Goal: Information Seeking & Learning: Compare options

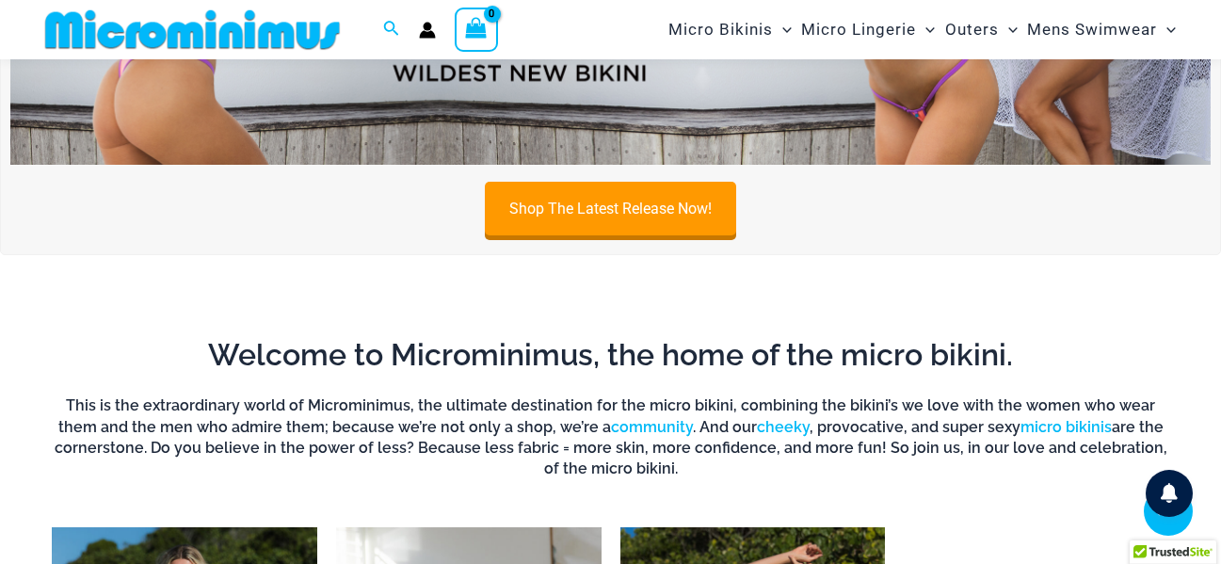
scroll to position [1301, 0]
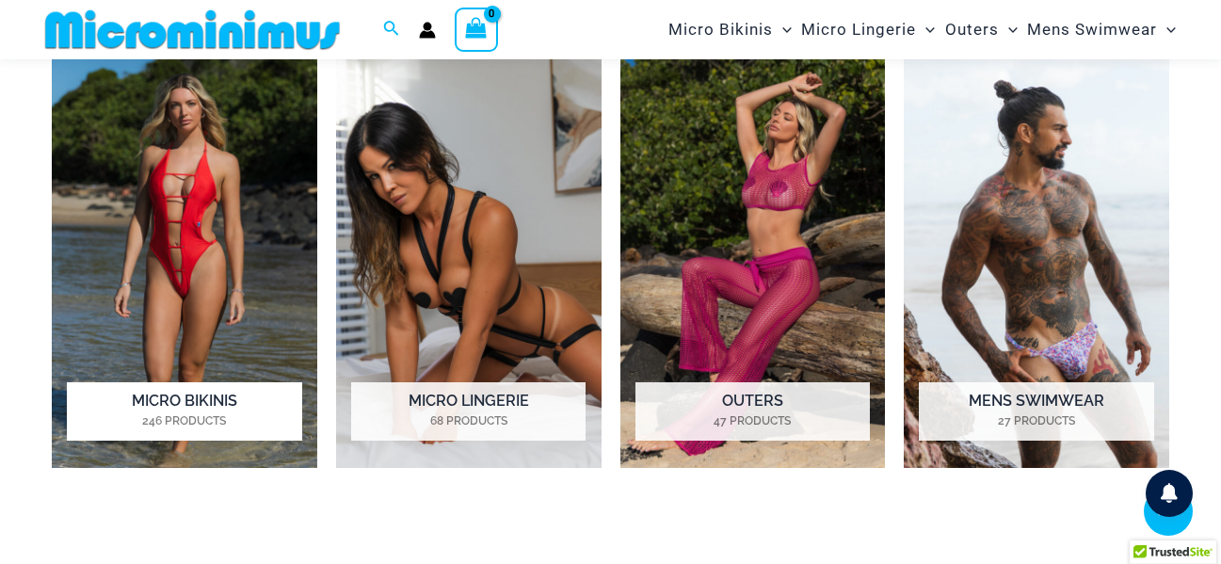
click at [218, 239] on img "Visit product category Micro Bikinis" at bounding box center [185, 261] width 266 height 411
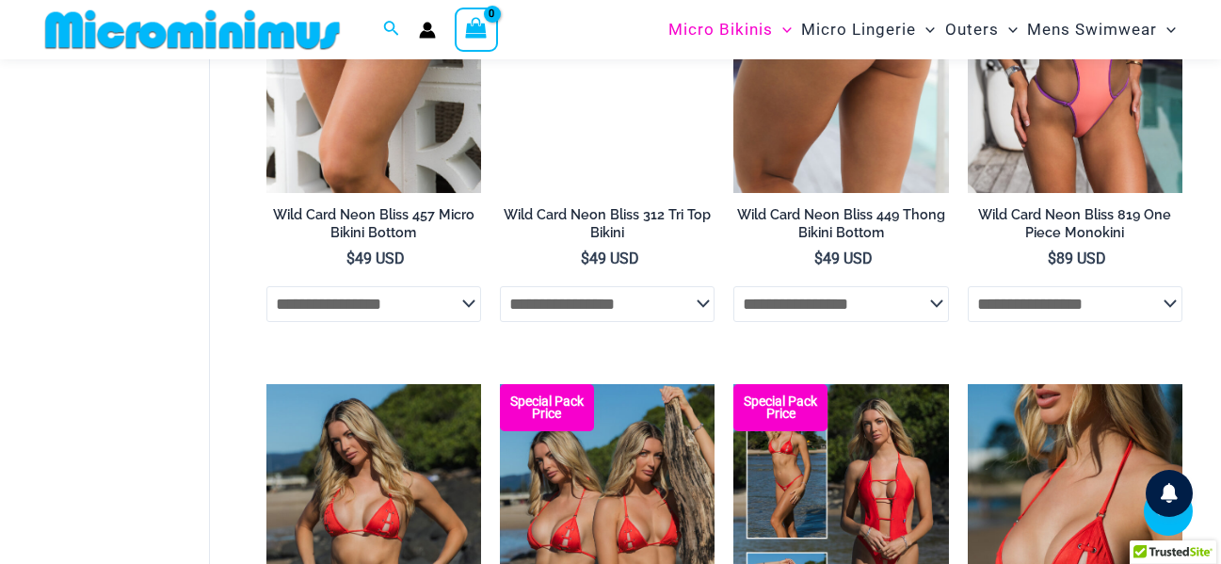
scroll to position [1584, 0]
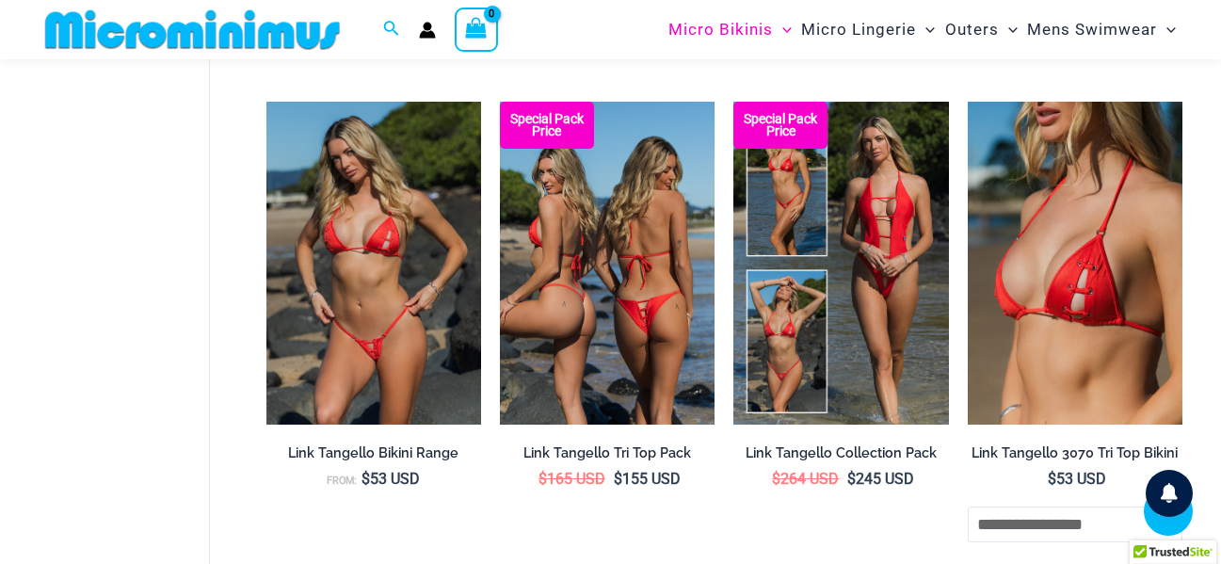
click at [671, 258] on img at bounding box center [607, 263] width 215 height 323
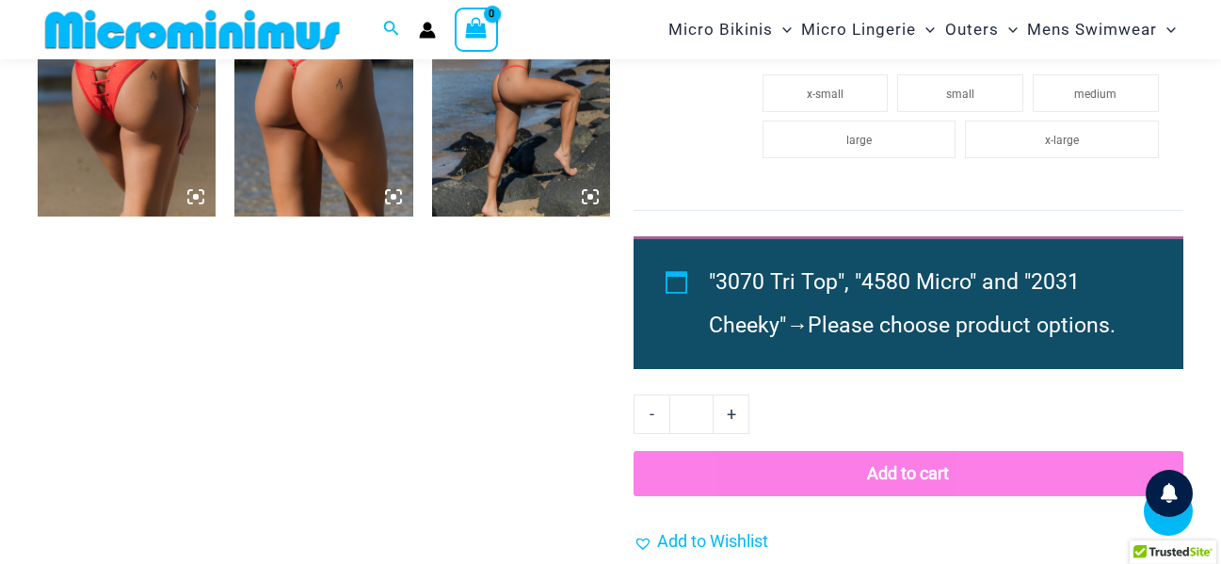
scroll to position [1772, 0]
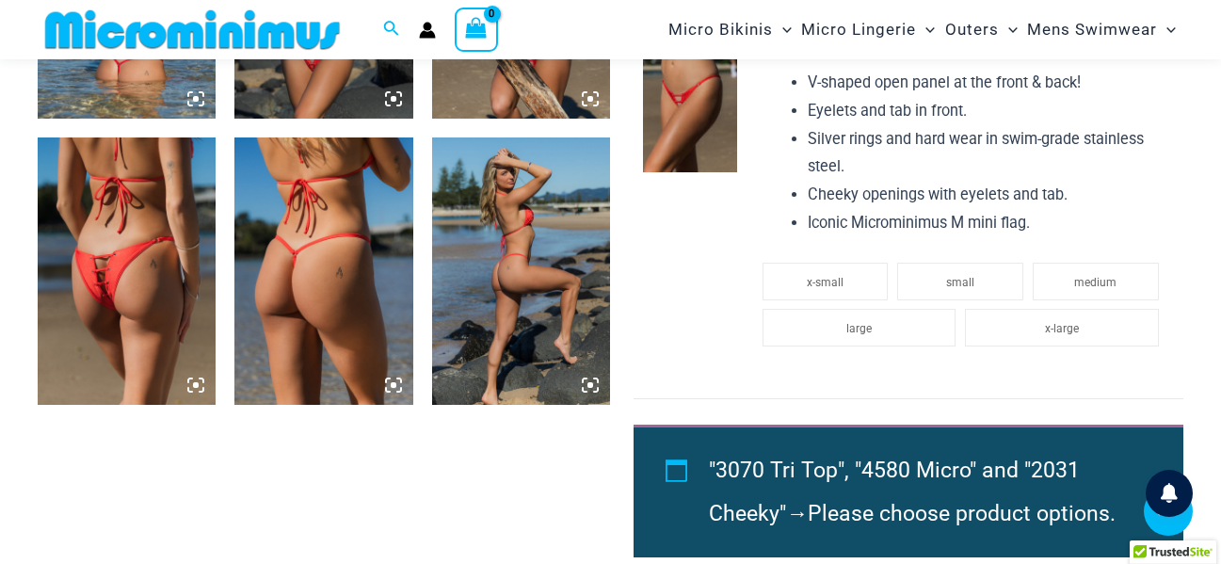
click at [197, 380] on icon at bounding box center [195, 385] width 17 height 17
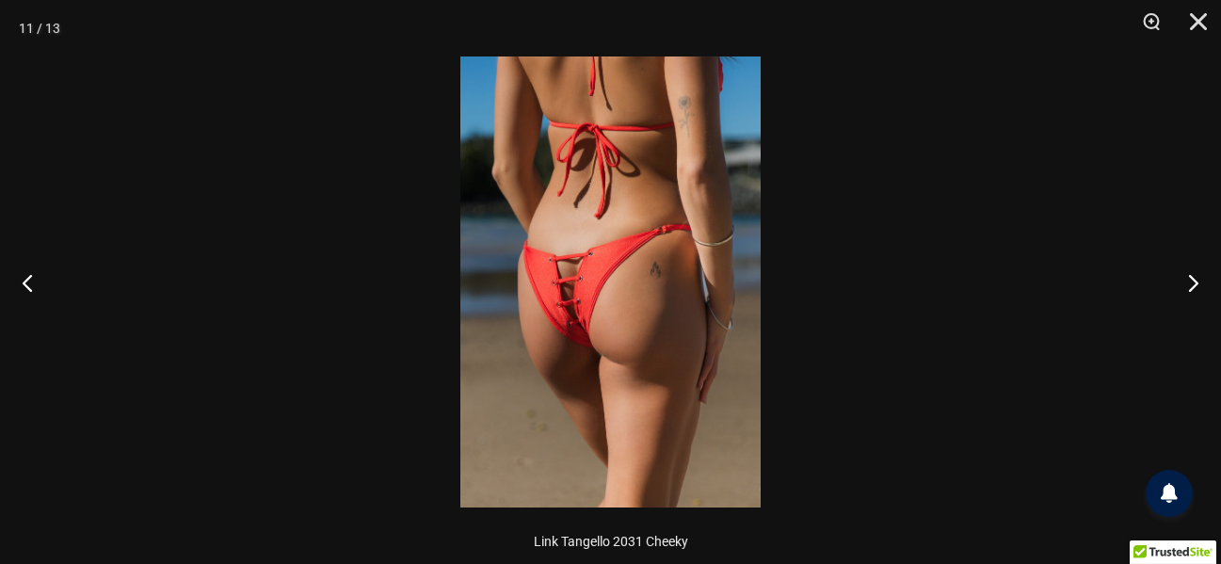
click at [717, 316] on img at bounding box center [610, 281] width 300 height 451
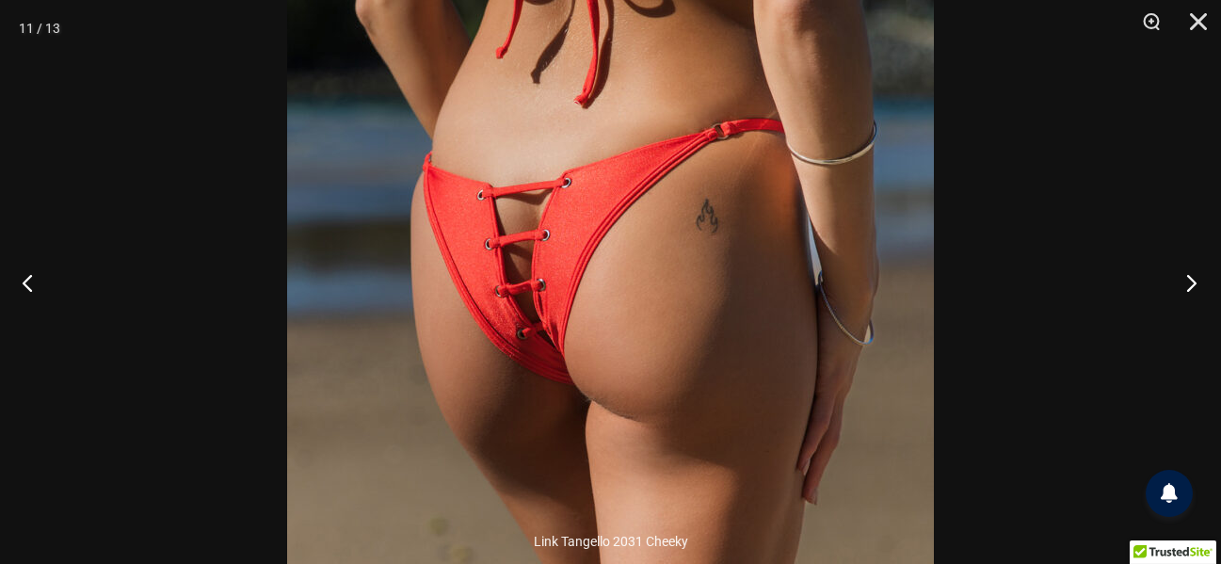
click at [1202, 284] on button "Next" at bounding box center [1186, 282] width 71 height 94
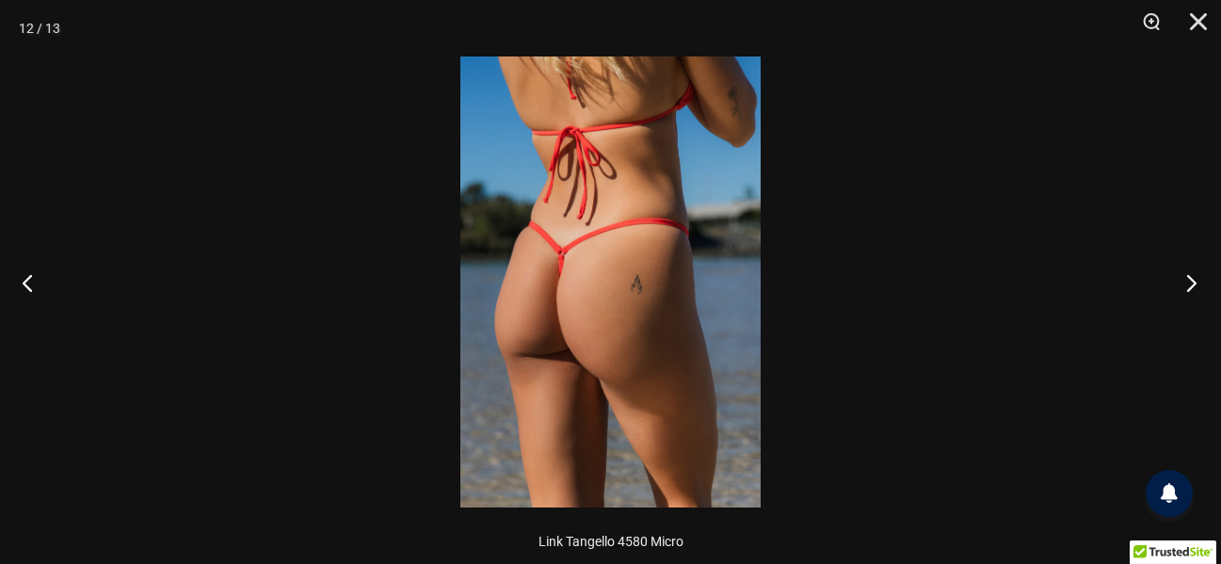
click at [1197, 286] on button "Next" at bounding box center [1186, 282] width 71 height 94
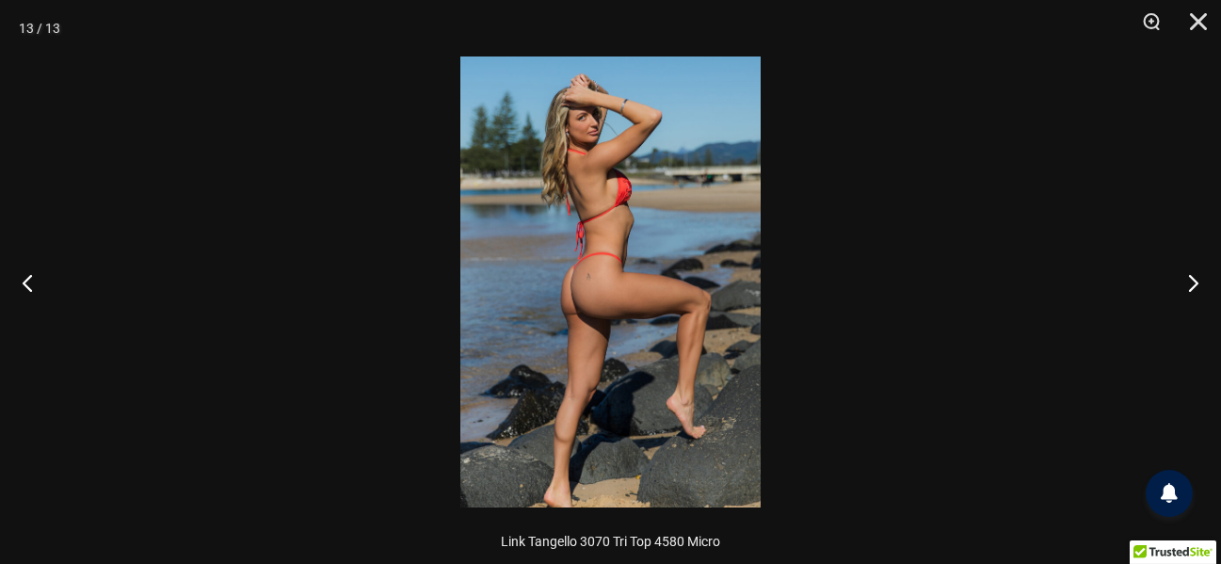
click at [633, 137] on img at bounding box center [610, 281] width 300 height 451
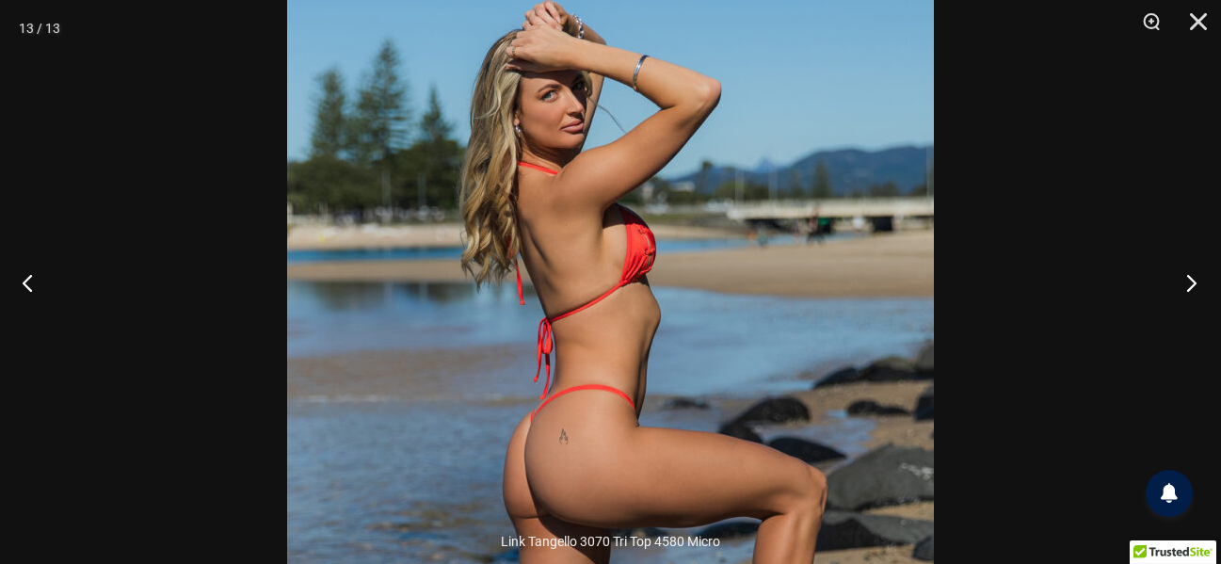
click at [1173, 275] on button "Next" at bounding box center [1186, 282] width 71 height 94
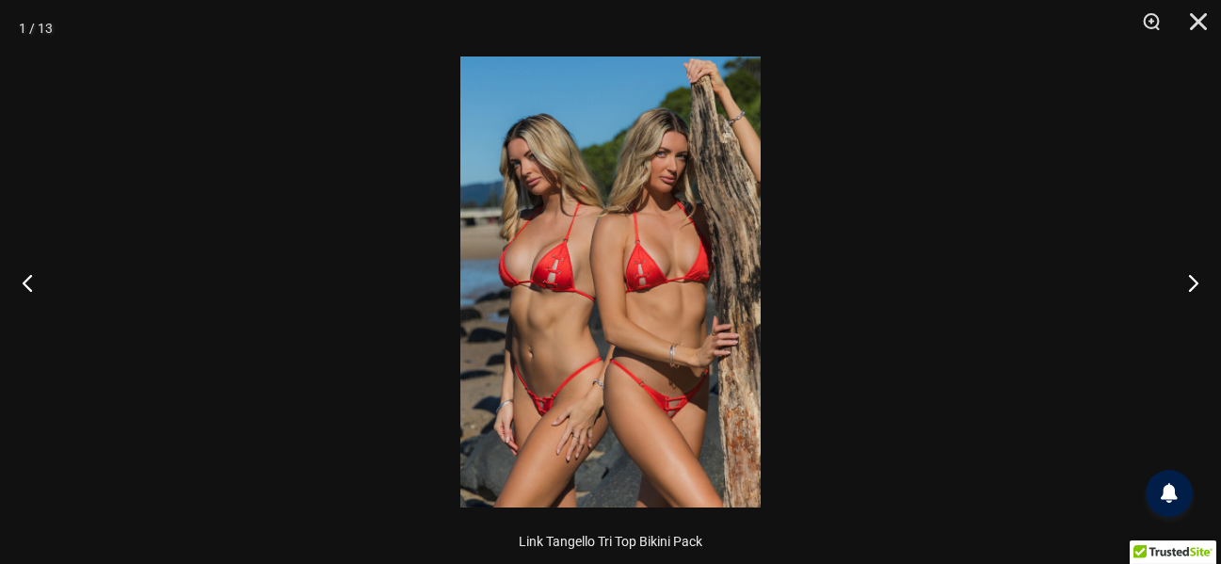
click at [637, 168] on img at bounding box center [610, 281] width 300 height 451
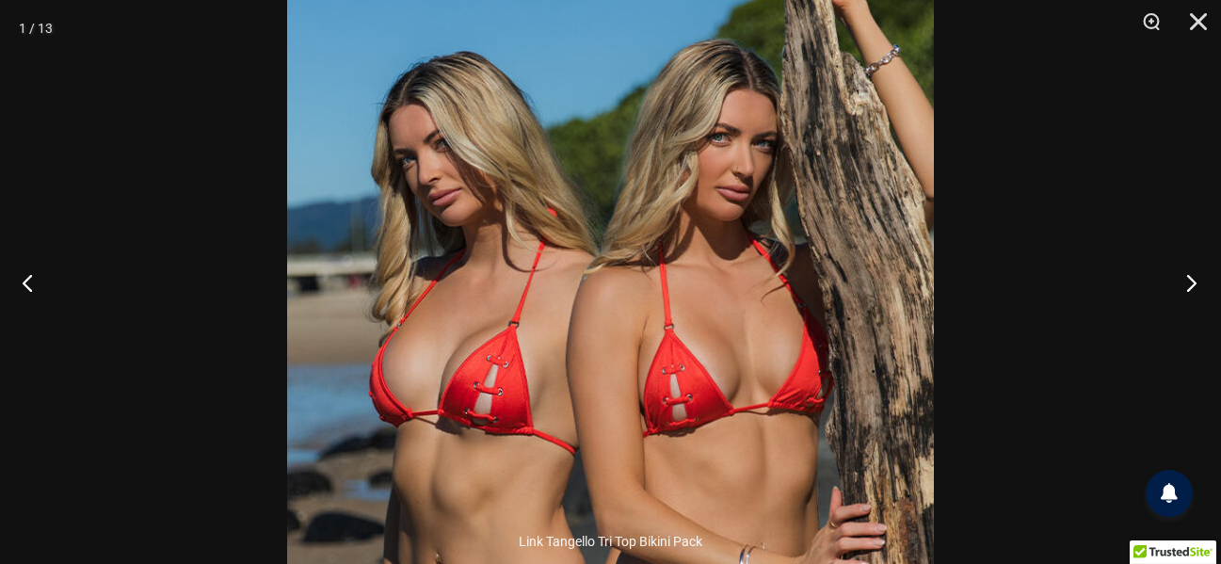
click at [1187, 277] on button "Next" at bounding box center [1186, 282] width 71 height 94
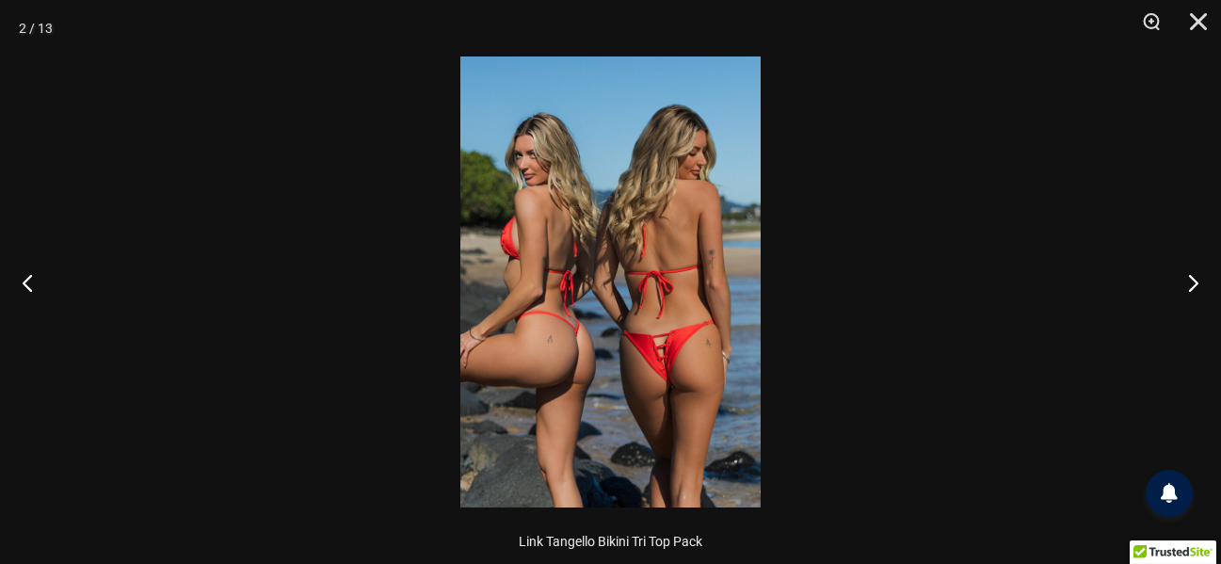
click at [716, 349] on img at bounding box center [610, 281] width 300 height 451
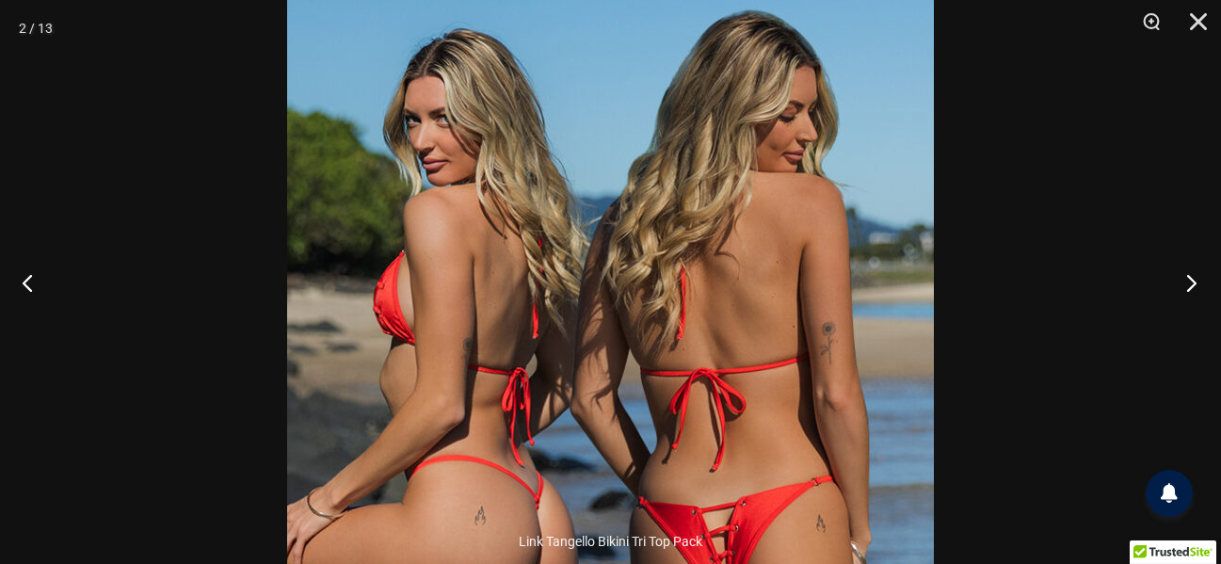
click at [1195, 289] on button "Next" at bounding box center [1186, 282] width 71 height 94
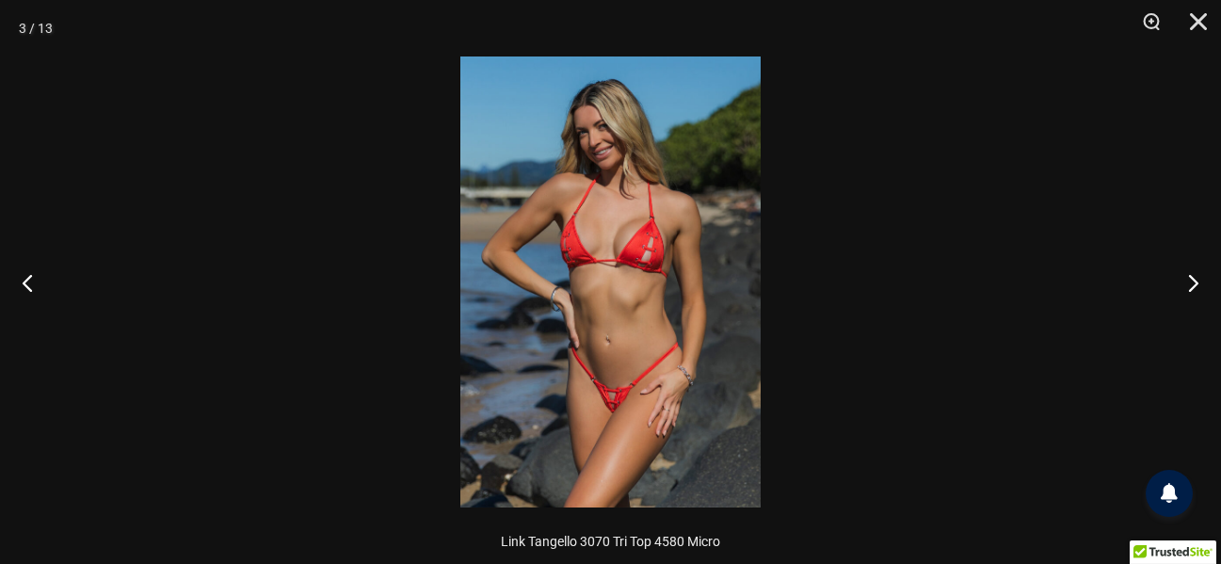
click at [686, 216] on img at bounding box center [610, 281] width 300 height 451
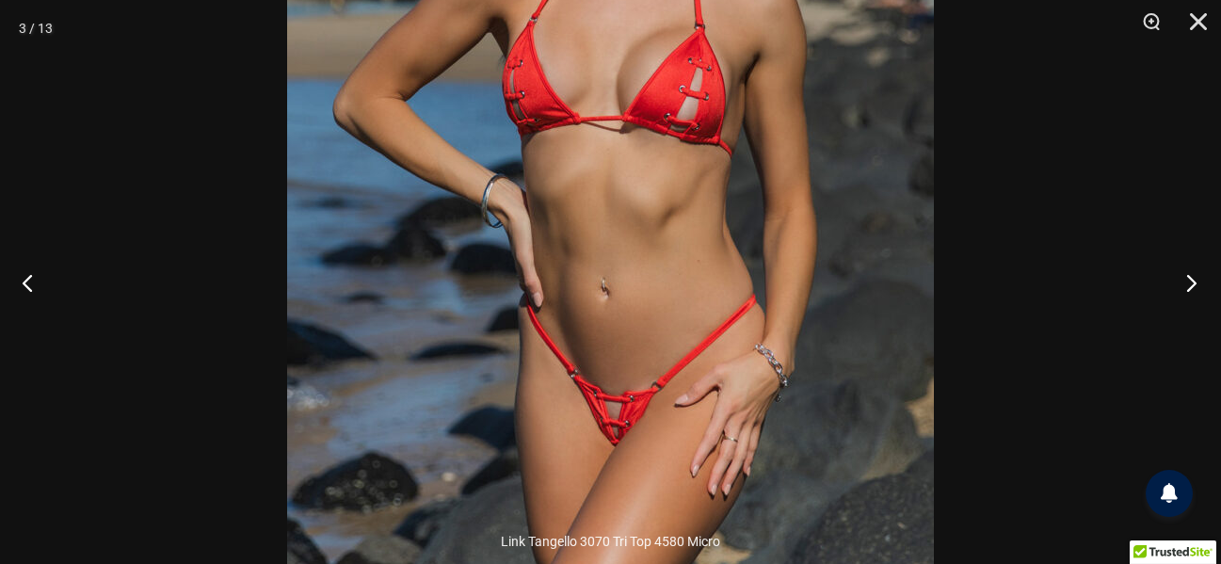
click at [1186, 276] on button "Next" at bounding box center [1186, 282] width 71 height 94
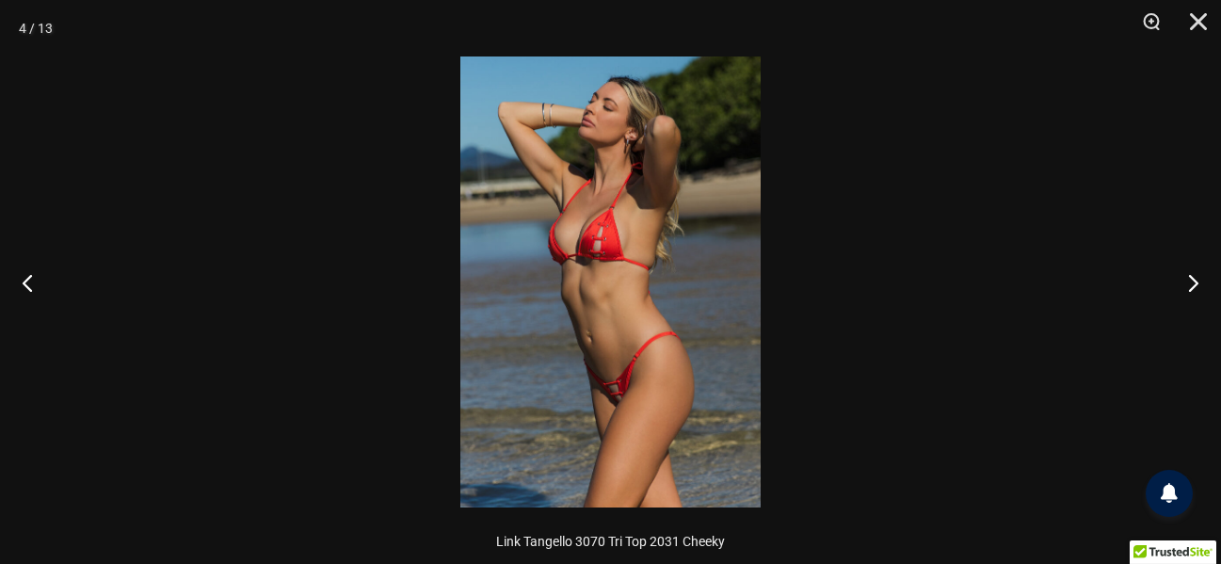
click at [734, 135] on img at bounding box center [610, 281] width 300 height 451
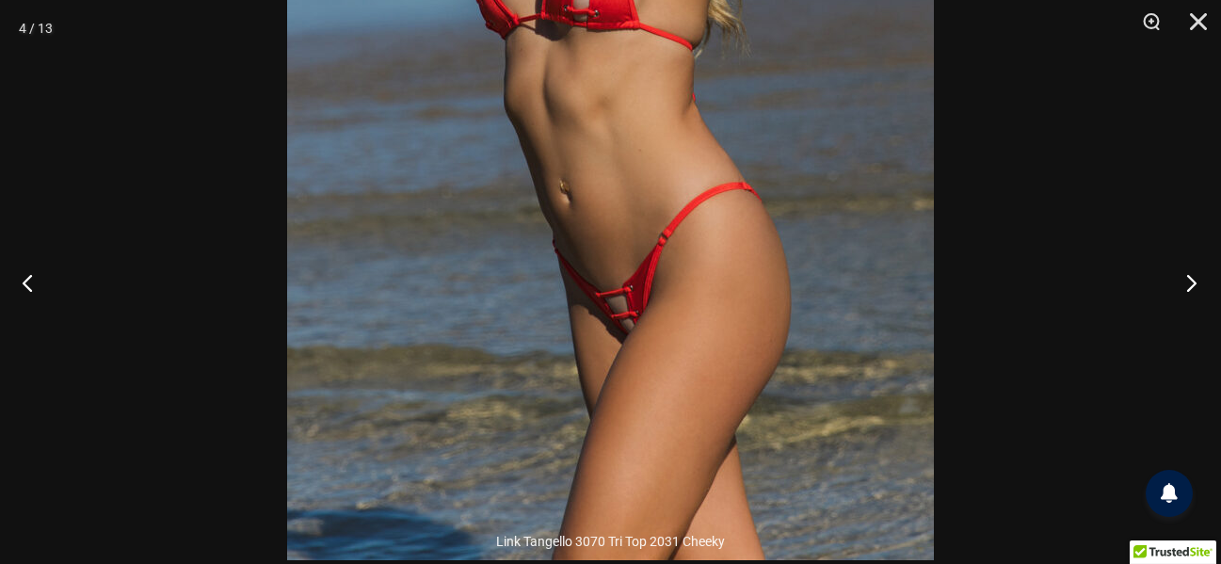
click at [1193, 281] on button "Next" at bounding box center [1186, 282] width 71 height 94
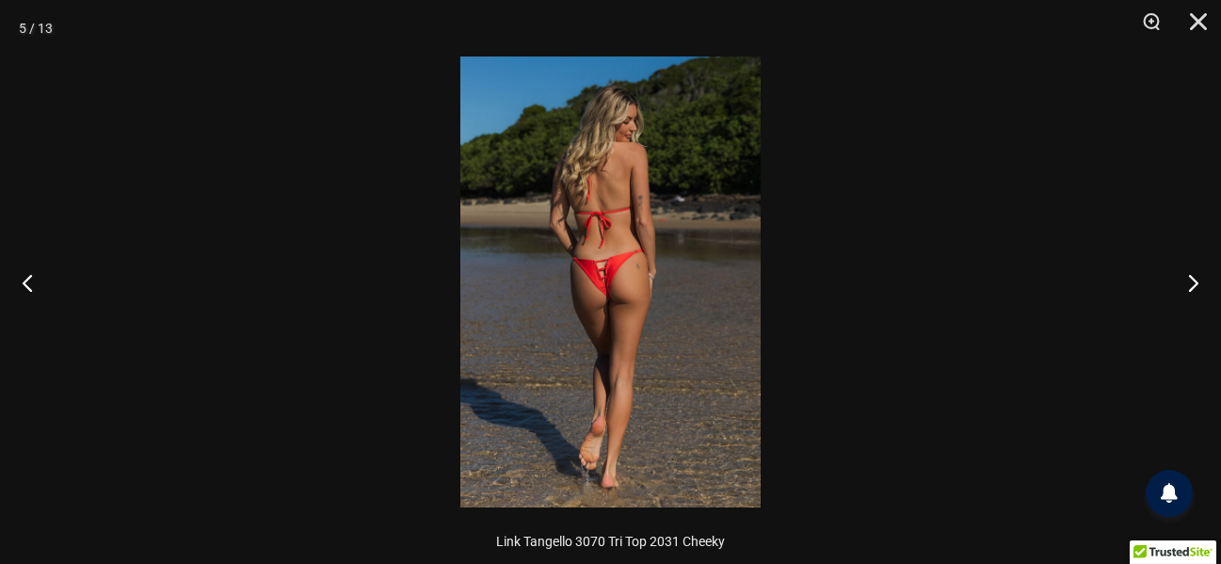
click at [696, 183] on img at bounding box center [610, 281] width 300 height 451
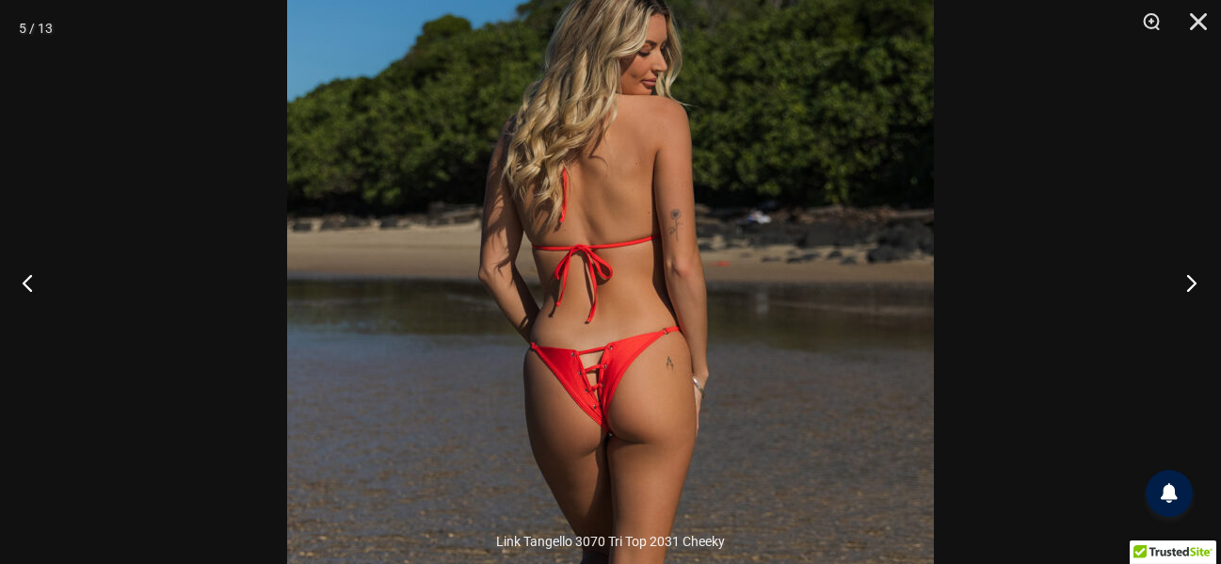
click at [1193, 288] on button "Next" at bounding box center [1186, 282] width 71 height 94
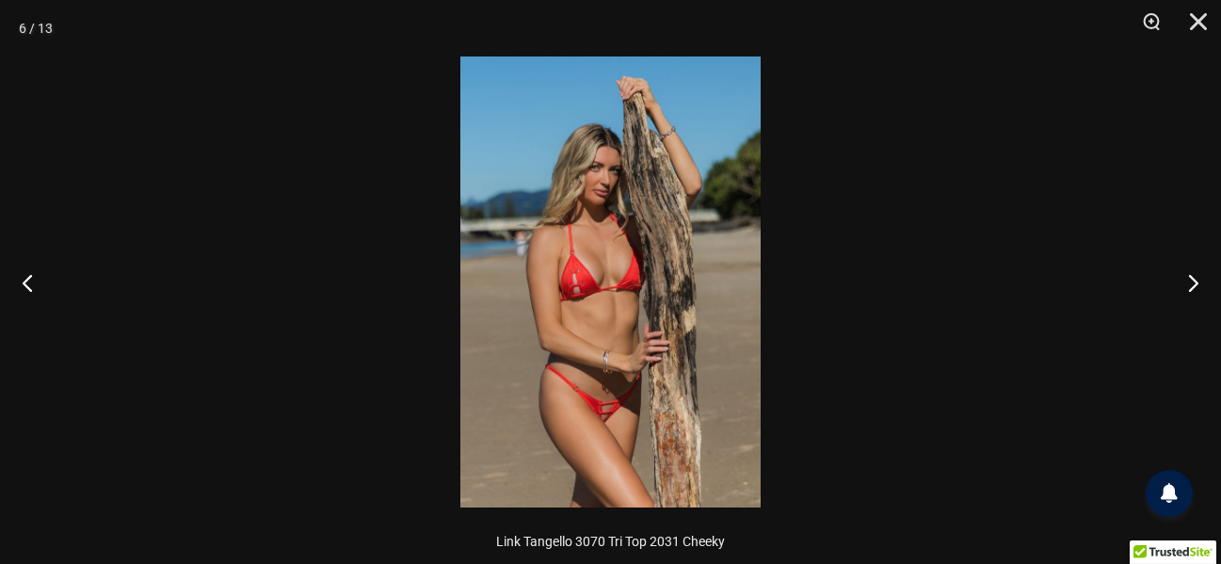
click at [613, 244] on img at bounding box center [610, 281] width 300 height 451
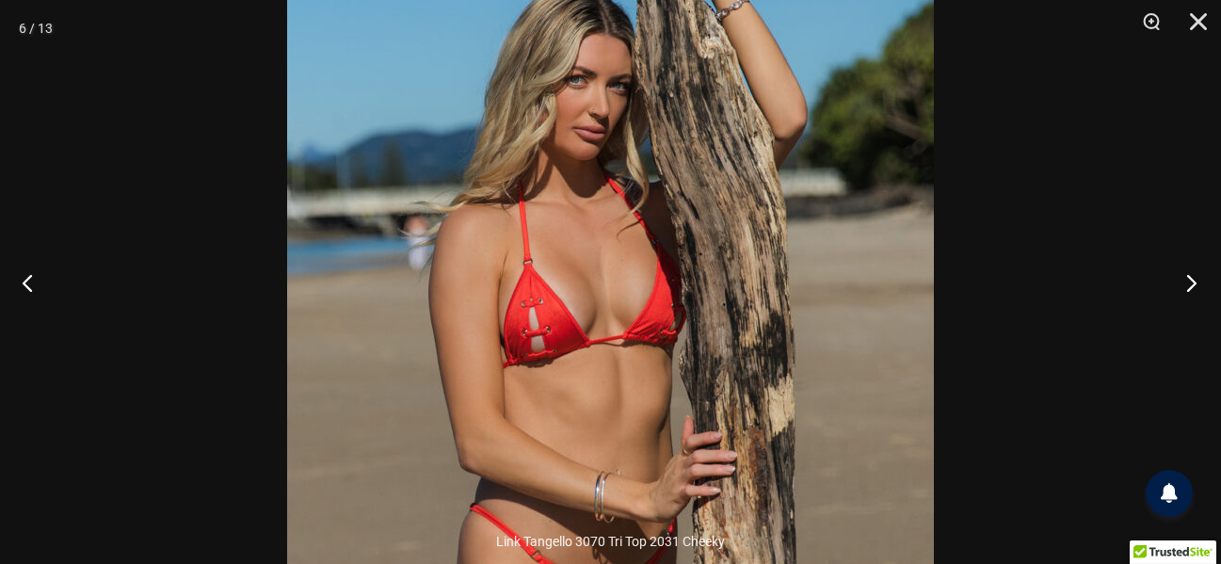
click at [1185, 282] on button "Next" at bounding box center [1186, 282] width 71 height 94
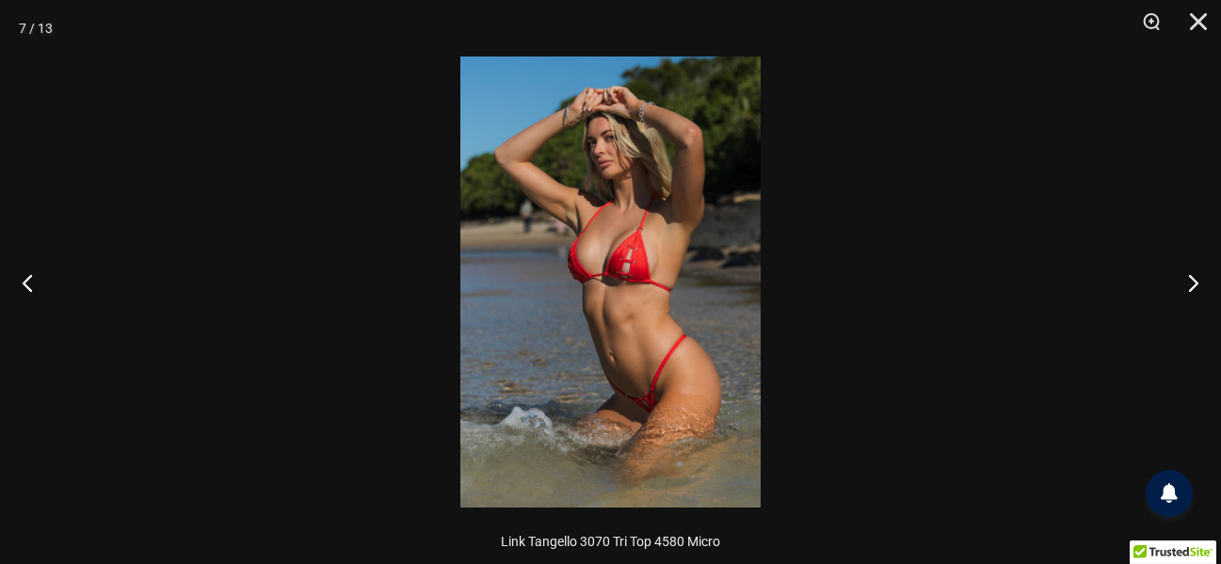
click at [746, 186] on img at bounding box center [610, 281] width 300 height 451
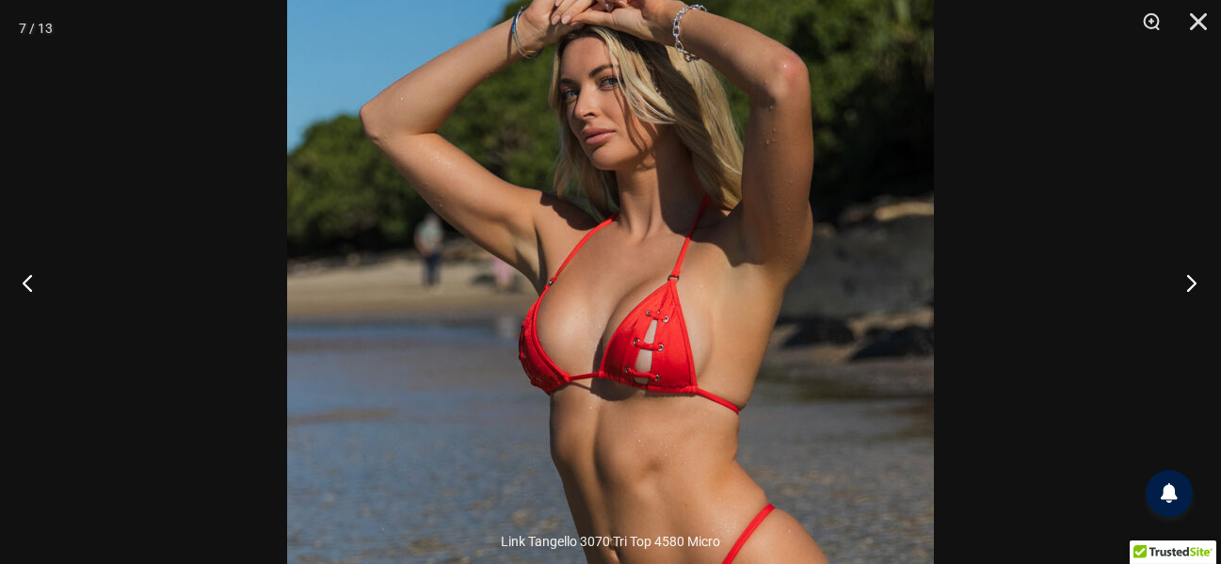
click at [1184, 288] on button "Next" at bounding box center [1186, 282] width 71 height 94
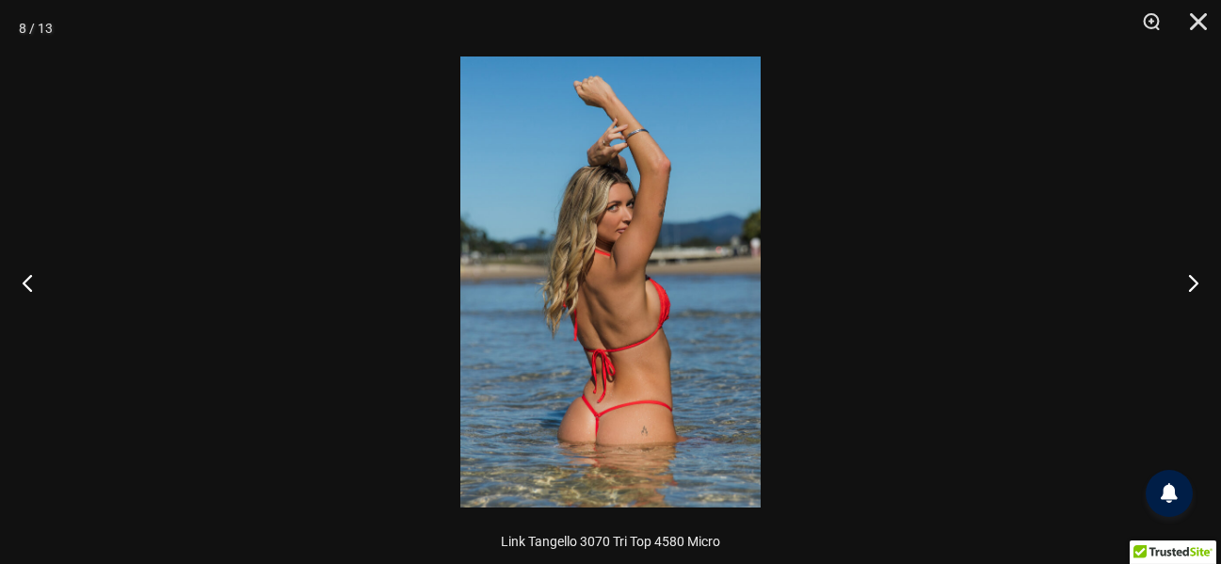
click at [638, 292] on img at bounding box center [610, 281] width 300 height 451
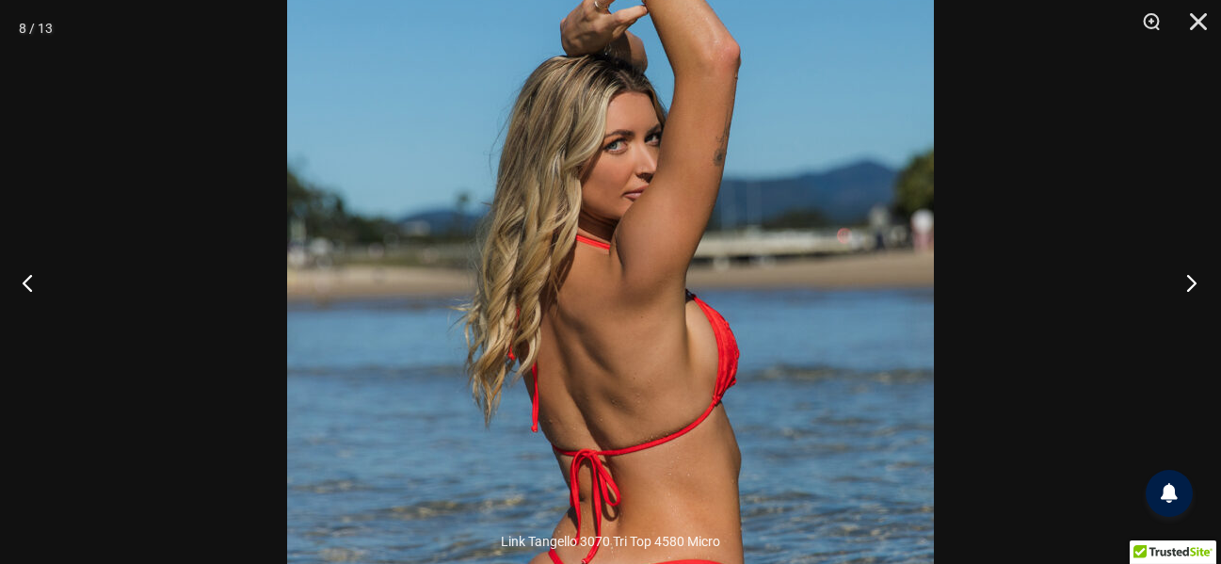
click at [1183, 287] on button "Next" at bounding box center [1186, 282] width 71 height 94
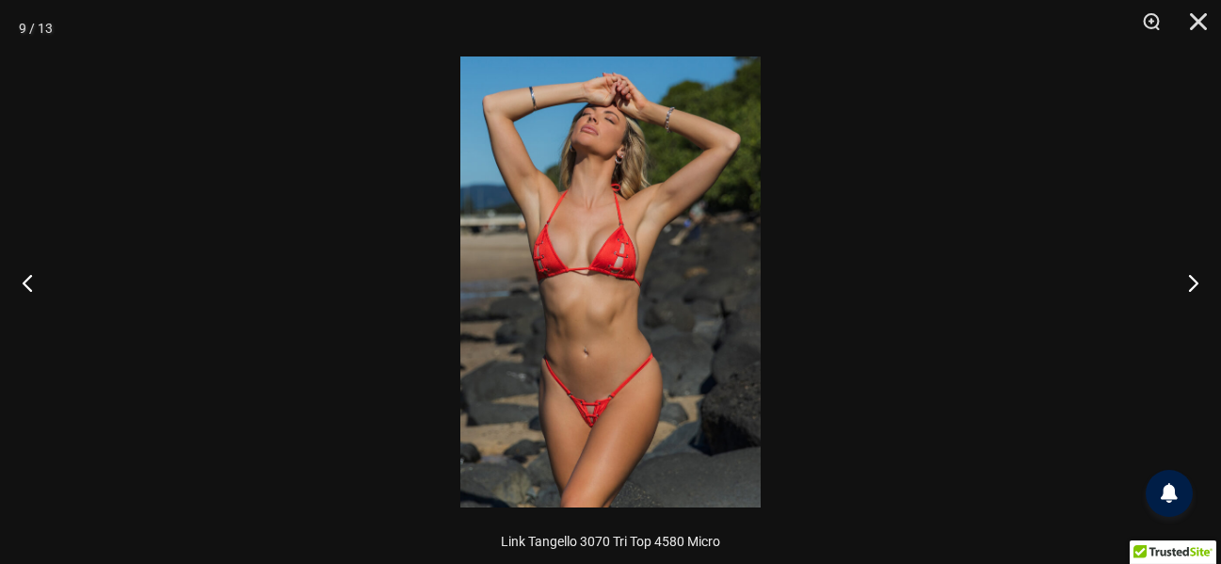
click at [655, 187] on img at bounding box center [610, 281] width 300 height 451
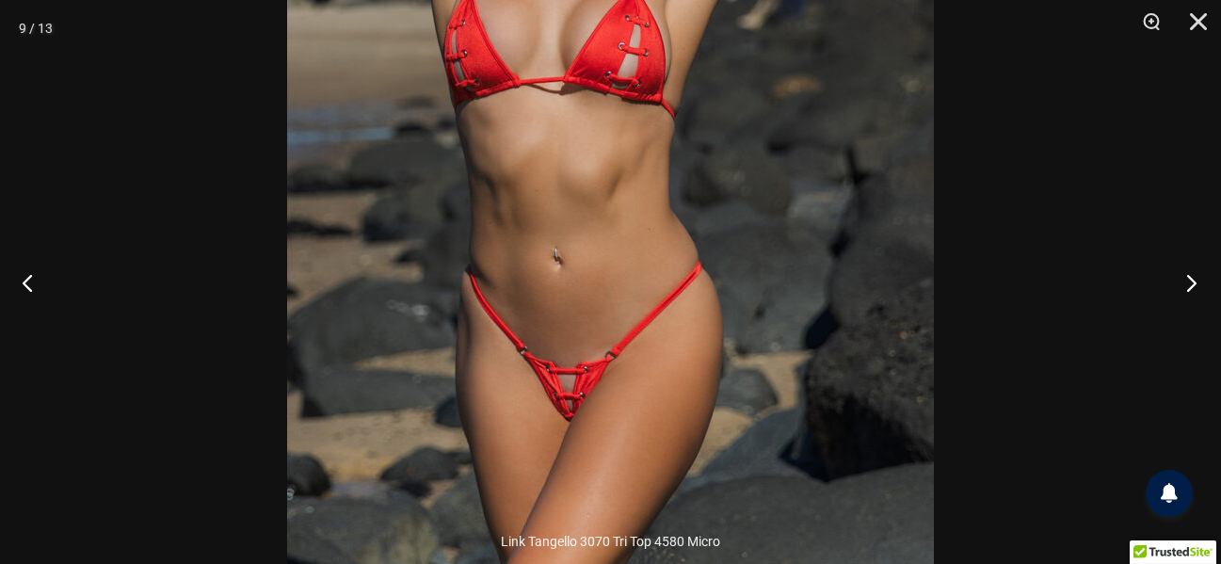
click at [1189, 290] on button "Next" at bounding box center [1186, 282] width 71 height 94
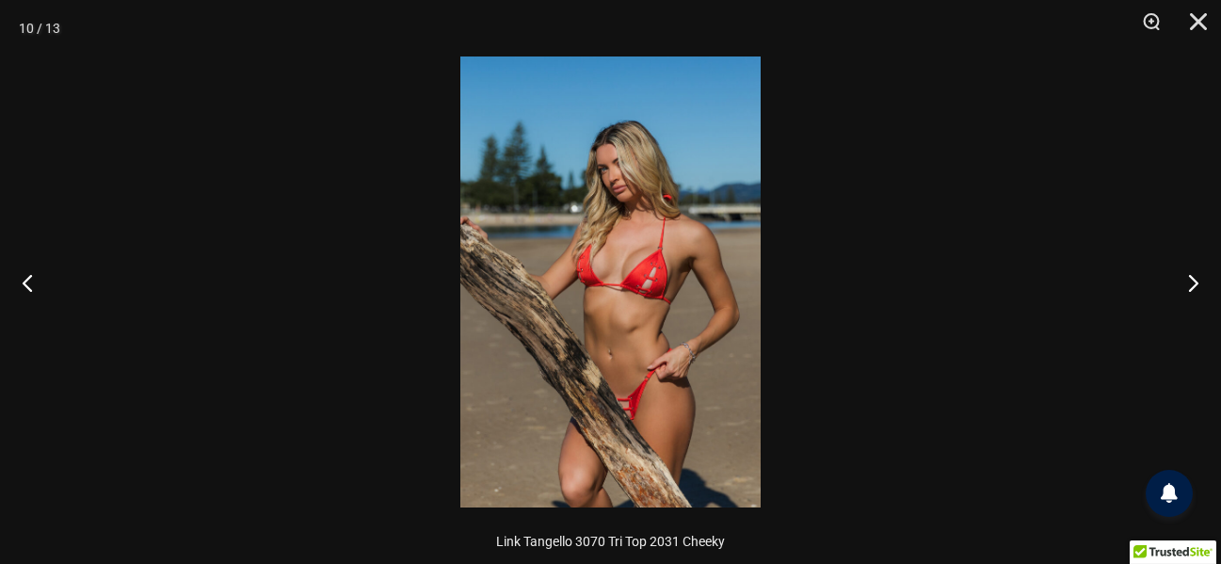
click at [647, 191] on img at bounding box center [610, 281] width 300 height 451
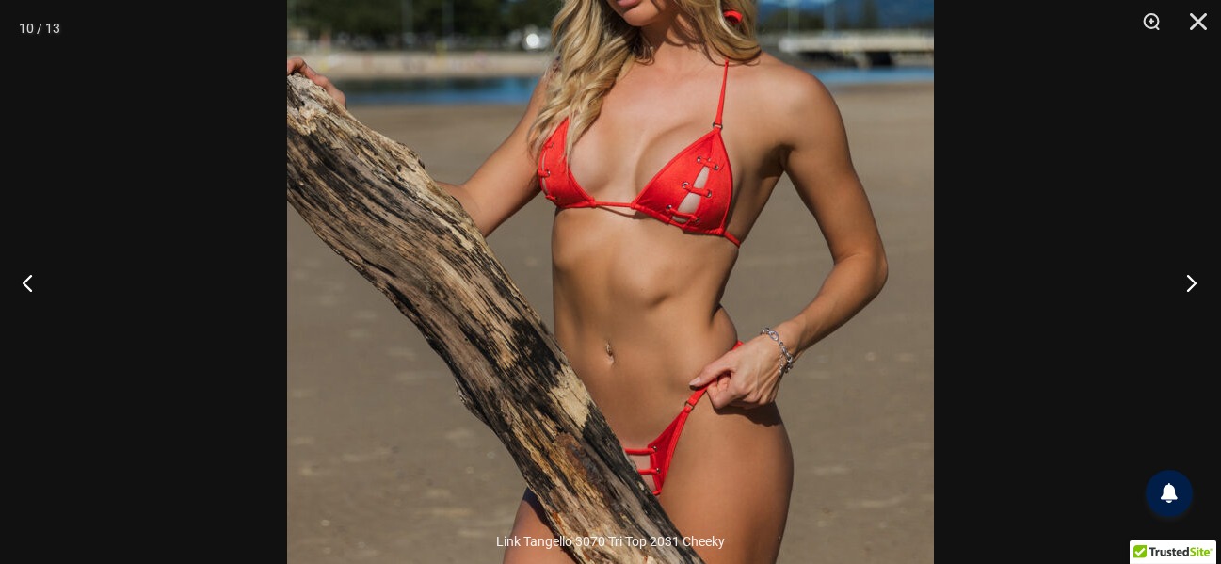
click at [1198, 281] on button "Next" at bounding box center [1186, 282] width 71 height 94
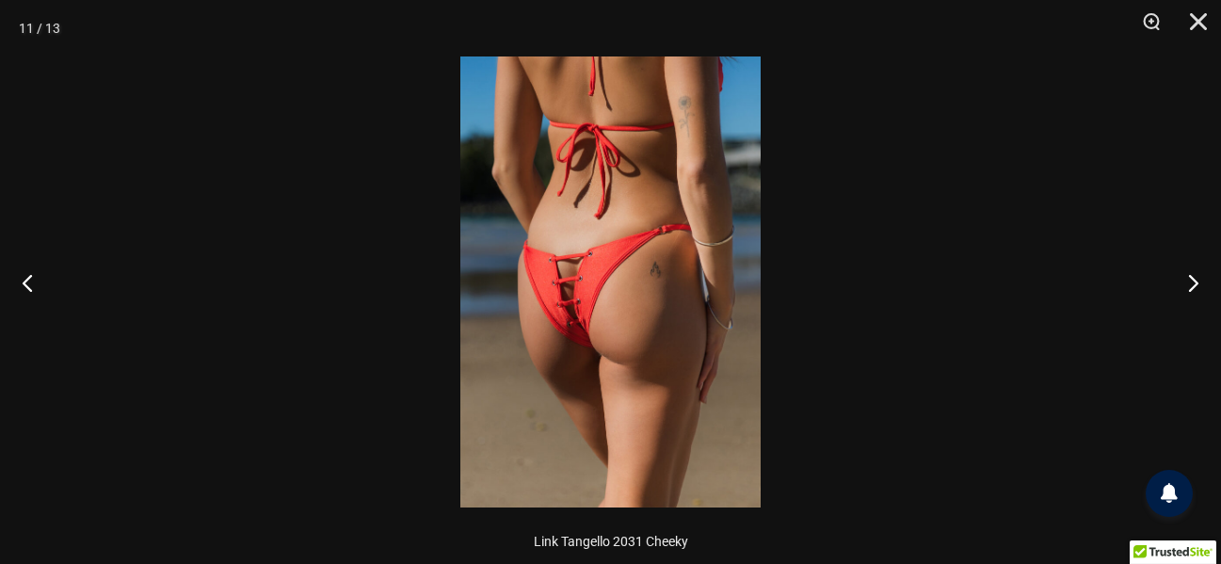
click at [641, 314] on img at bounding box center [610, 281] width 300 height 451
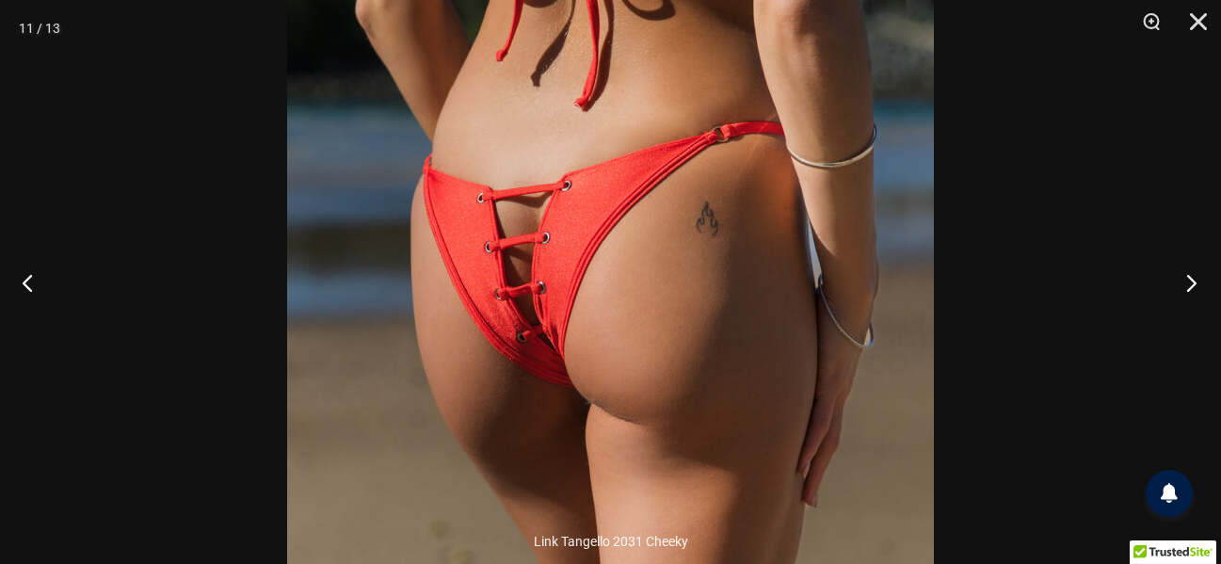
click at [1173, 286] on button "Next" at bounding box center [1186, 282] width 71 height 94
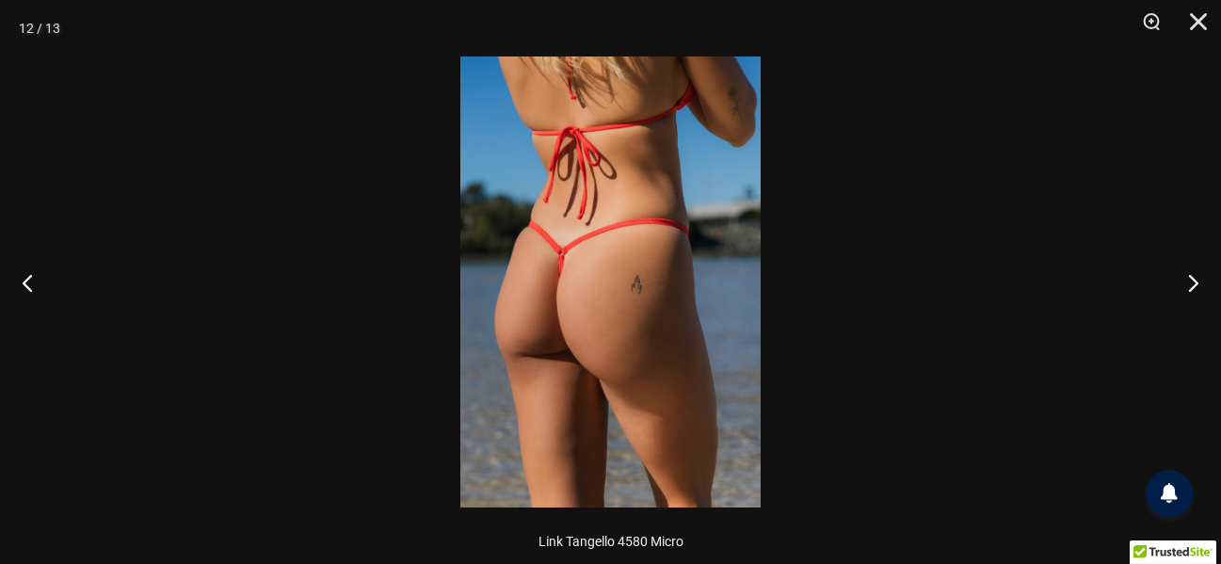
click at [660, 262] on img at bounding box center [610, 281] width 300 height 451
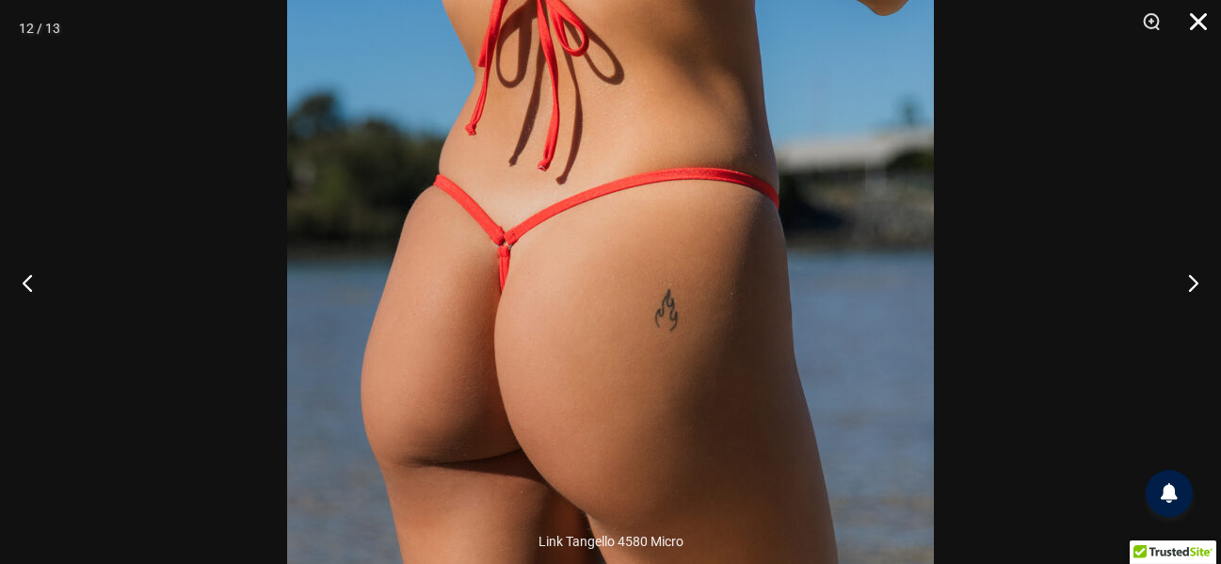
click at [1195, 22] on button "Close" at bounding box center [1191, 28] width 47 height 56
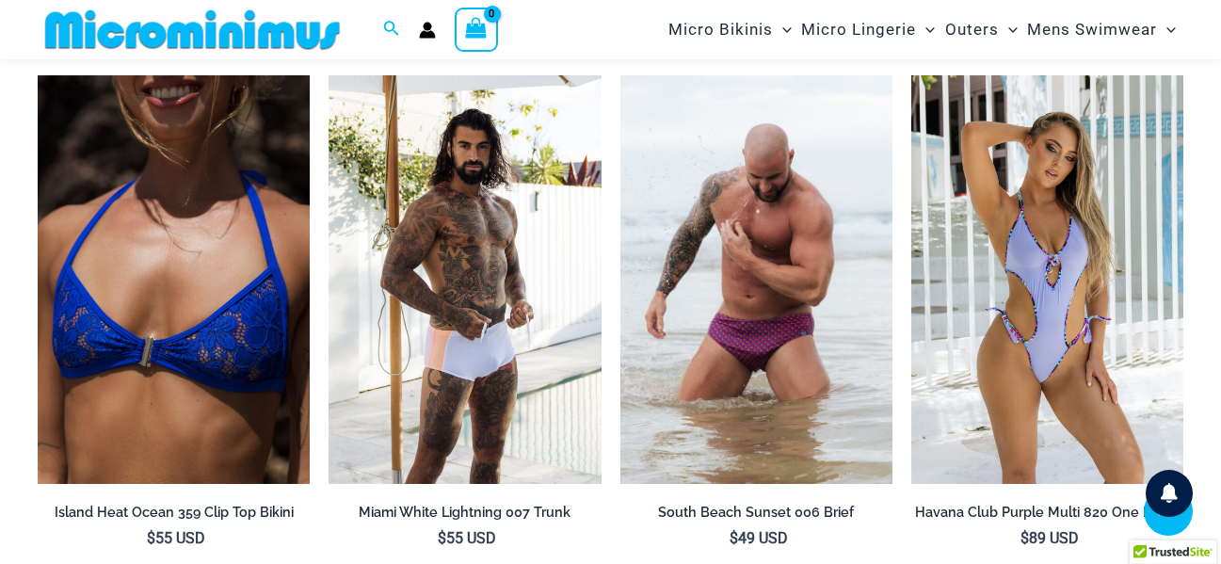
scroll to position [3938, 0]
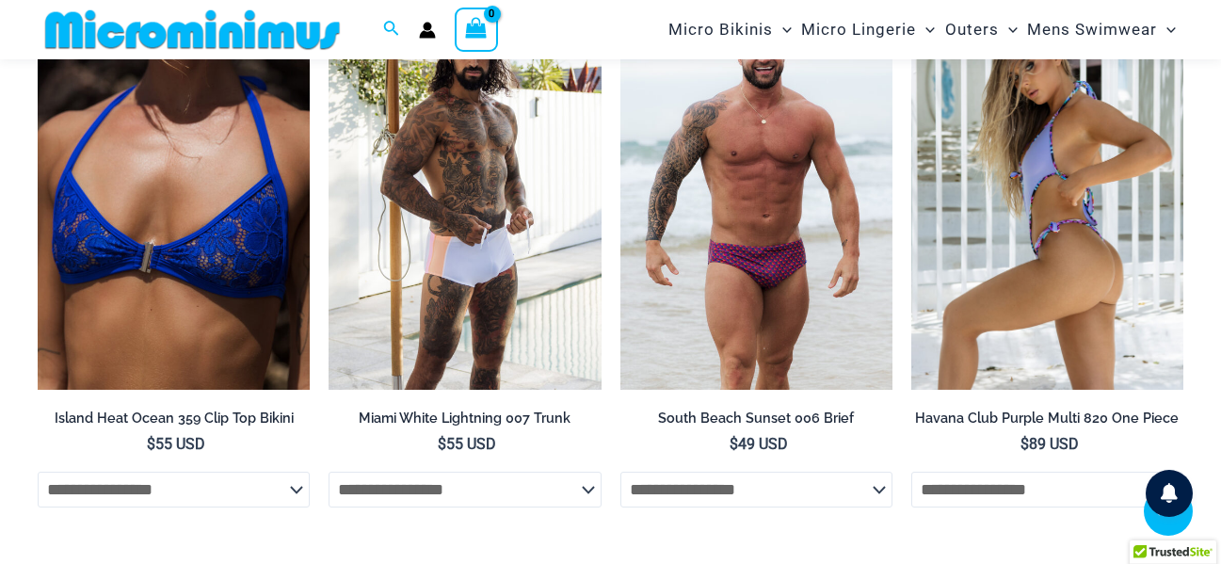
click at [1103, 255] on img at bounding box center [1047, 185] width 272 height 409
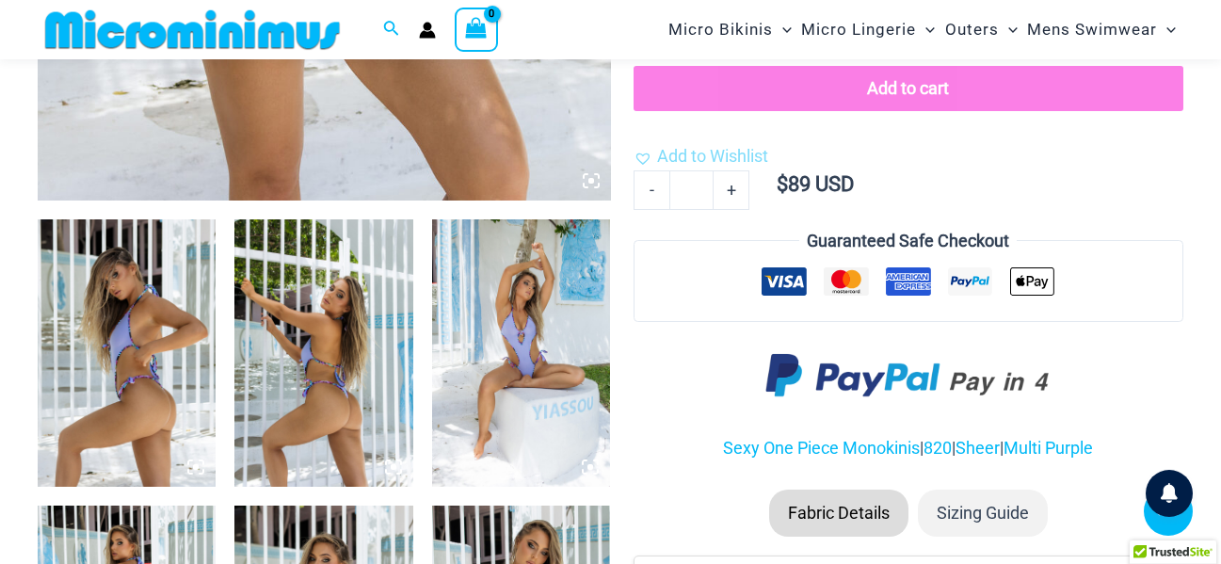
scroll to position [925, 0]
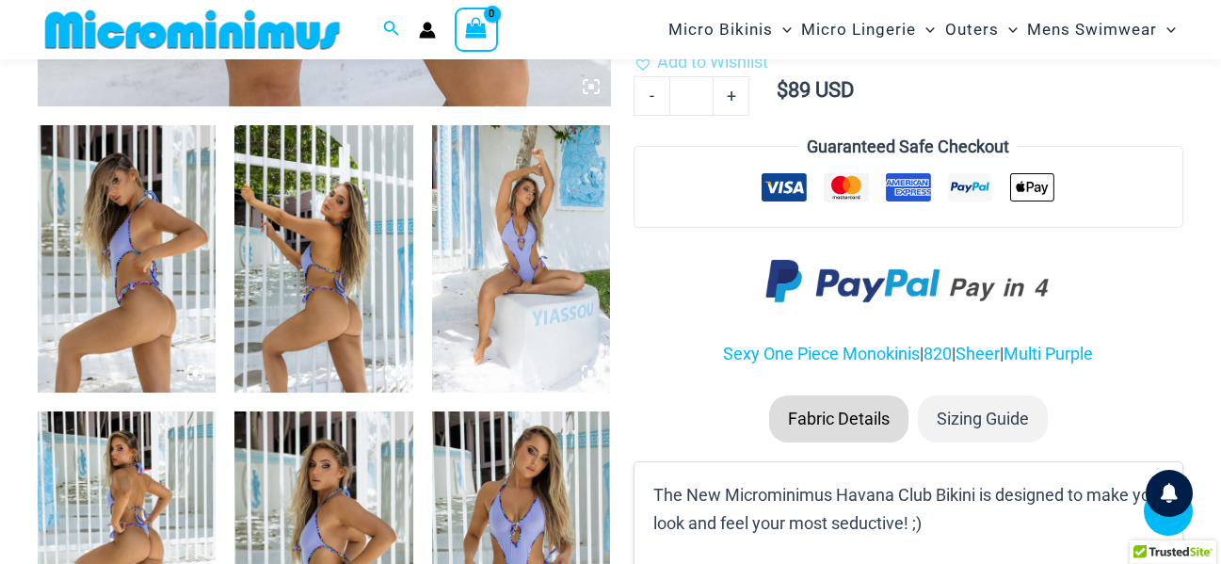
click at [185, 274] on img at bounding box center [127, 258] width 178 height 267
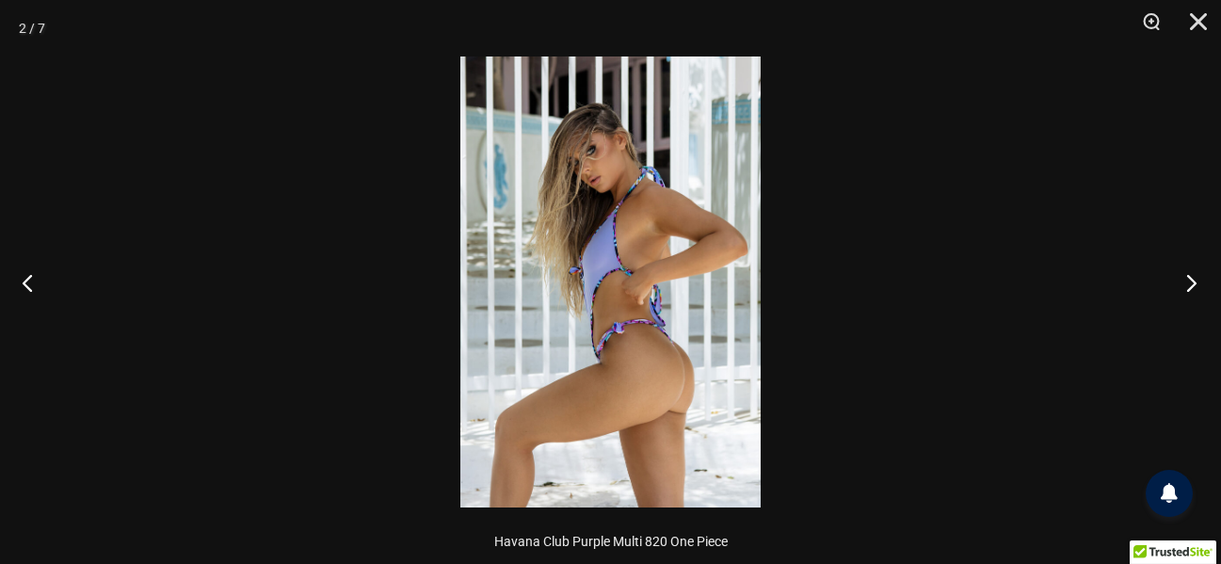
click at [1174, 286] on button "Next" at bounding box center [1186, 282] width 71 height 94
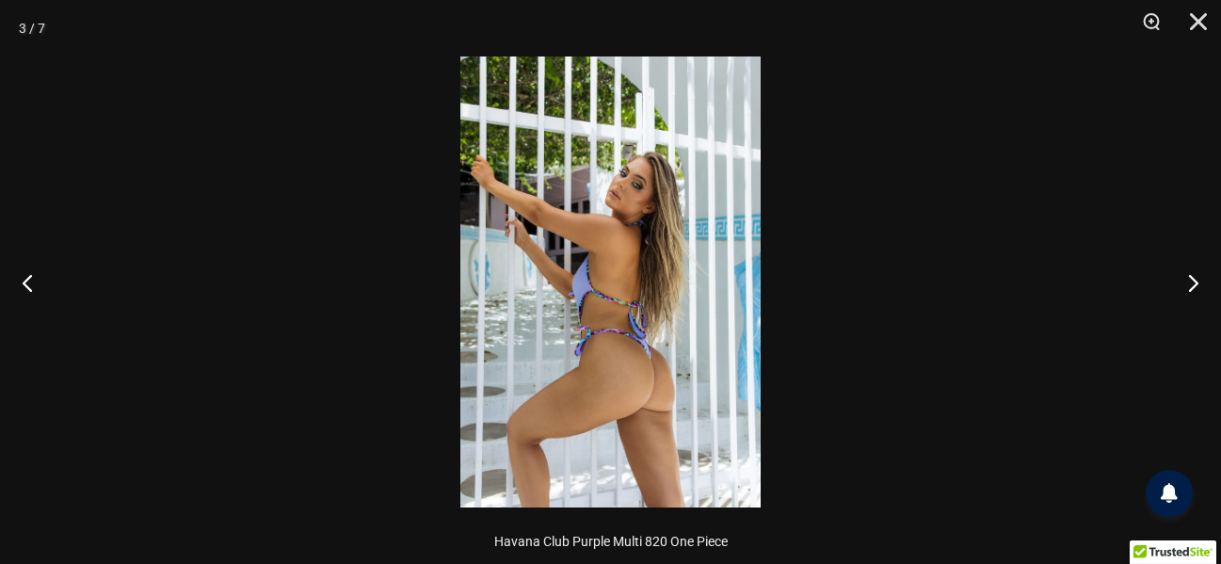
click at [666, 312] on img at bounding box center [610, 281] width 300 height 451
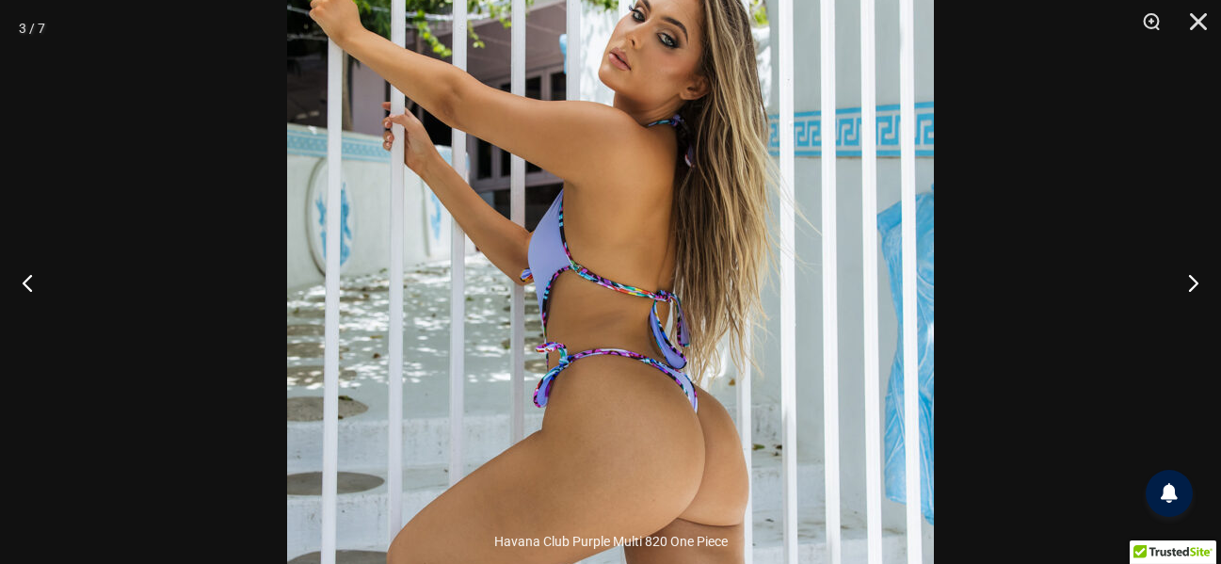
click at [682, 282] on img at bounding box center [610, 248] width 647 height 970
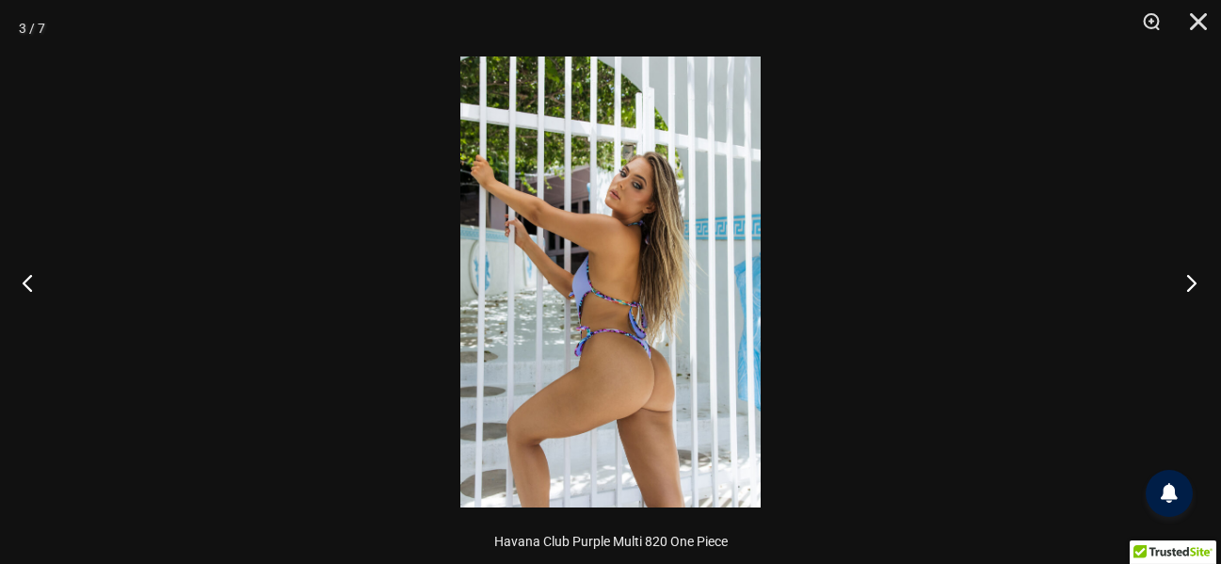
click at [1185, 287] on button "Next" at bounding box center [1186, 282] width 71 height 94
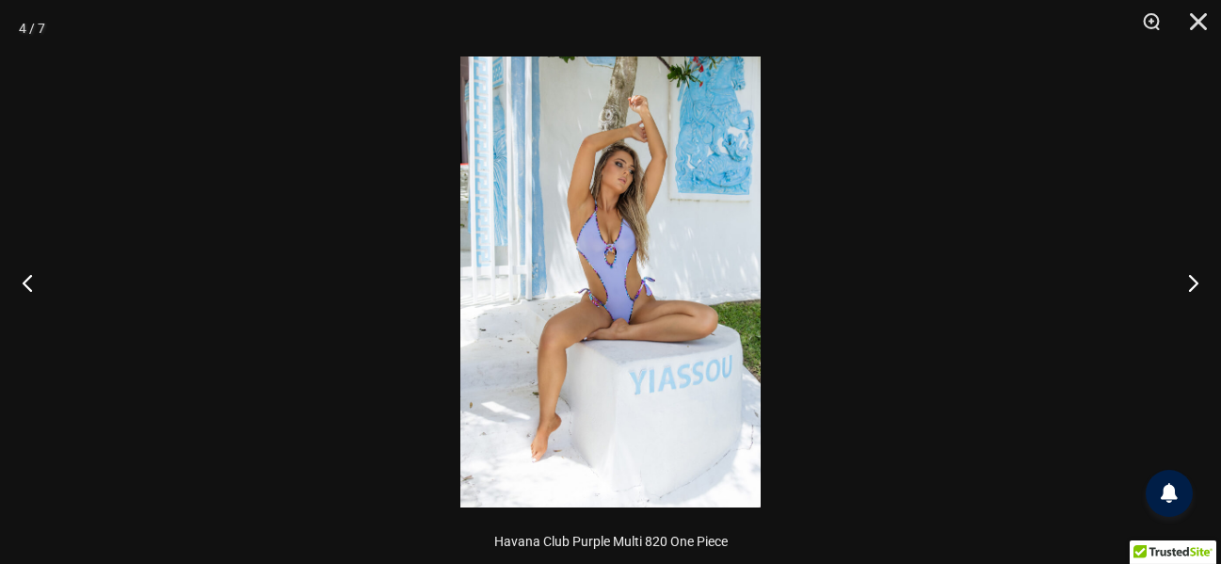
click at [698, 285] on img at bounding box center [610, 281] width 300 height 451
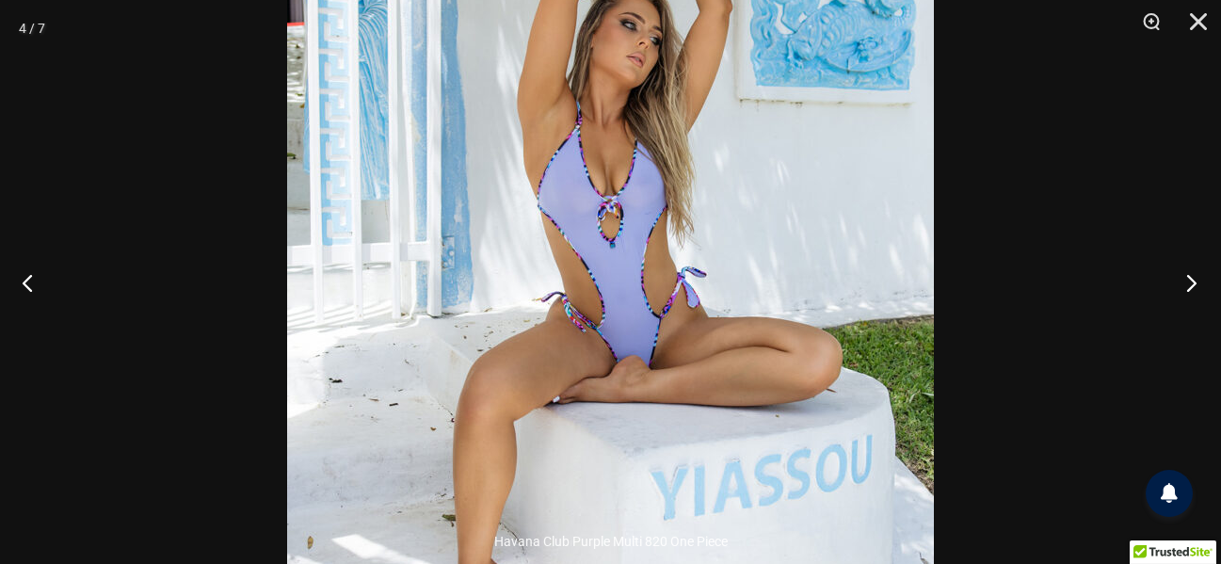
click at [1177, 282] on button "Next" at bounding box center [1186, 282] width 71 height 94
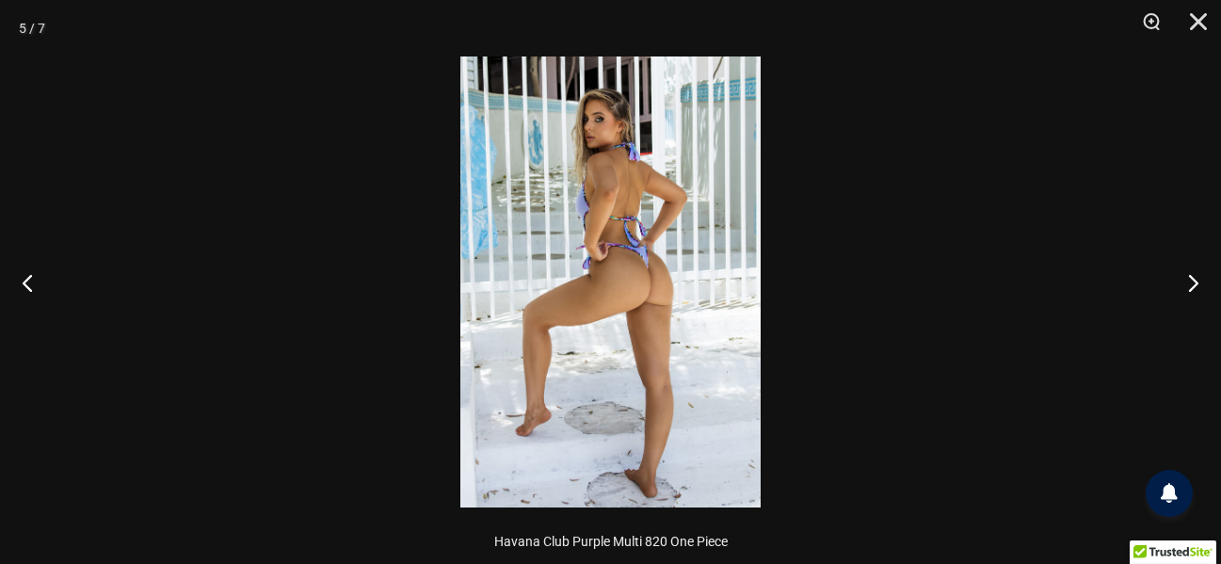
click at [706, 279] on img at bounding box center [610, 281] width 300 height 451
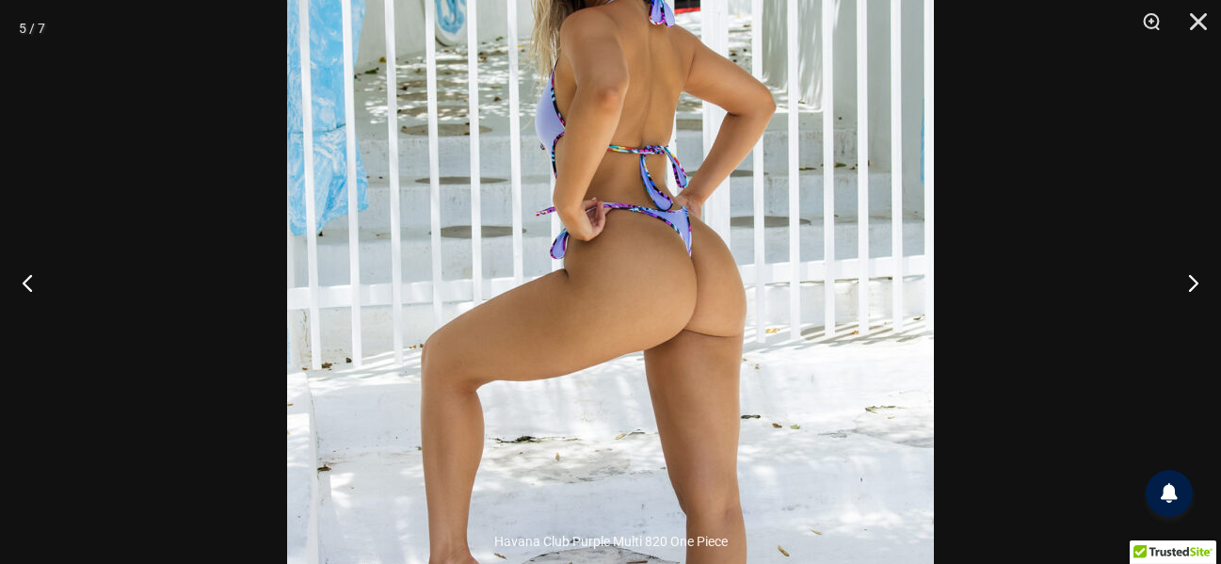
click at [633, 209] on img at bounding box center [610, 286] width 647 height 970
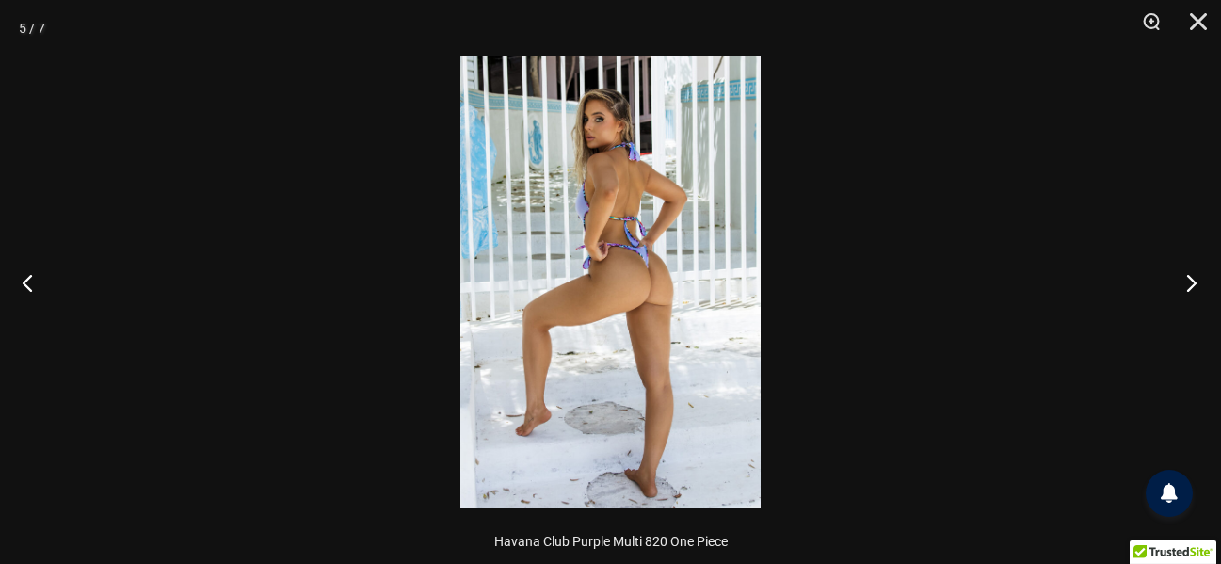
click at [1195, 280] on button "Next" at bounding box center [1186, 282] width 71 height 94
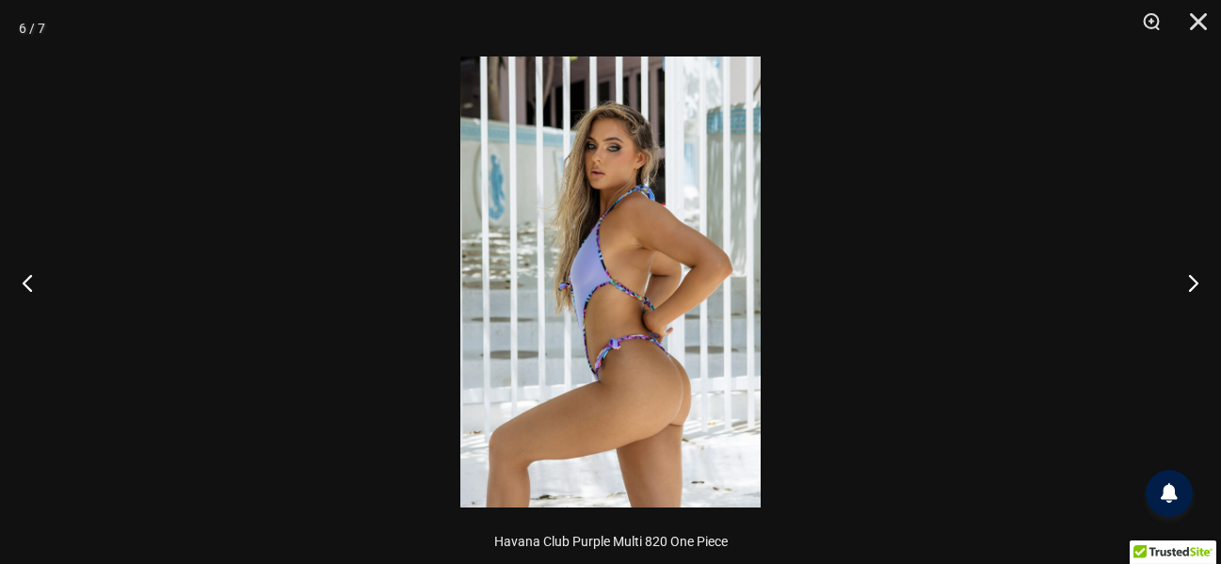
click at [692, 290] on img at bounding box center [610, 281] width 300 height 451
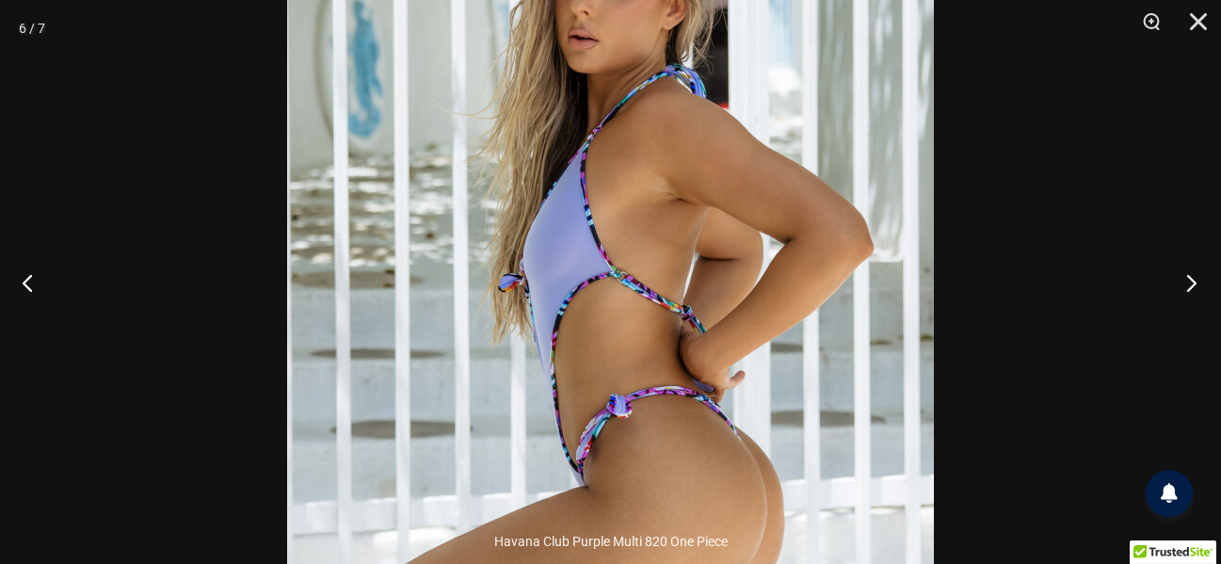
click at [1188, 271] on button "Next" at bounding box center [1186, 282] width 71 height 94
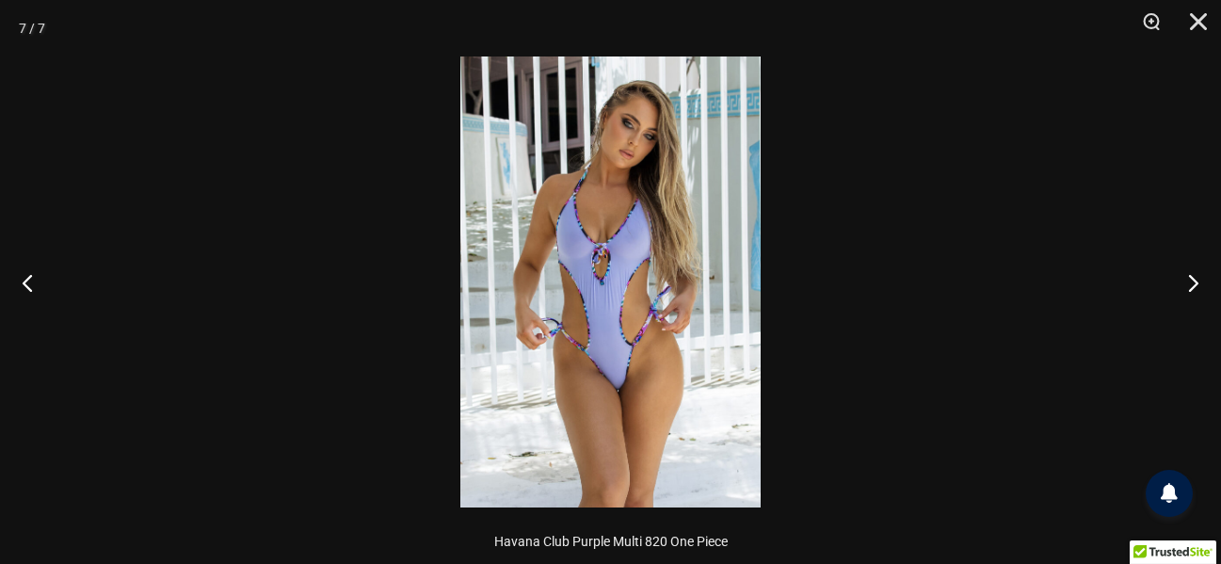
click at [620, 368] on img at bounding box center [610, 281] width 300 height 451
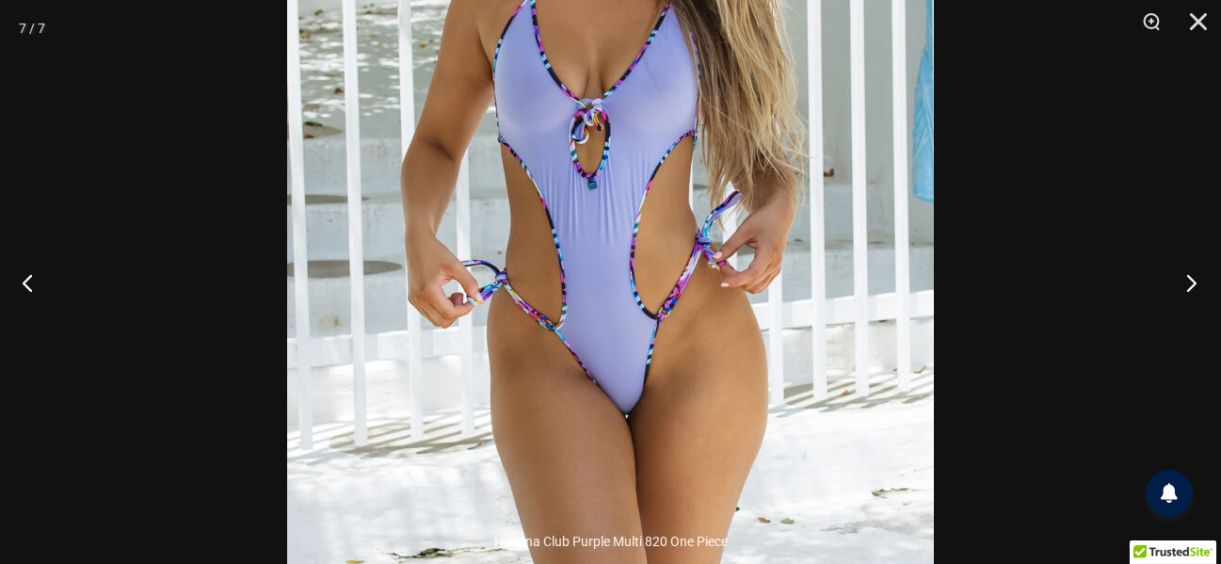
click at [1170, 280] on button "Next" at bounding box center [1186, 282] width 71 height 94
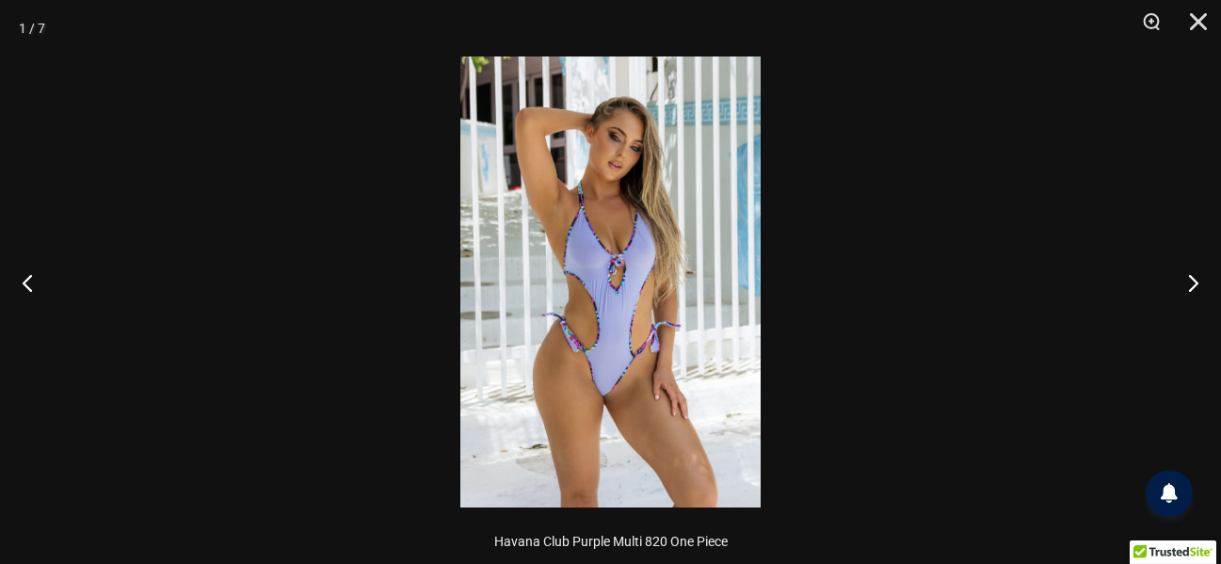
click at [659, 282] on img at bounding box center [610, 281] width 300 height 451
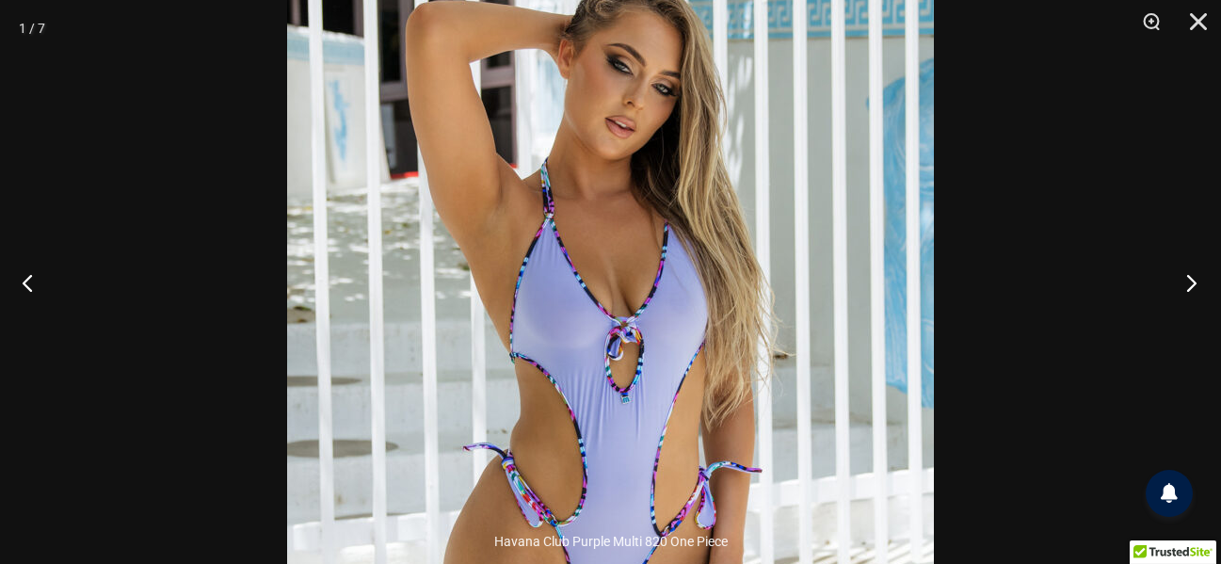
click at [1195, 286] on button "Next" at bounding box center [1186, 282] width 71 height 94
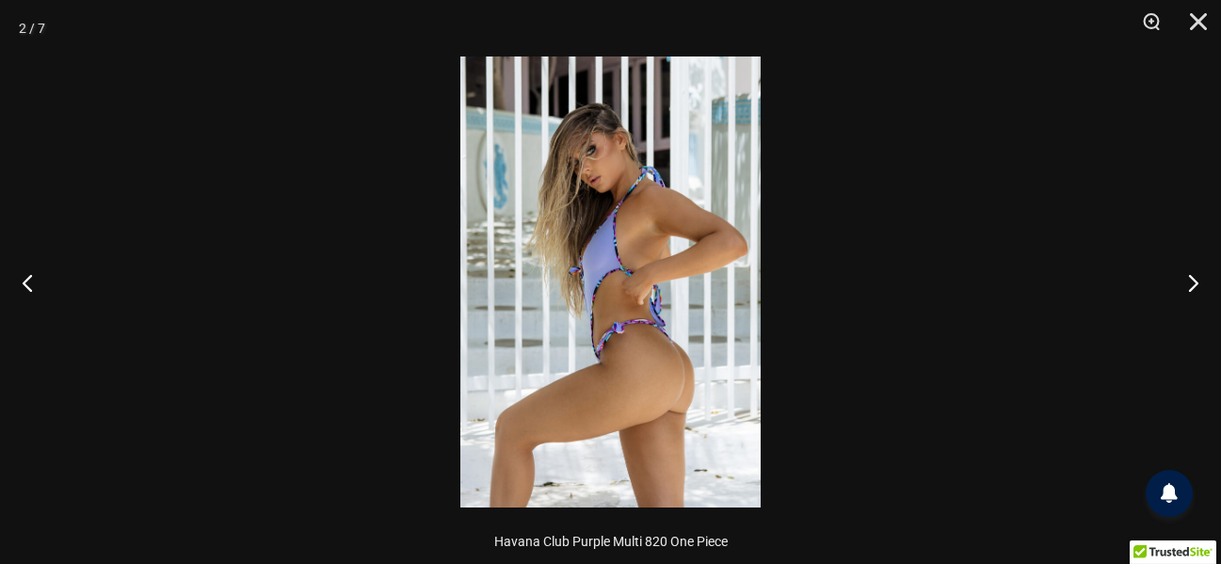
click at [588, 306] on img at bounding box center [610, 281] width 300 height 451
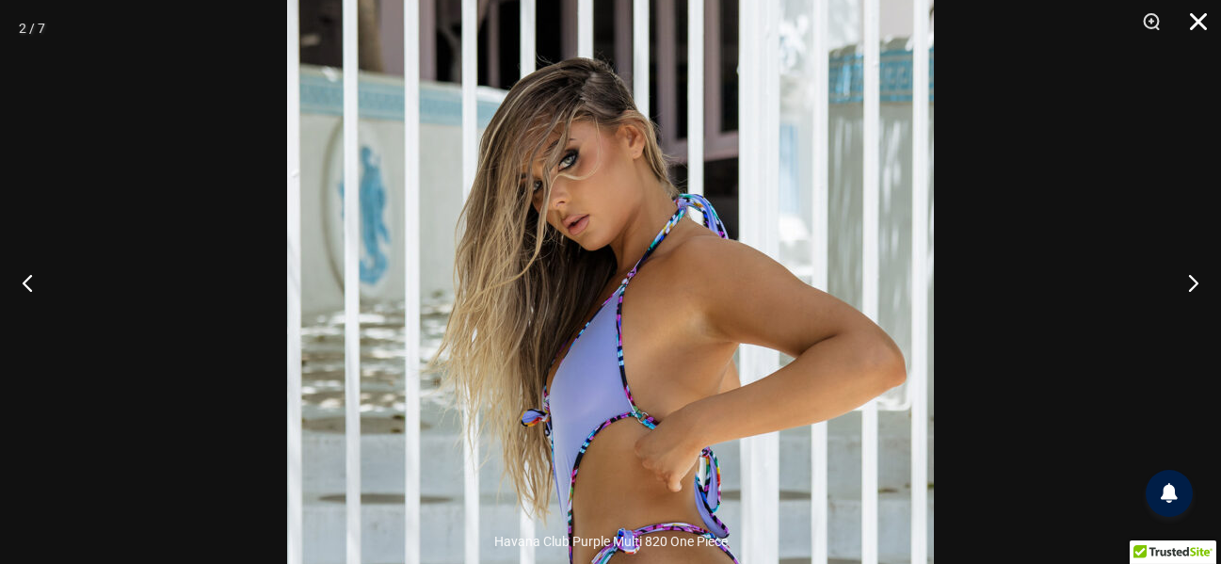
click at [1200, 20] on button "Close" at bounding box center [1191, 28] width 47 height 56
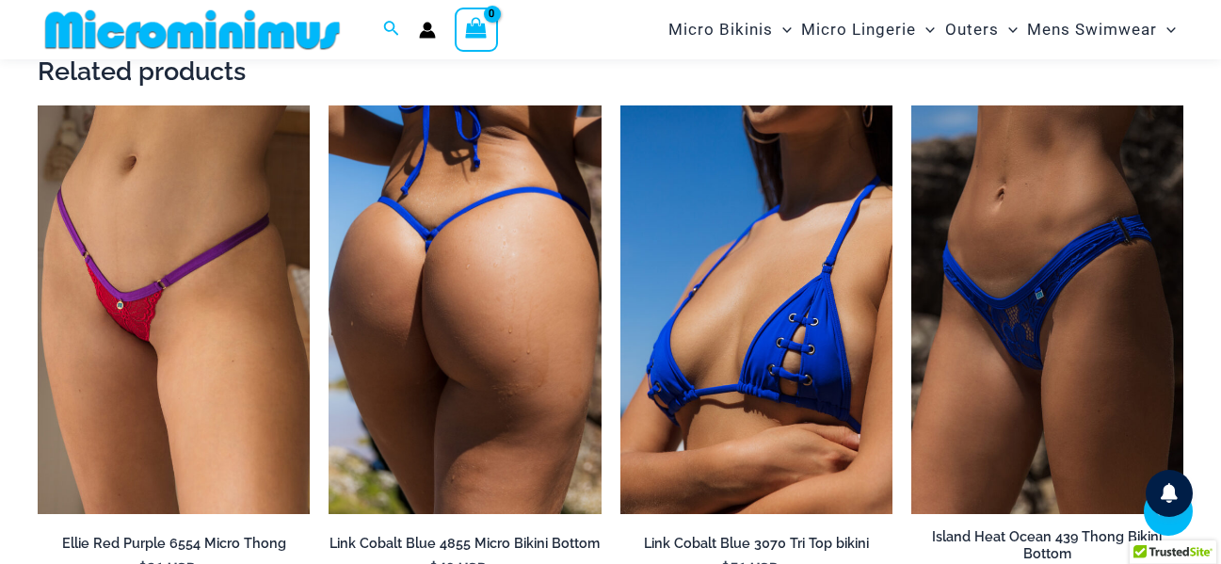
scroll to position [3467, 0]
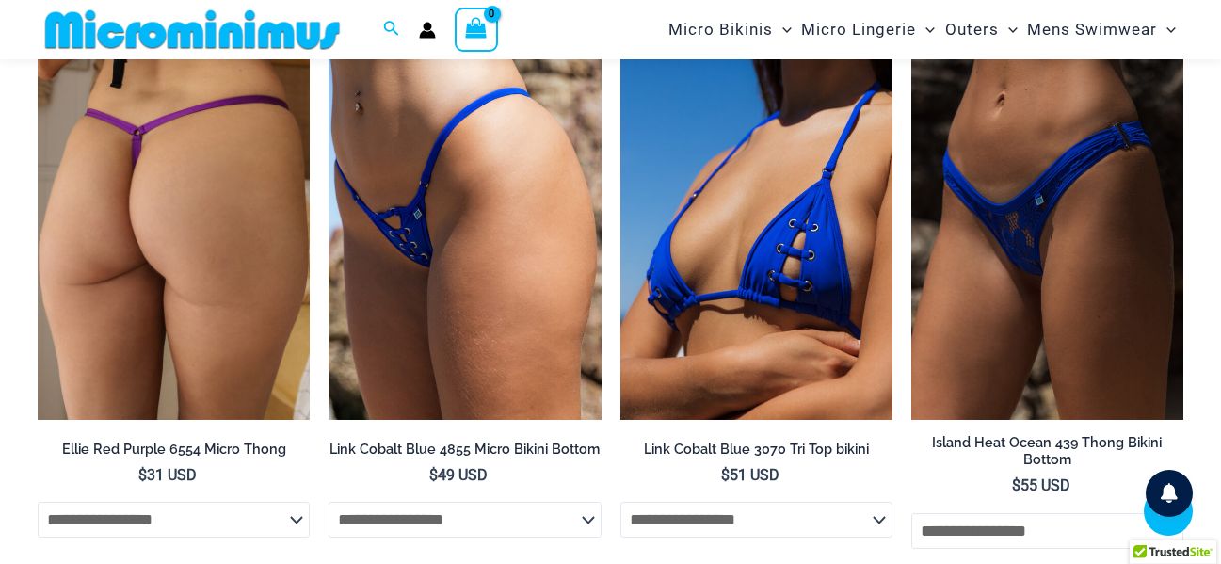
click at [203, 227] on img at bounding box center [174, 215] width 272 height 409
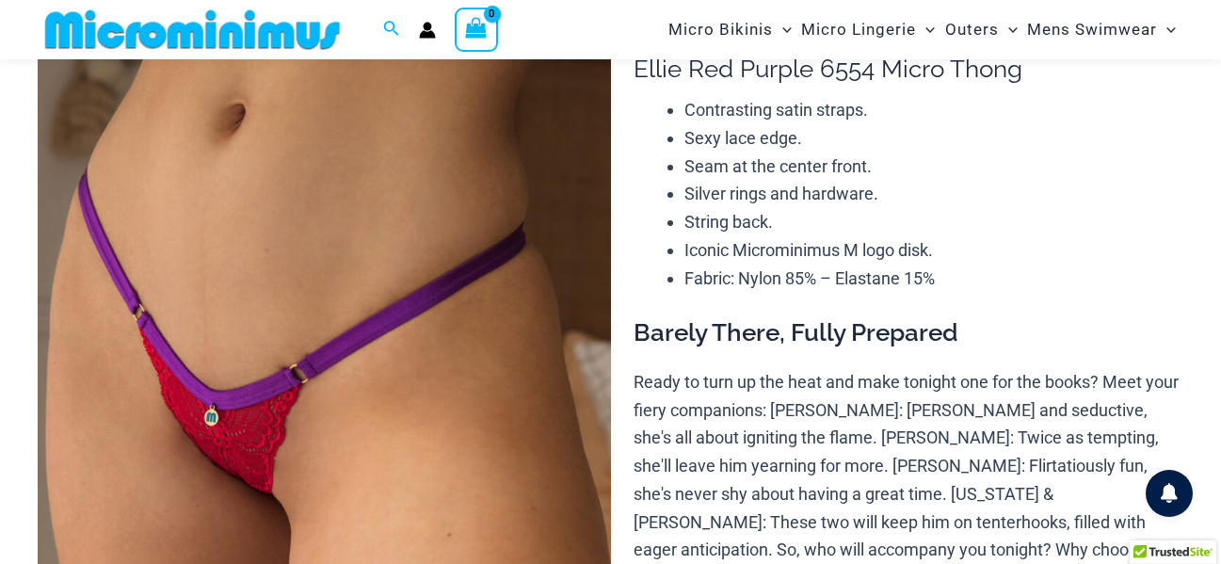
scroll to position [171, 0]
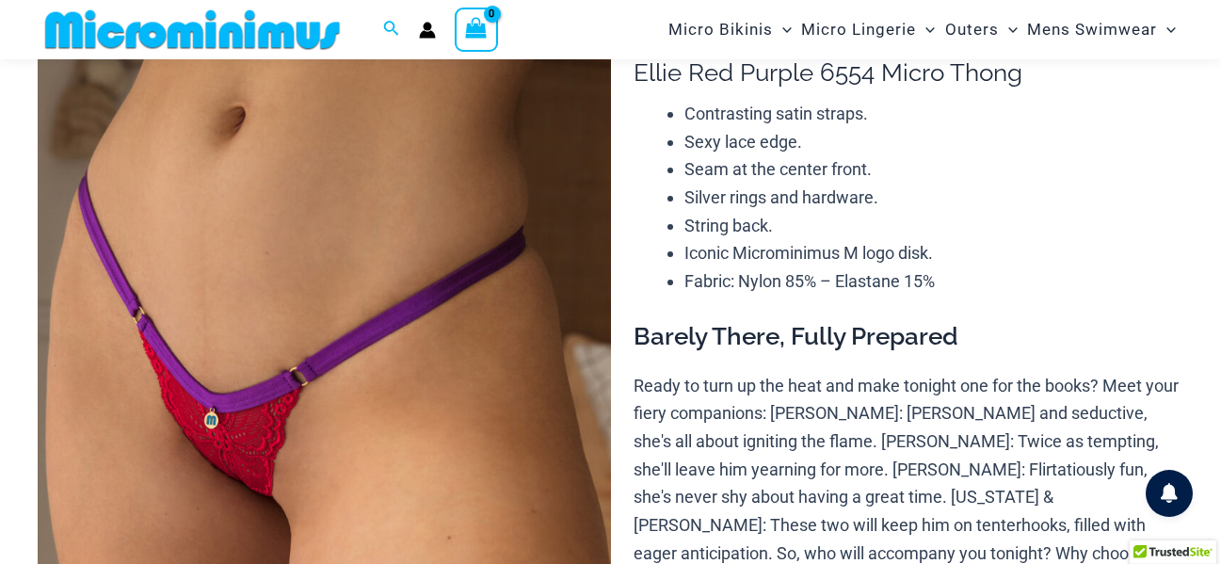
click at [372, 358] on img at bounding box center [324, 430] width 573 height 860
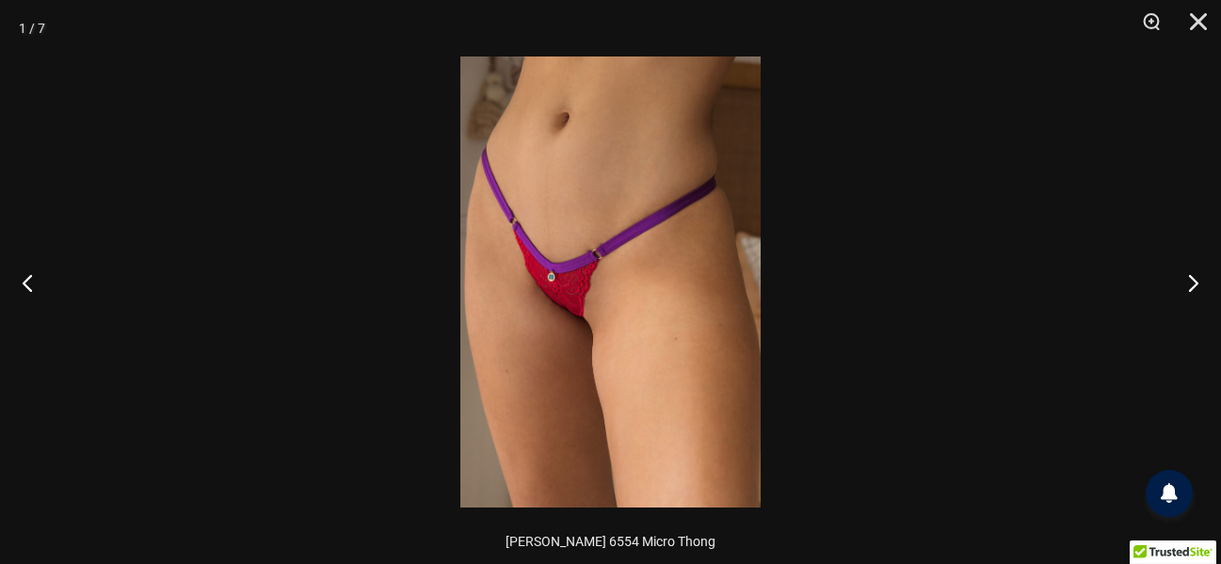
click at [575, 326] on img at bounding box center [610, 281] width 300 height 451
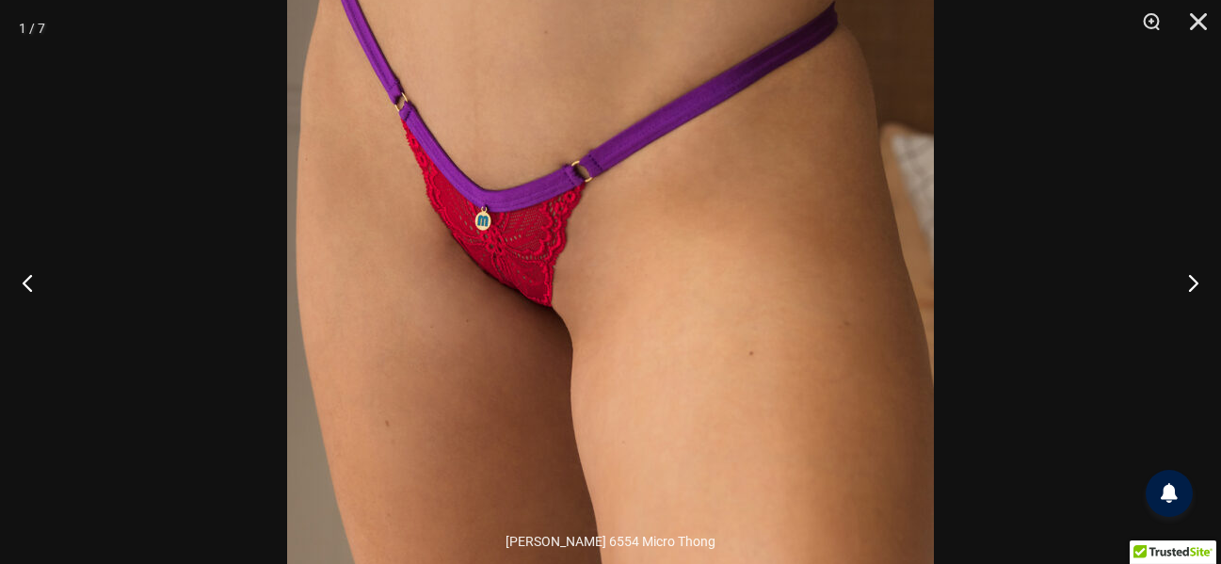
click at [629, 241] on img at bounding box center [610, 232] width 647 height 970
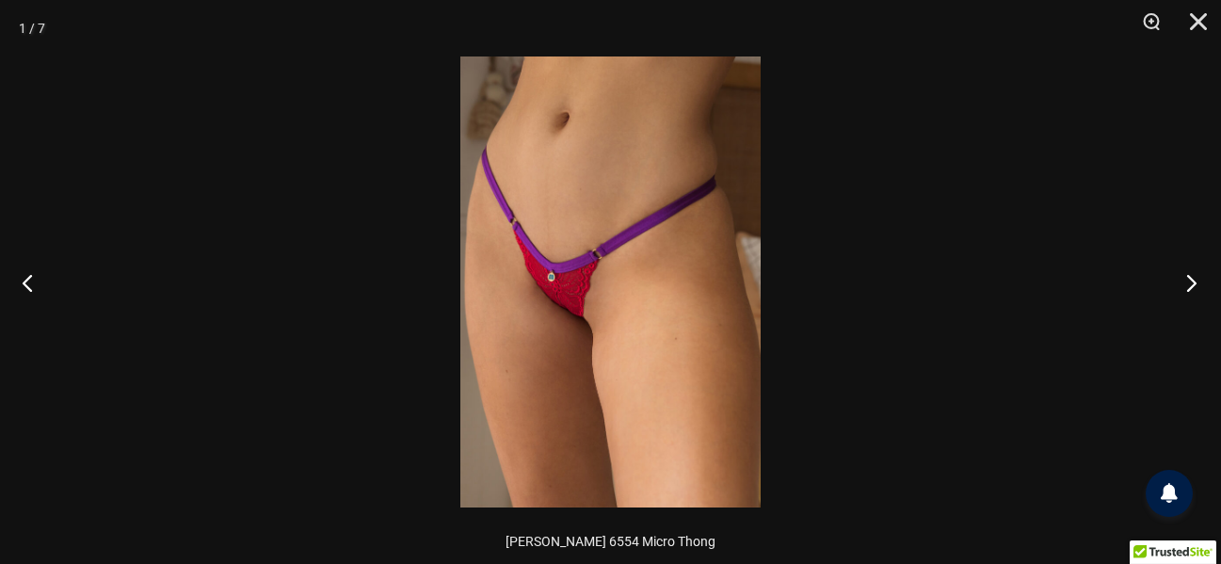
click at [1185, 283] on button "Next" at bounding box center [1186, 282] width 71 height 94
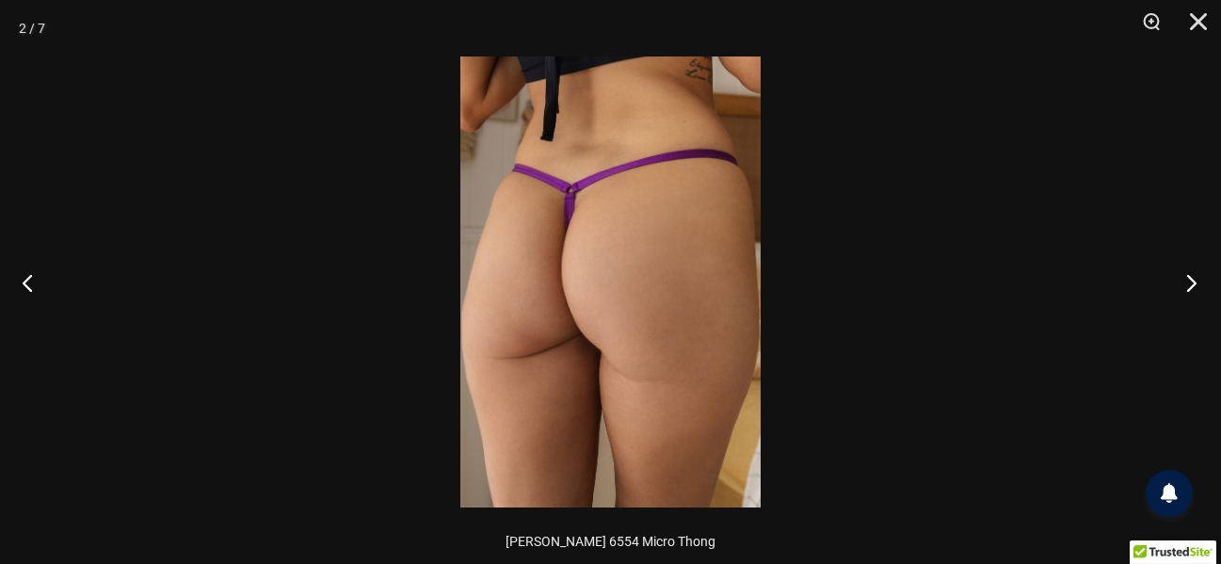
click at [1184, 275] on button "Next" at bounding box center [1186, 282] width 71 height 94
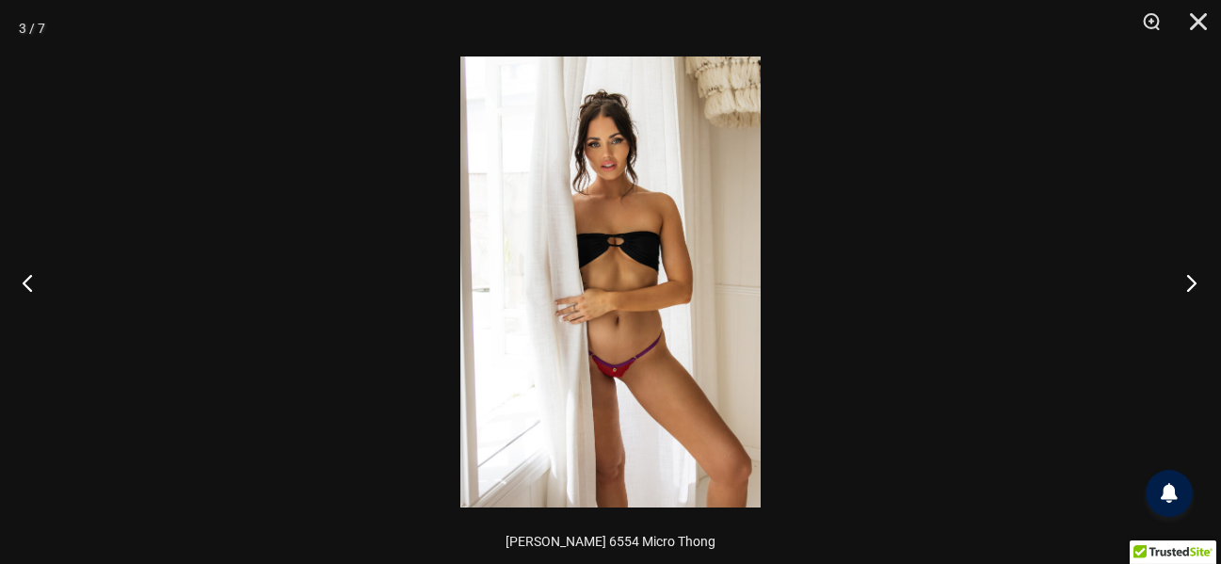
click at [1186, 282] on button "Next" at bounding box center [1186, 282] width 71 height 94
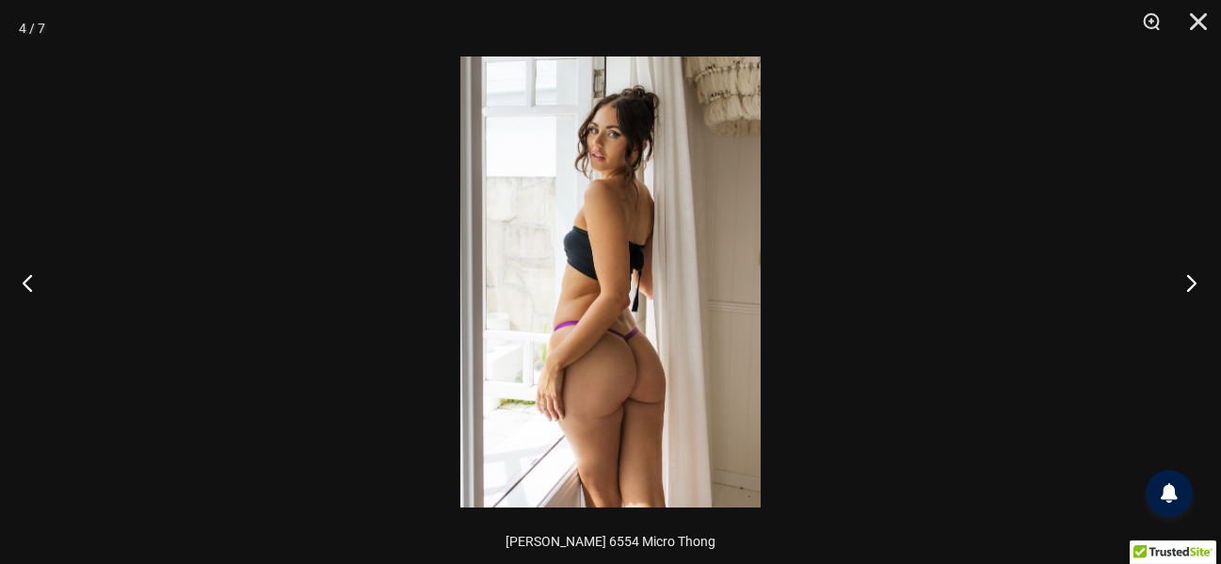
click at [1184, 282] on button "Next" at bounding box center [1186, 282] width 71 height 94
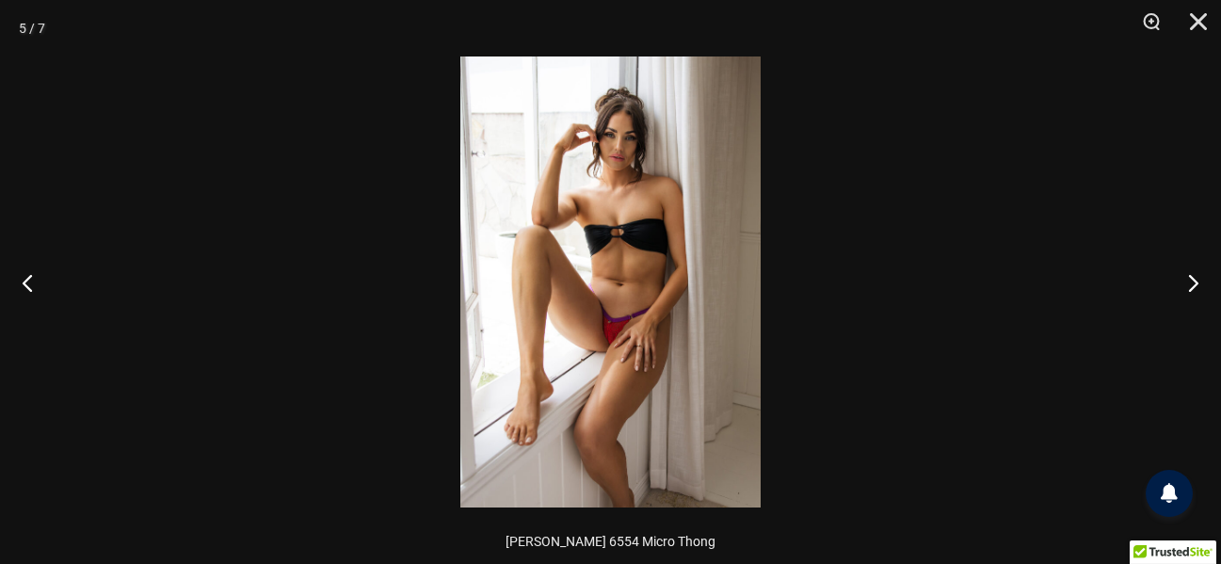
click at [689, 346] on img at bounding box center [610, 281] width 300 height 451
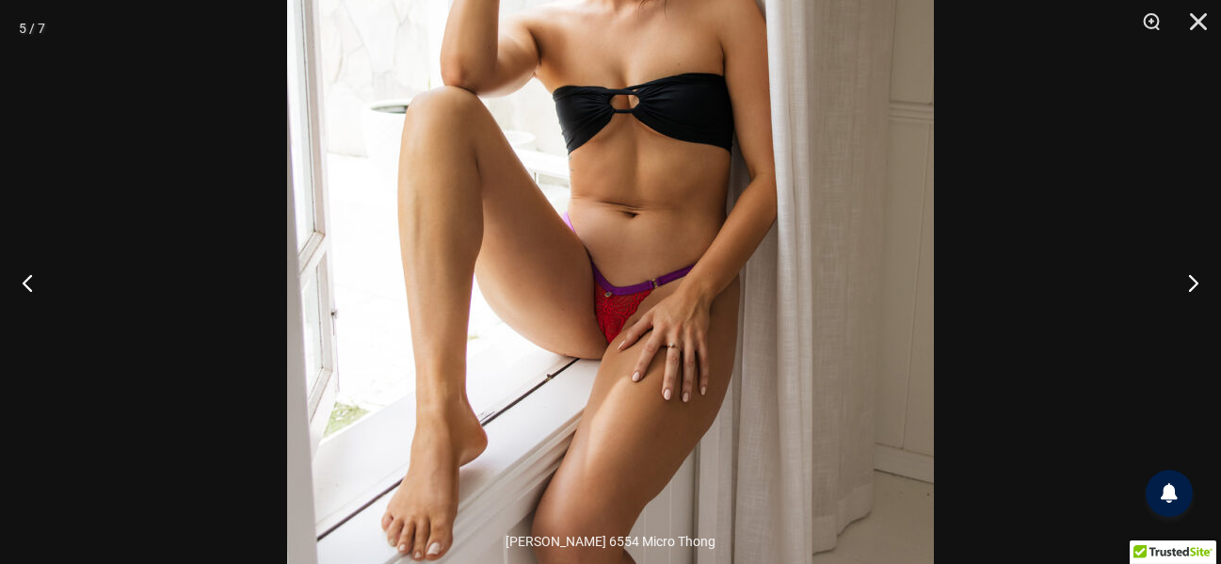
click at [638, 265] on img at bounding box center [610, 209] width 647 height 970
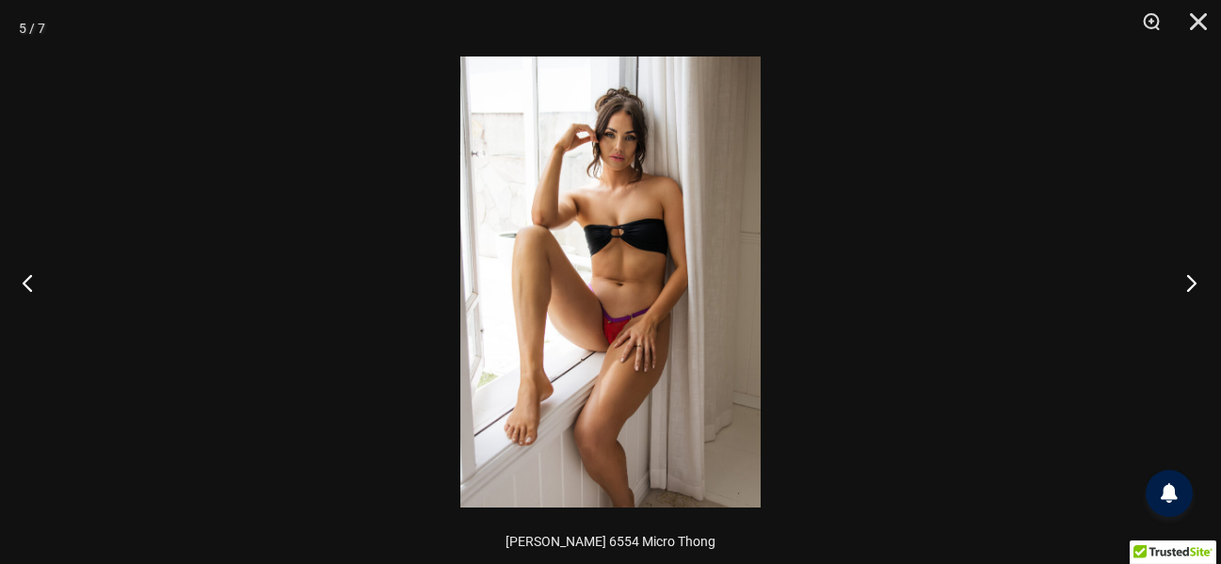
click at [1202, 277] on button "Next" at bounding box center [1186, 282] width 71 height 94
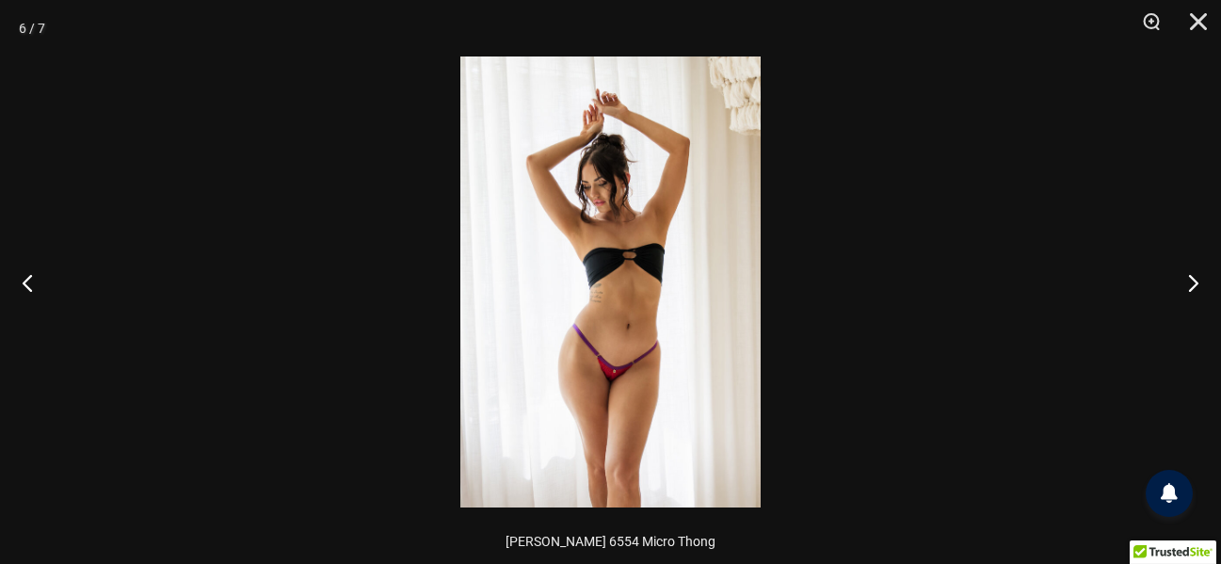
click at [552, 400] on img at bounding box center [610, 281] width 300 height 451
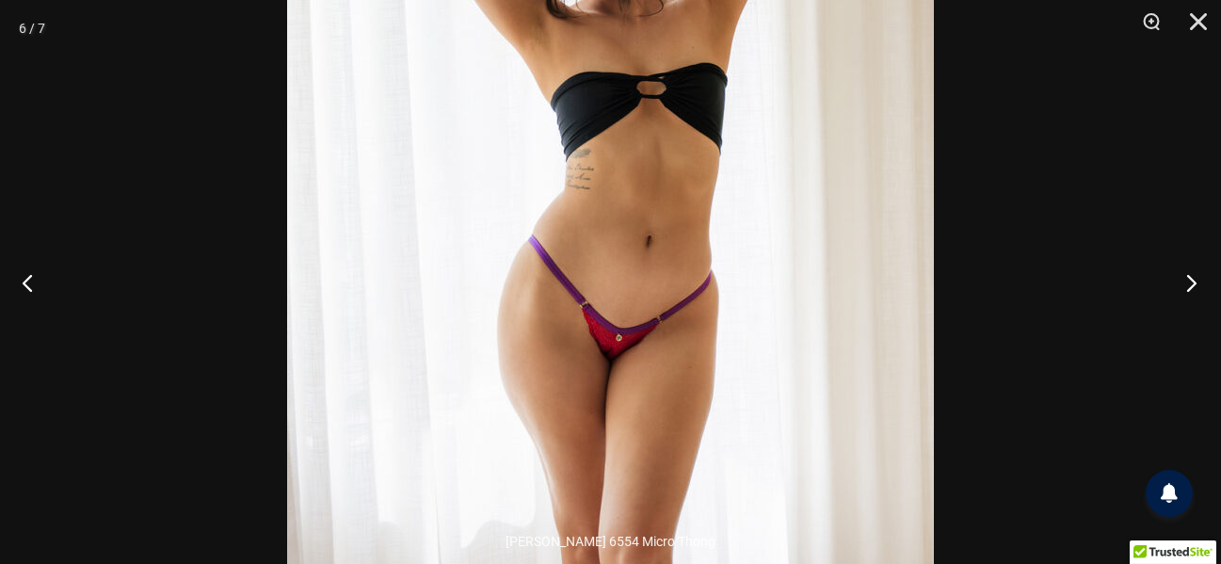
click at [1167, 285] on button "Next" at bounding box center [1186, 282] width 71 height 94
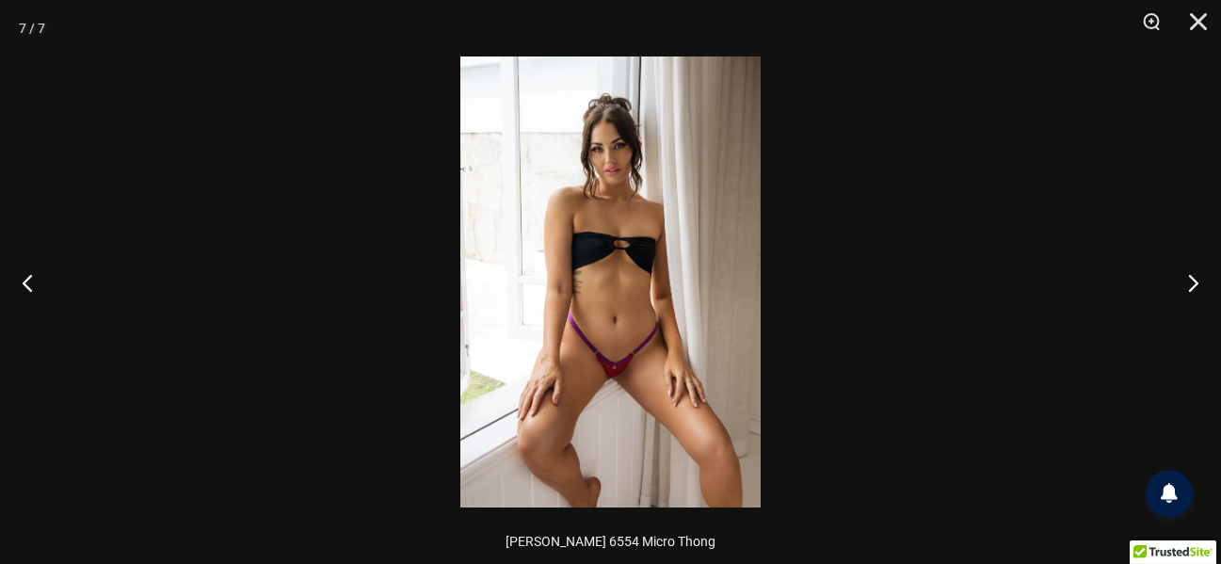
click at [688, 379] on img at bounding box center [610, 281] width 300 height 451
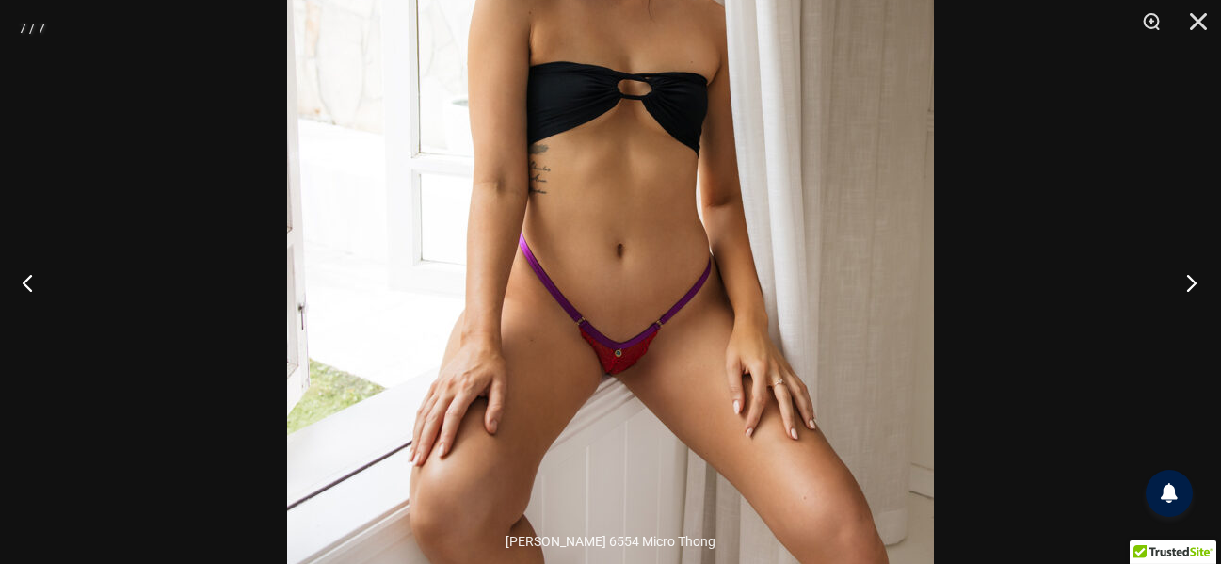
click at [1183, 282] on button "Next" at bounding box center [1186, 282] width 71 height 94
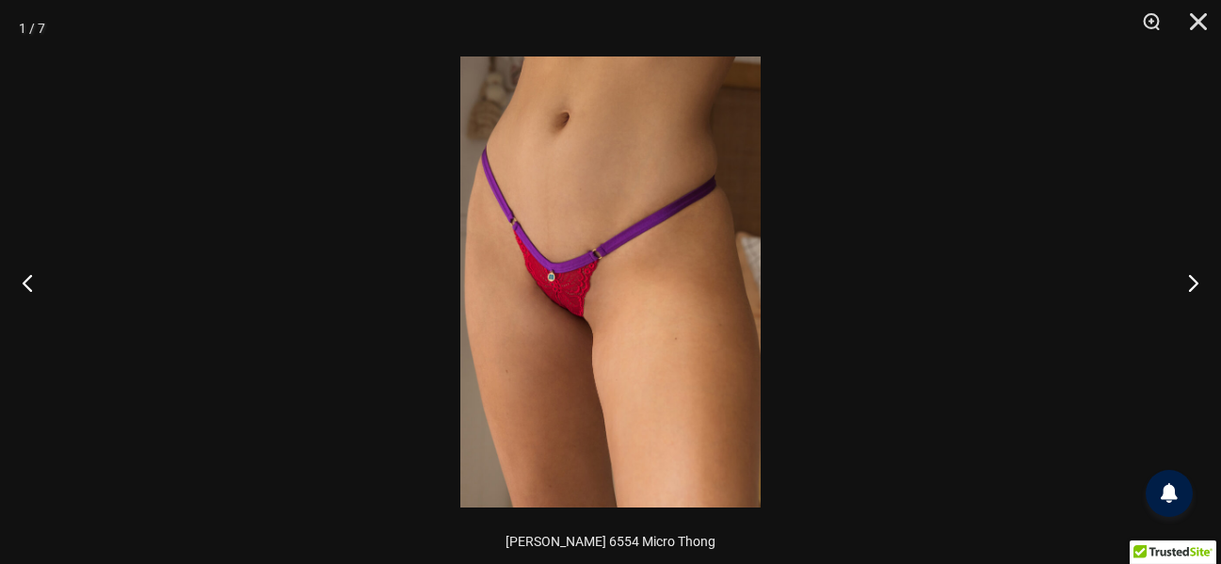
click at [723, 270] on img at bounding box center [610, 281] width 300 height 451
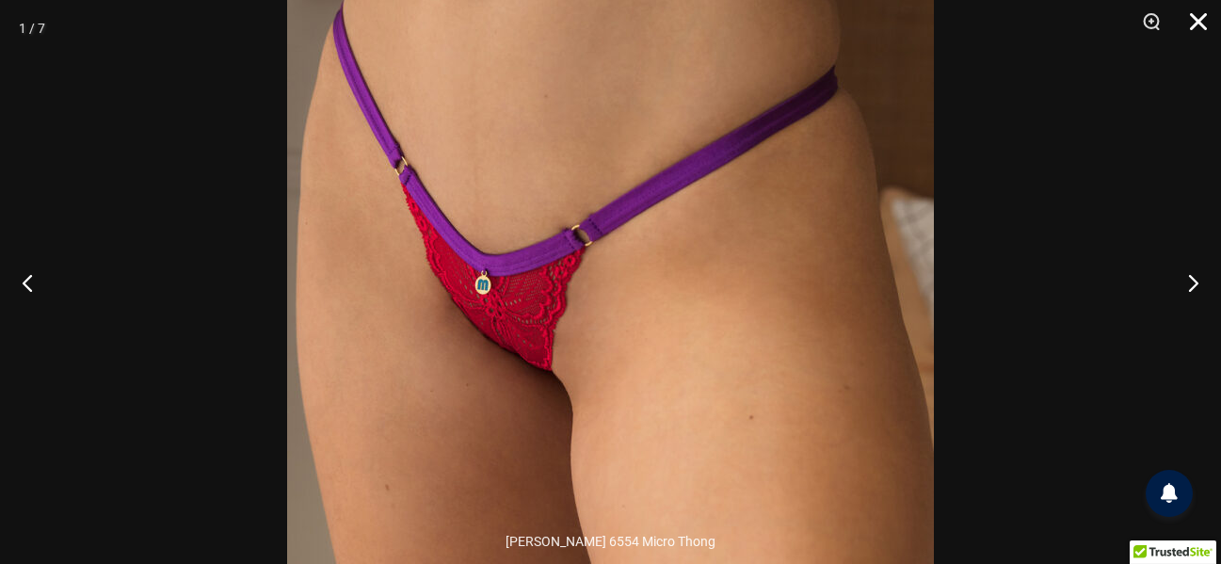
click at [1184, 22] on button "Close" at bounding box center [1191, 28] width 47 height 56
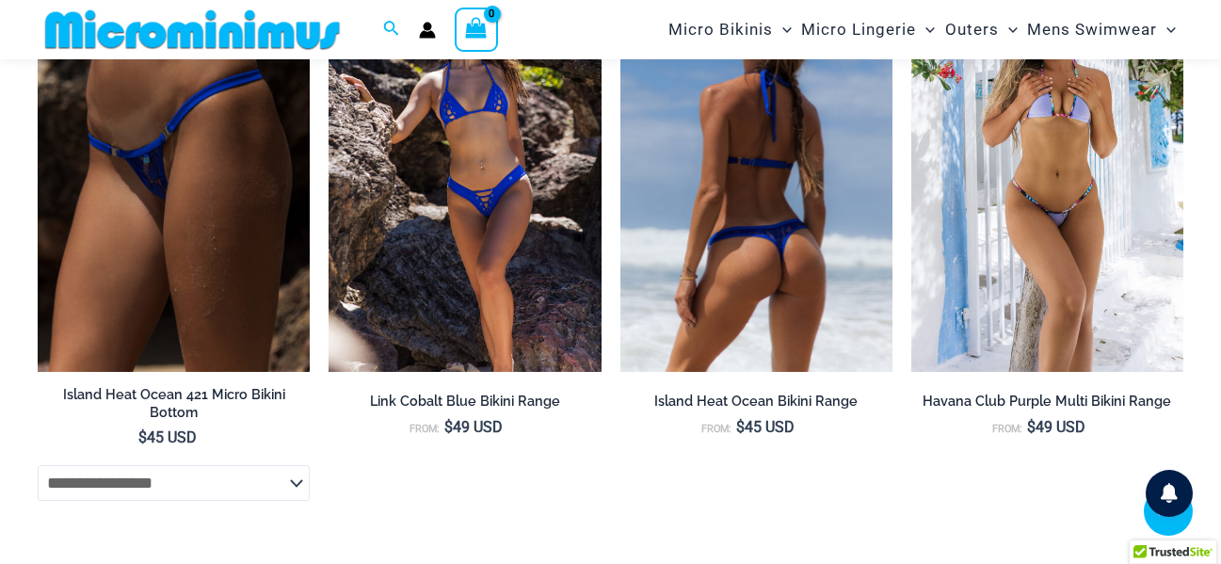
scroll to position [1678, 0]
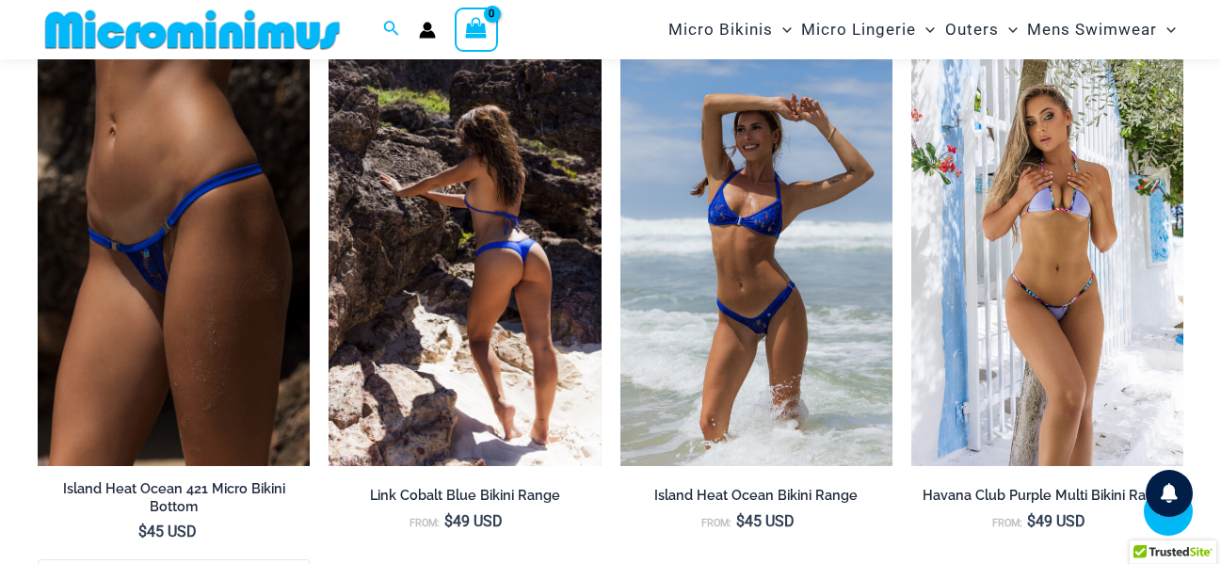
click at [518, 191] on img at bounding box center [465, 262] width 272 height 409
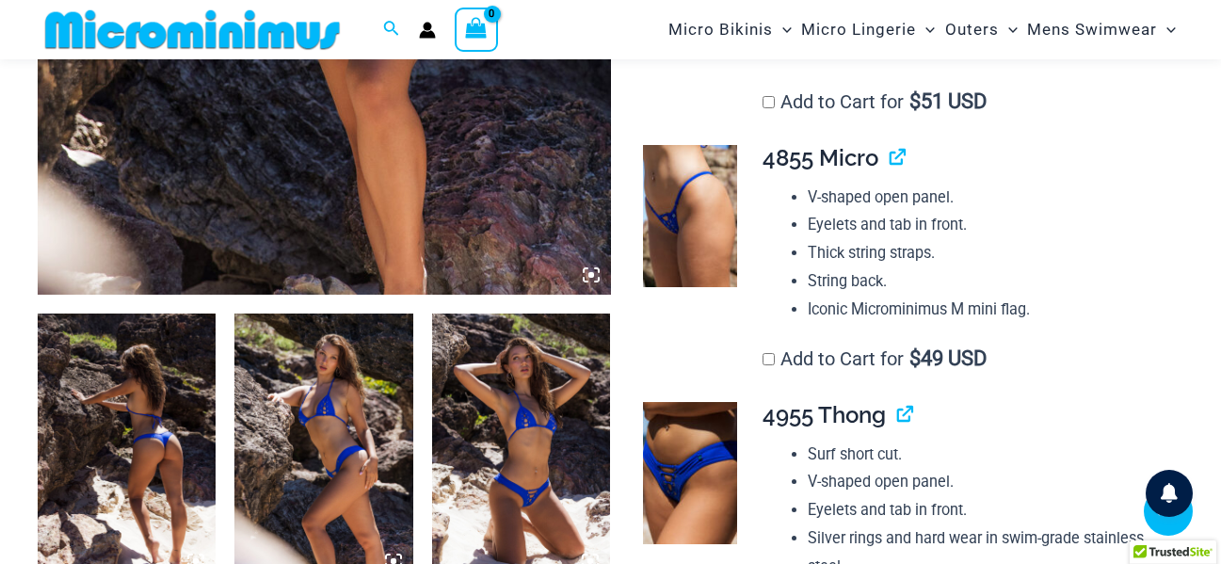
scroll to position [830, 0]
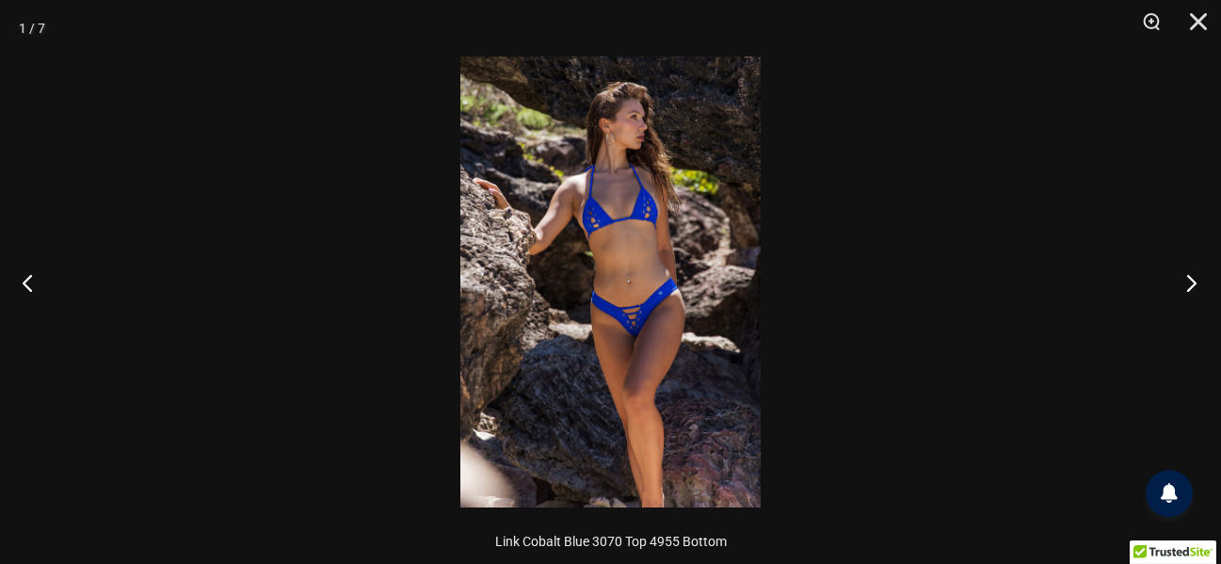
click at [1176, 280] on button "Next" at bounding box center [1186, 282] width 71 height 94
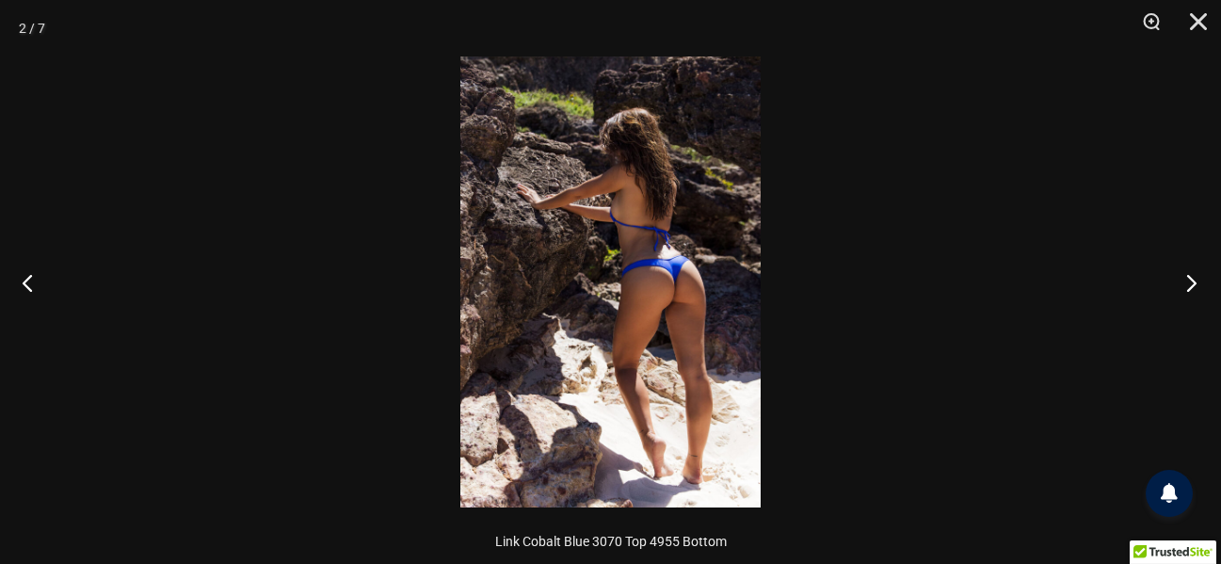
click at [1185, 281] on button "Next" at bounding box center [1186, 282] width 71 height 94
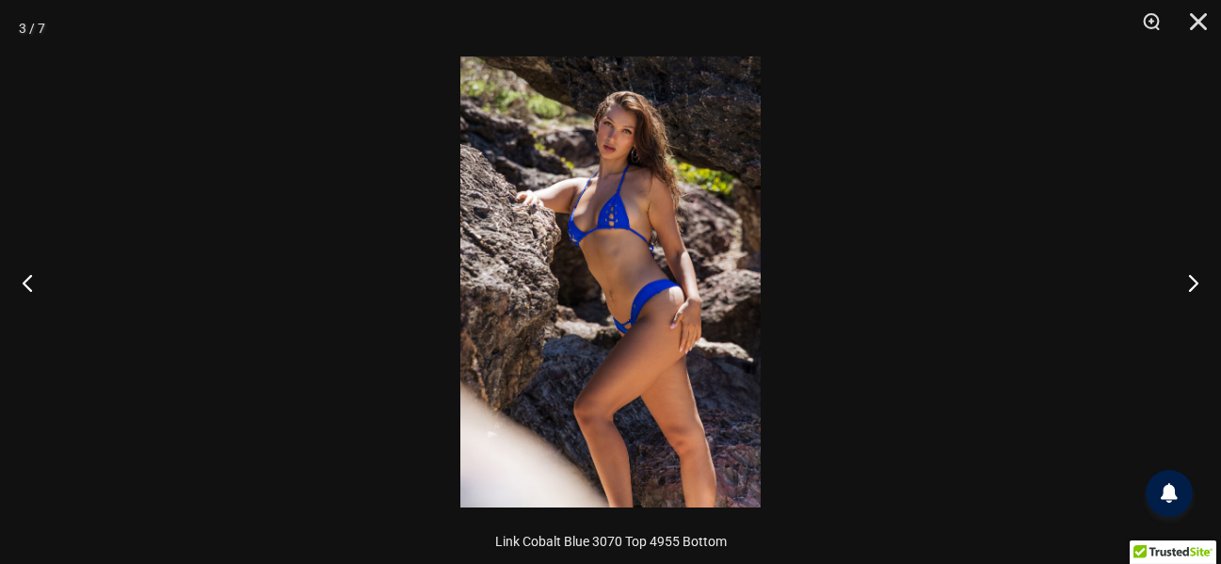
click at [652, 216] on img at bounding box center [610, 281] width 300 height 451
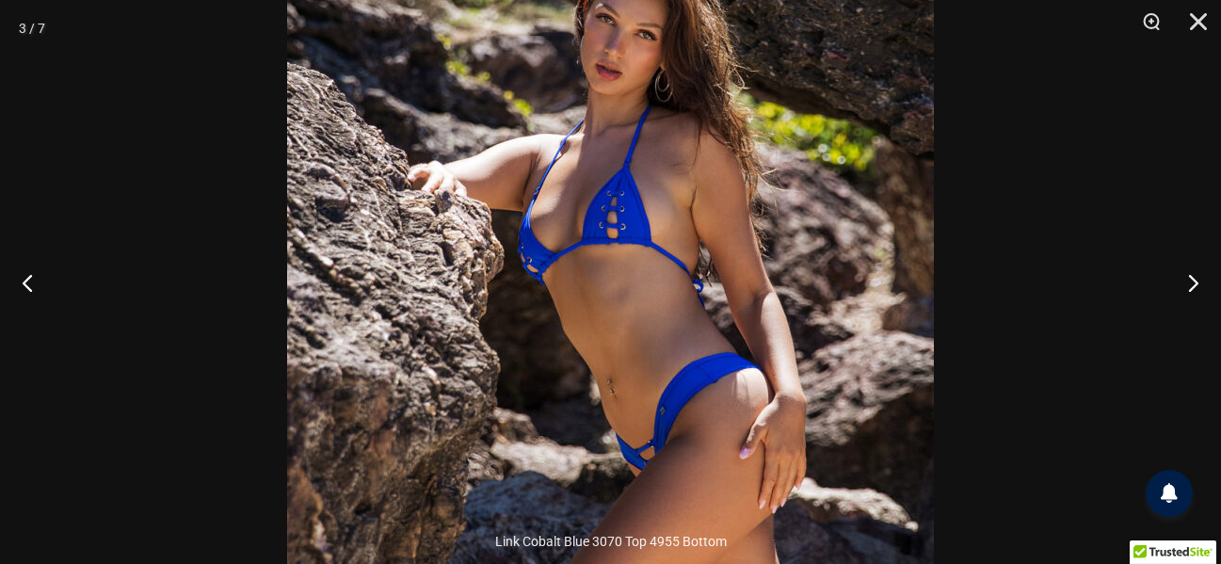
click at [753, 283] on img at bounding box center [610, 359] width 647 height 970
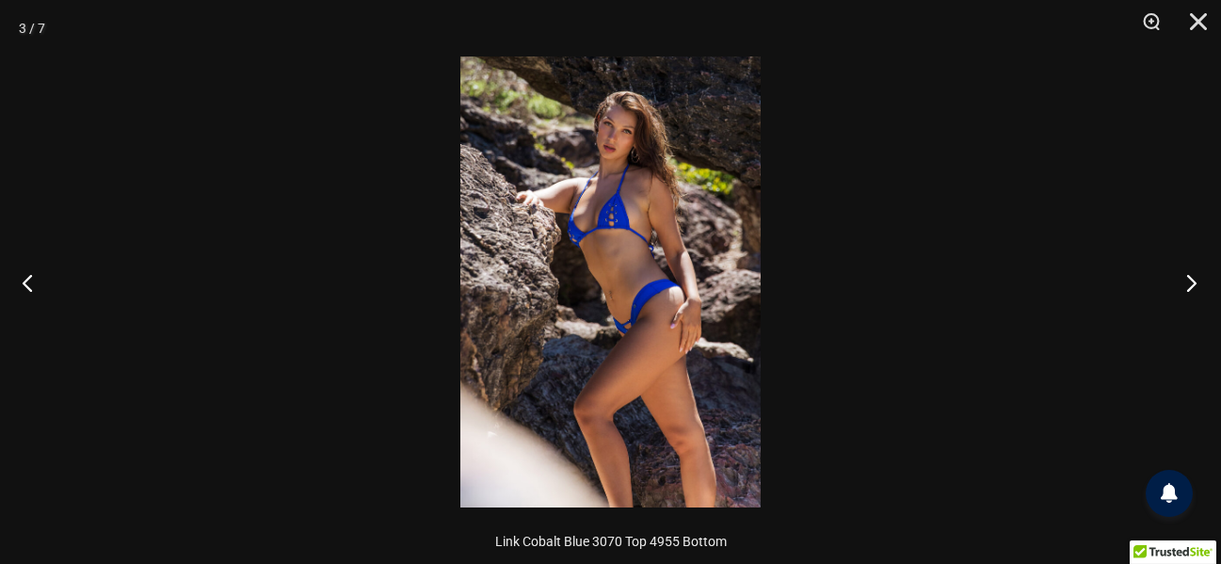
click at [1182, 282] on button "Next" at bounding box center [1186, 282] width 71 height 94
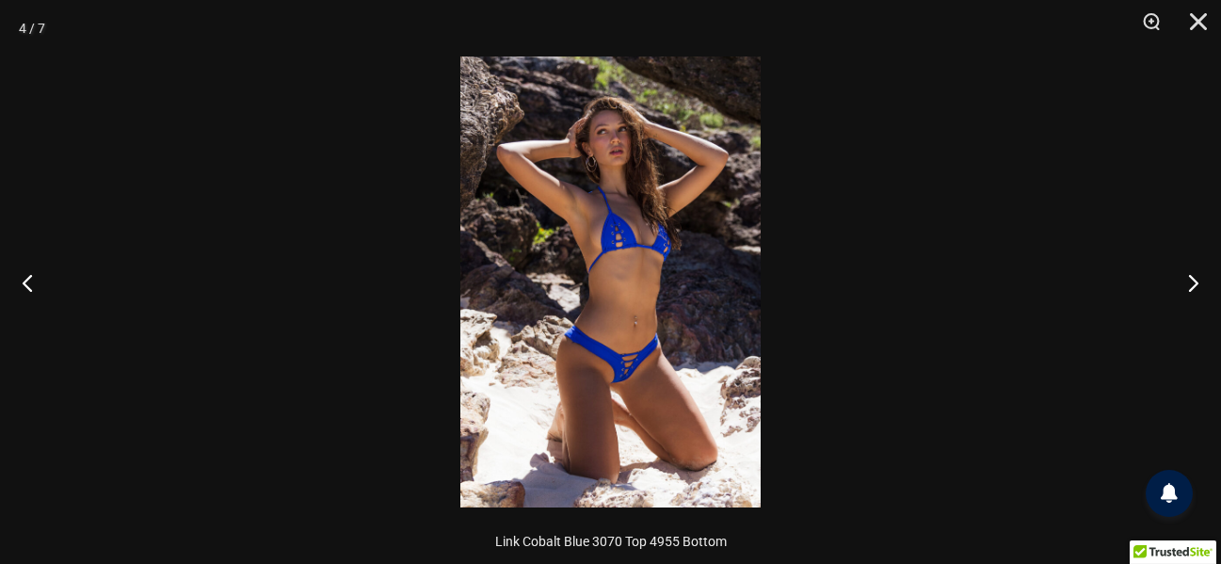
click at [626, 392] on img at bounding box center [610, 281] width 300 height 451
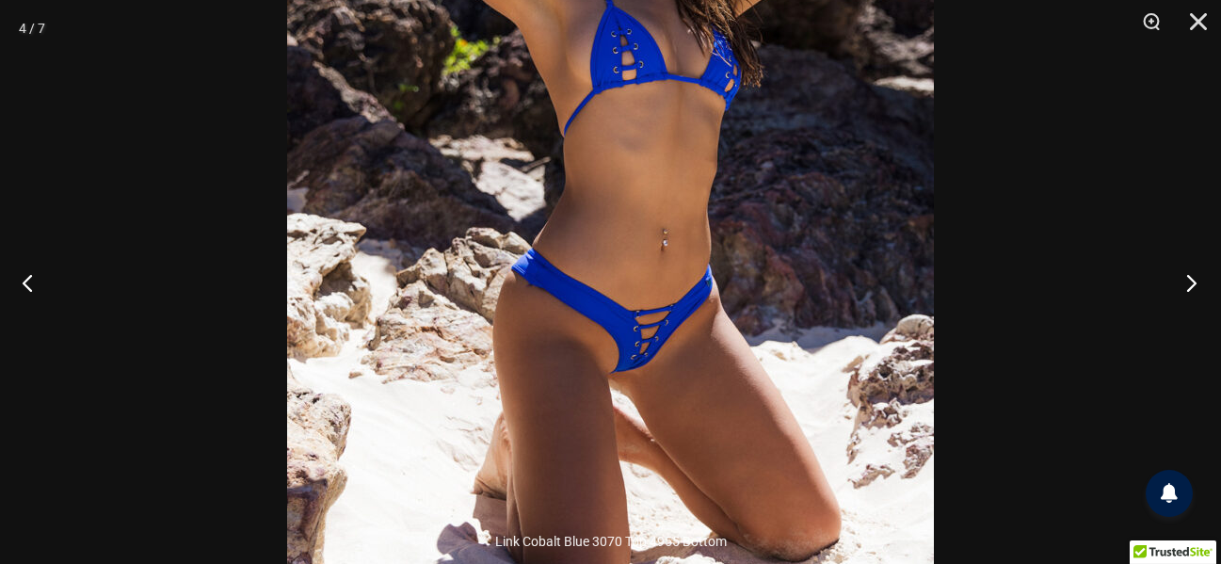
click at [1185, 283] on button "Next" at bounding box center [1186, 282] width 71 height 94
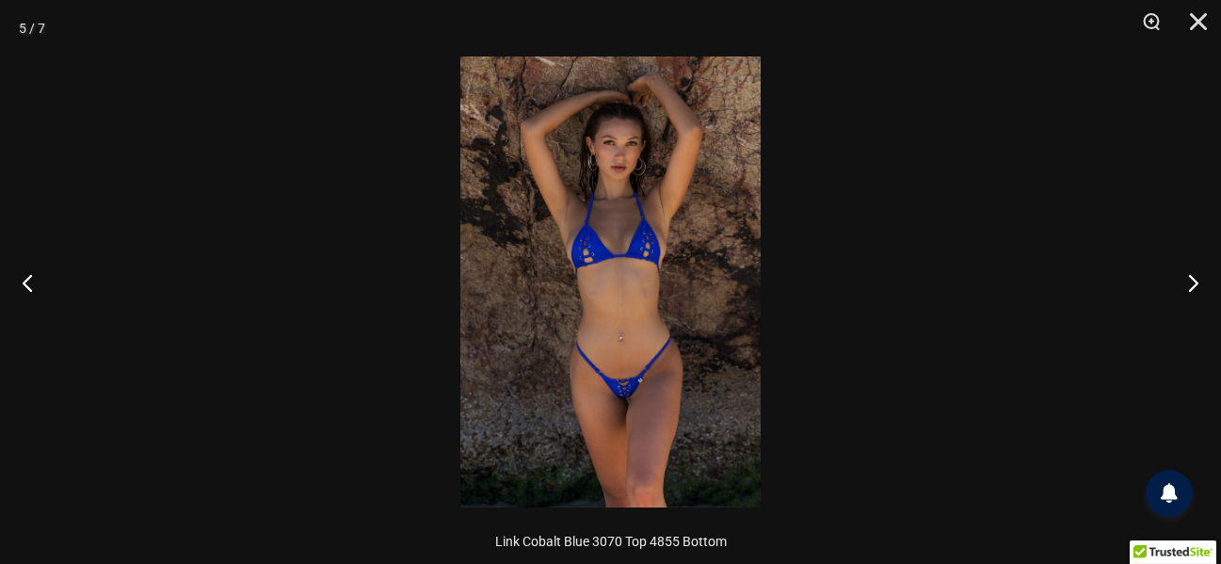
click at [704, 242] on img at bounding box center [610, 281] width 300 height 451
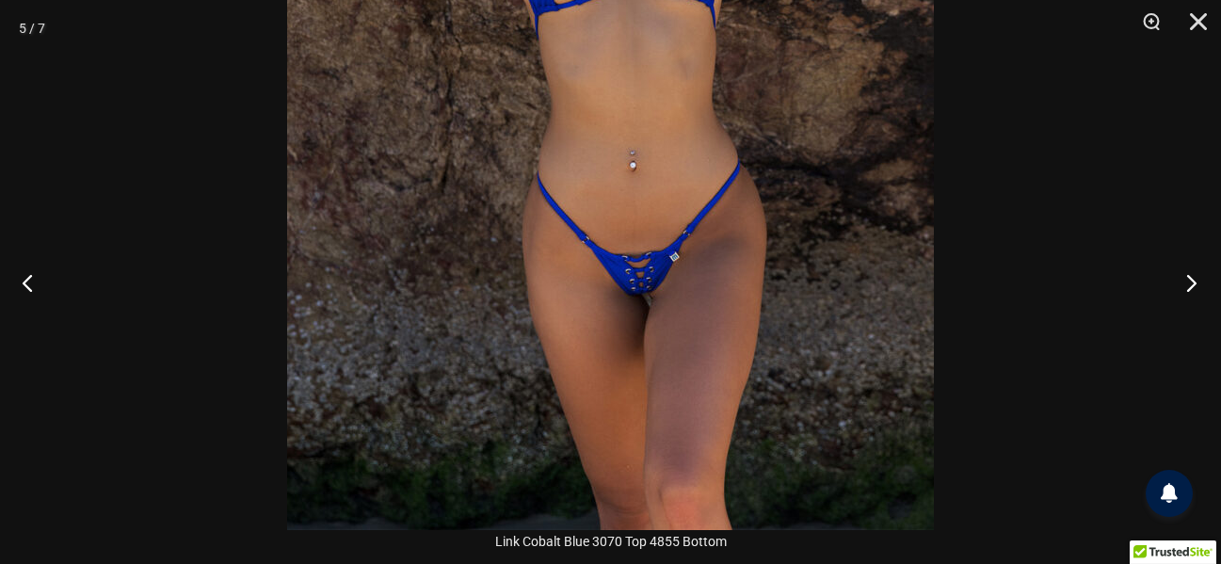
click at [1186, 288] on button "Next" at bounding box center [1186, 282] width 71 height 94
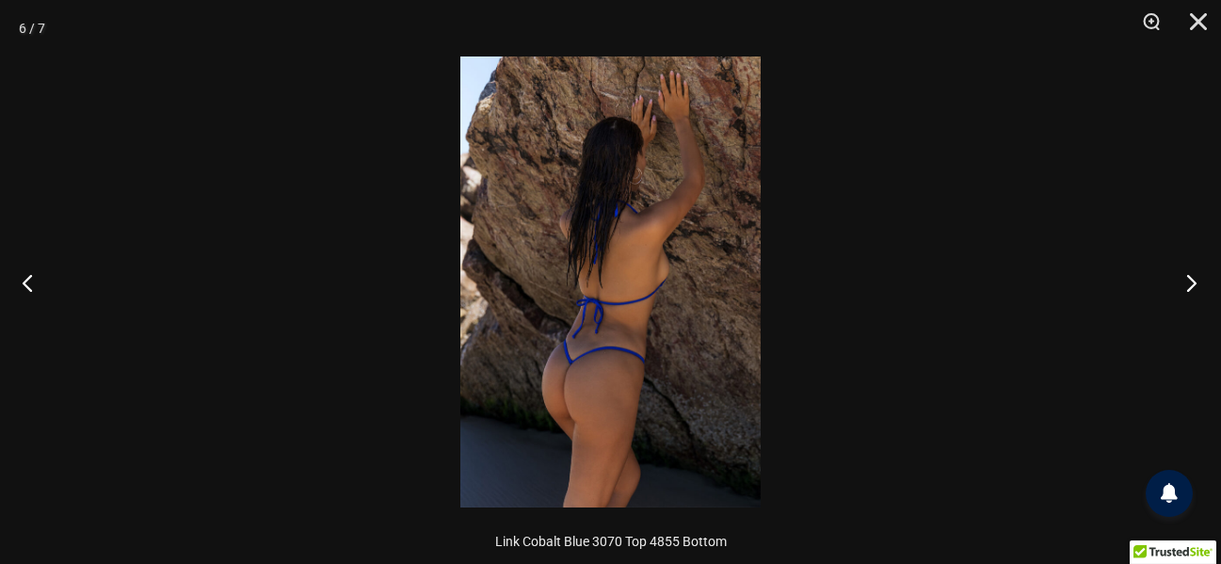
click at [1173, 285] on button "Next" at bounding box center [1186, 282] width 71 height 94
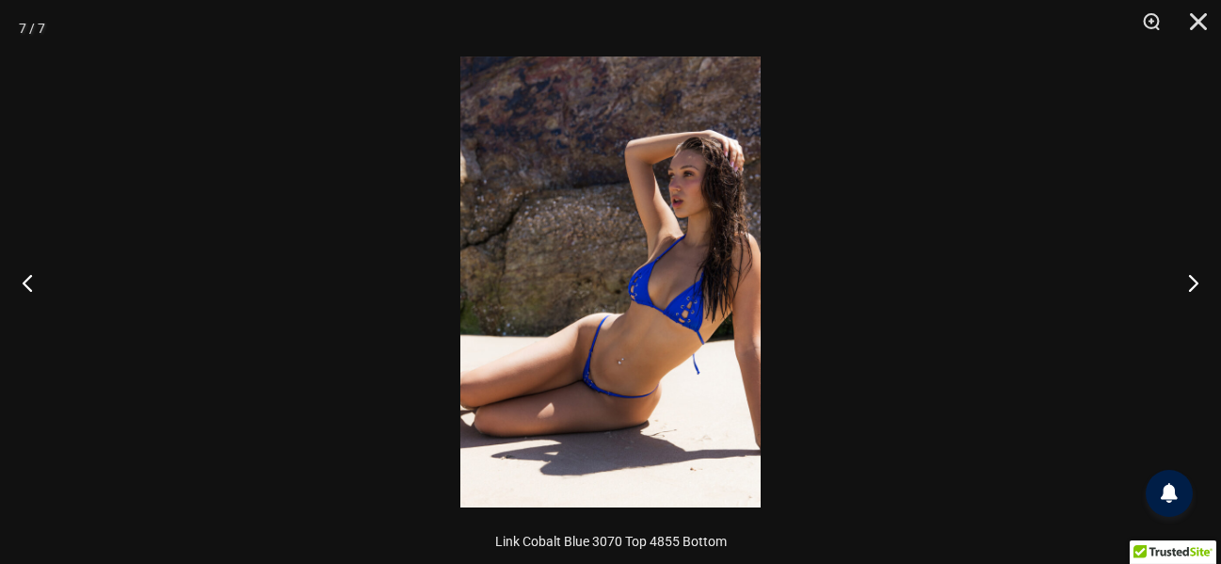
click at [1127, 286] on div at bounding box center [610, 282] width 1221 height 564
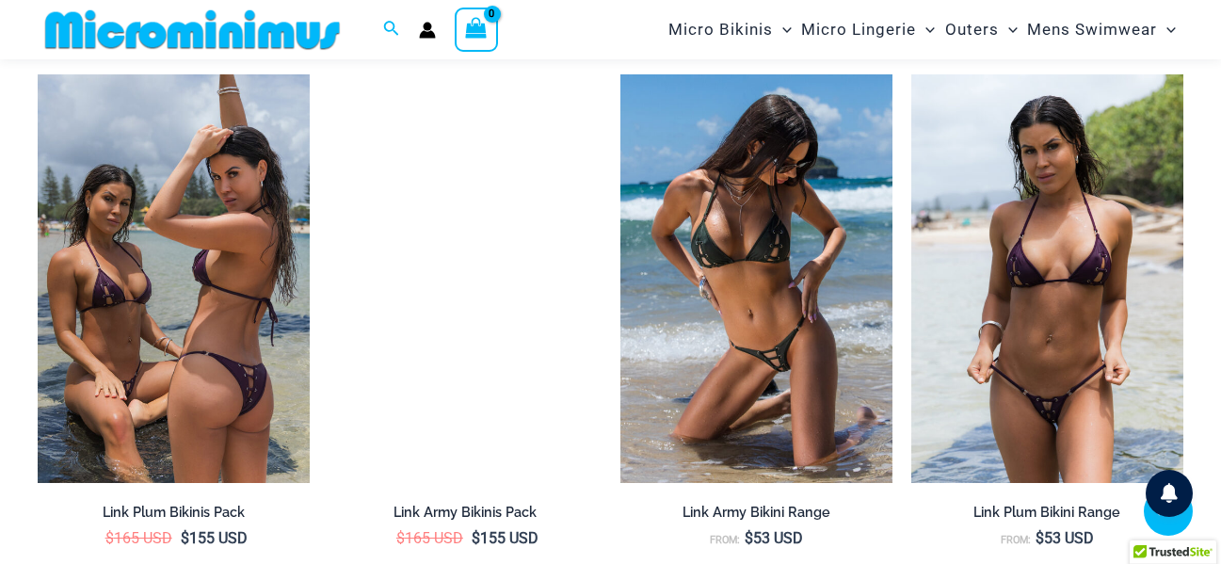
scroll to position [2431, 0]
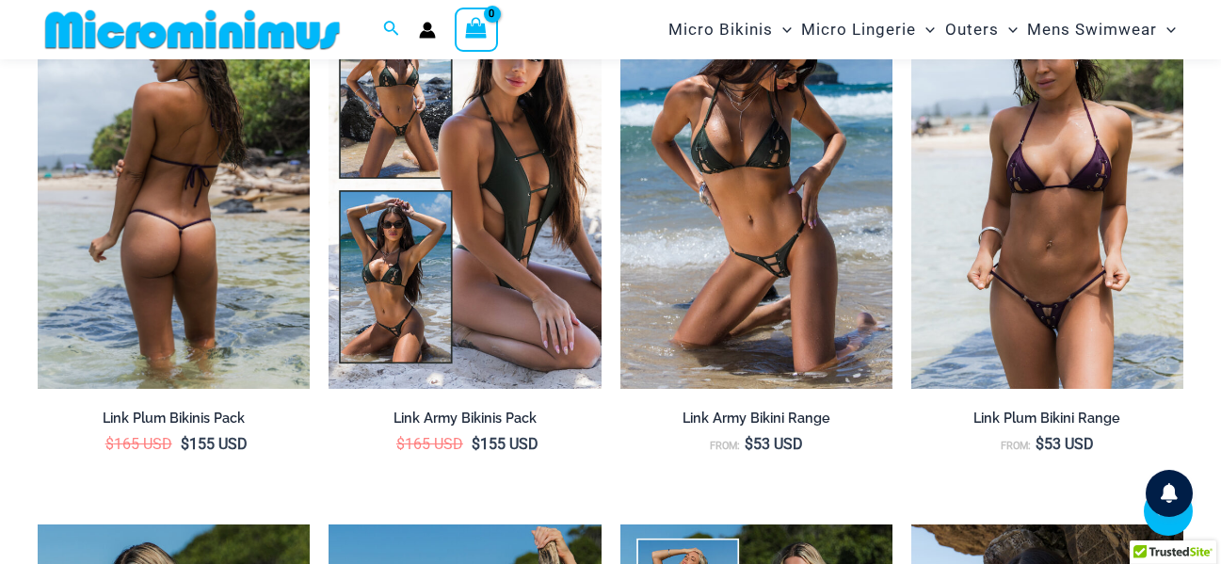
click at [234, 241] on img at bounding box center [174, 184] width 272 height 409
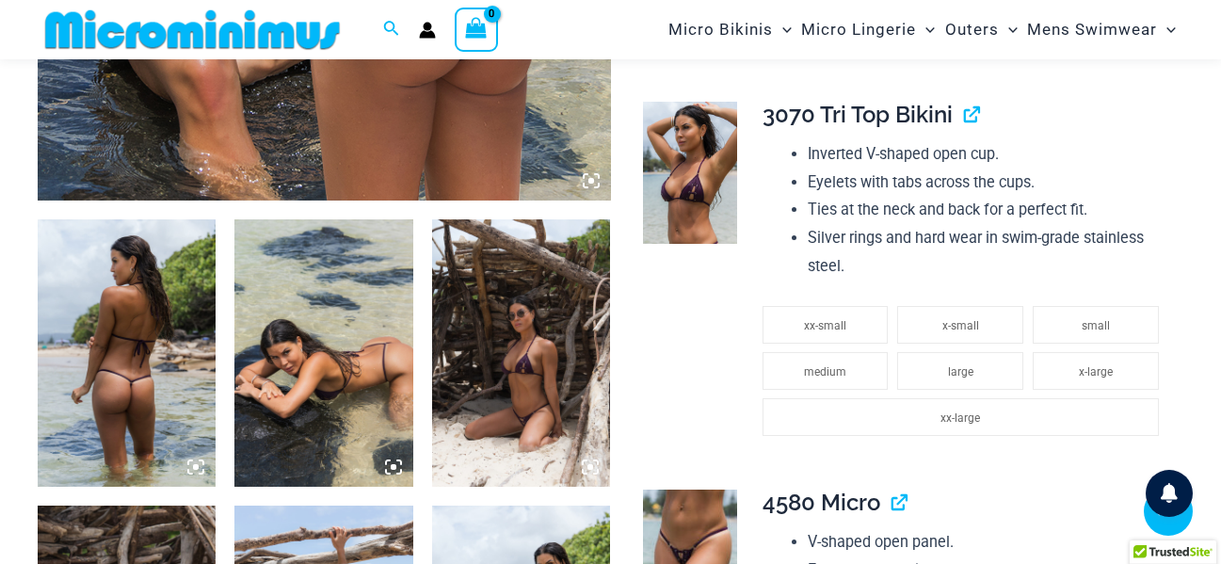
scroll to position [1019, 0]
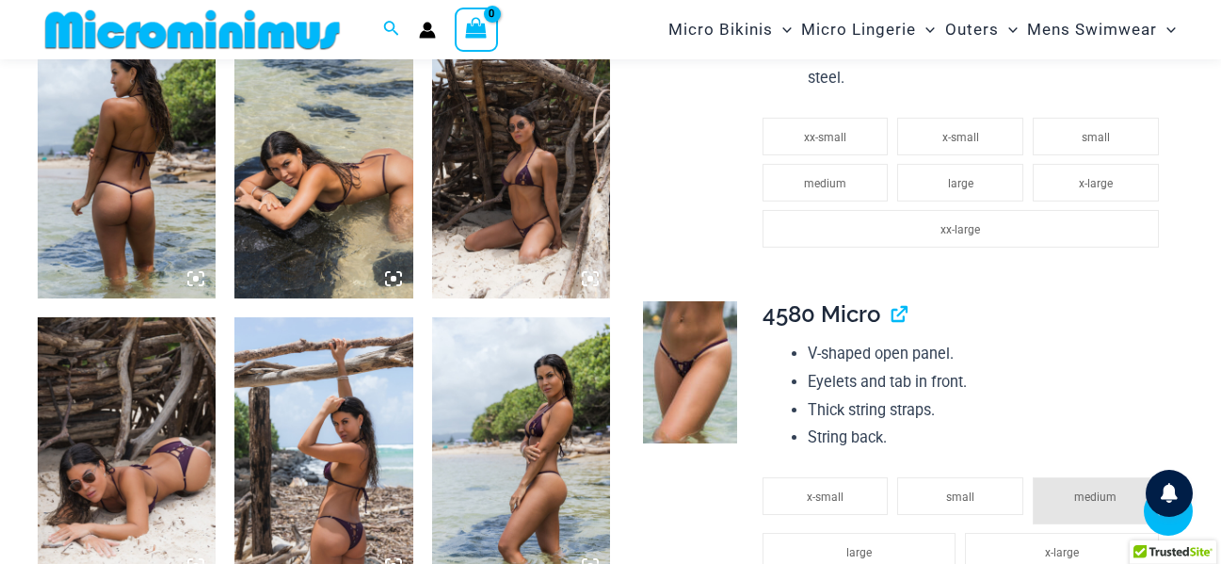
click at [140, 203] on img at bounding box center [127, 164] width 178 height 267
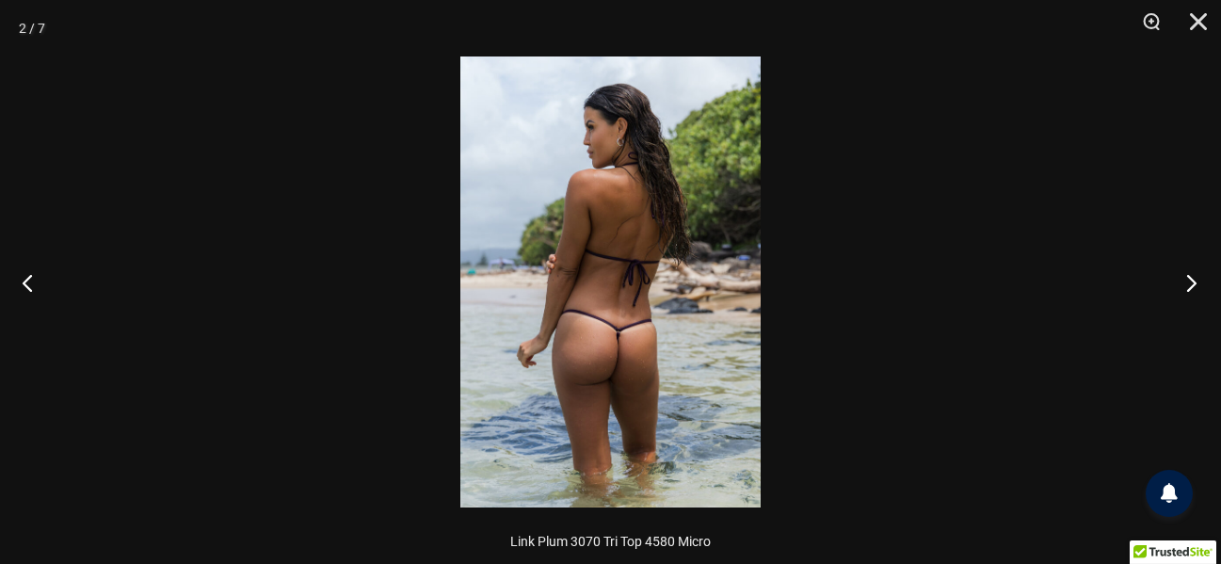
click at [1195, 291] on button "Next" at bounding box center [1186, 282] width 71 height 94
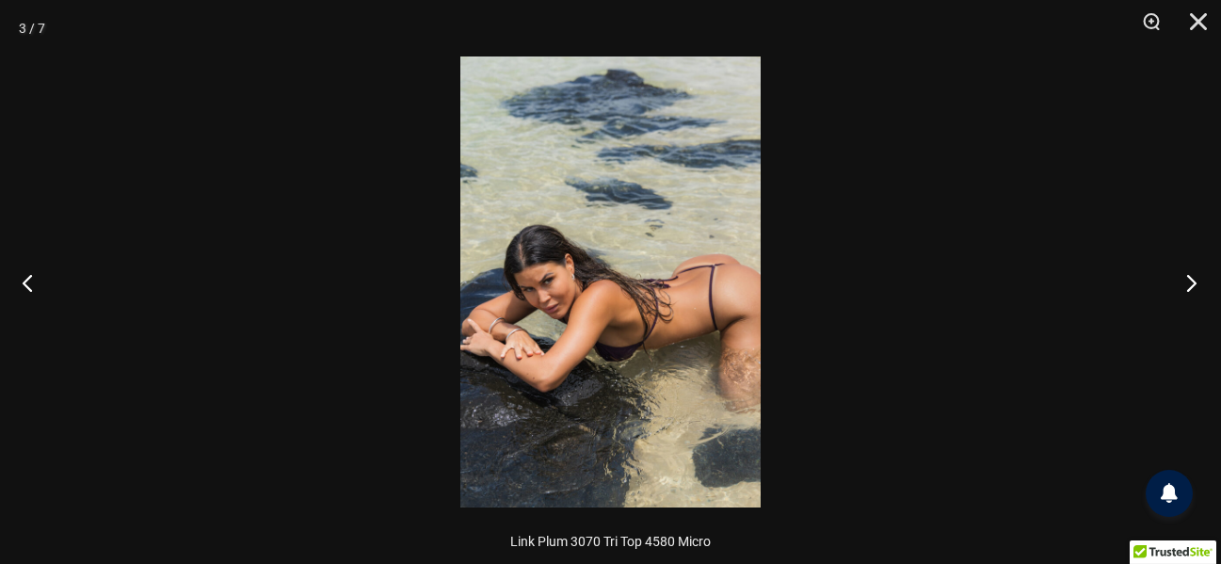
click at [1193, 291] on button "Next" at bounding box center [1186, 282] width 71 height 94
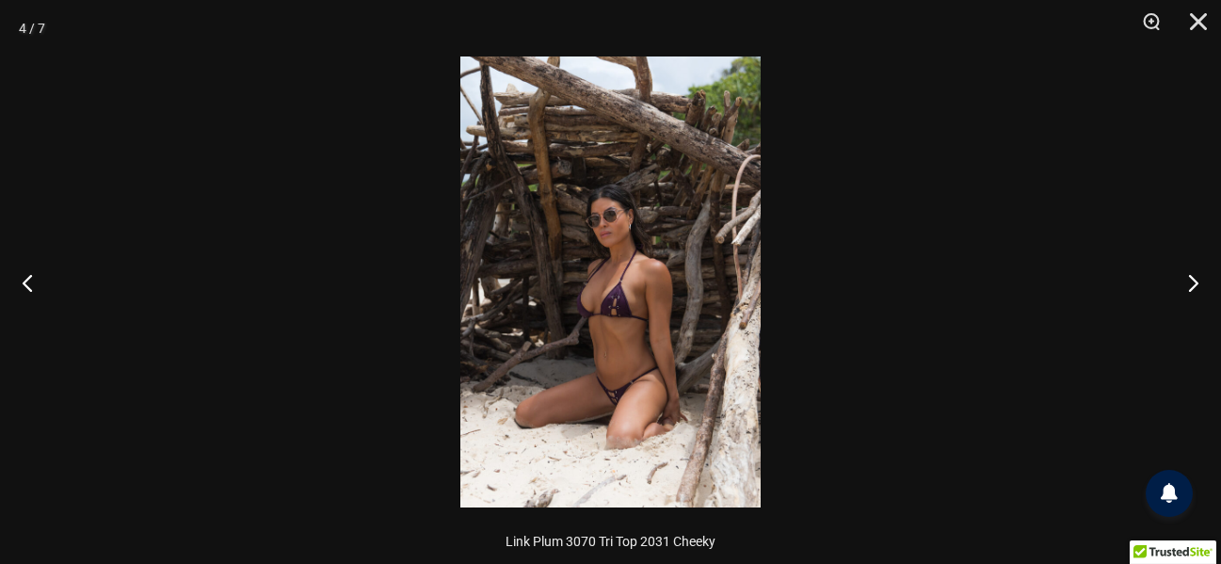
click at [553, 372] on img at bounding box center [610, 281] width 300 height 451
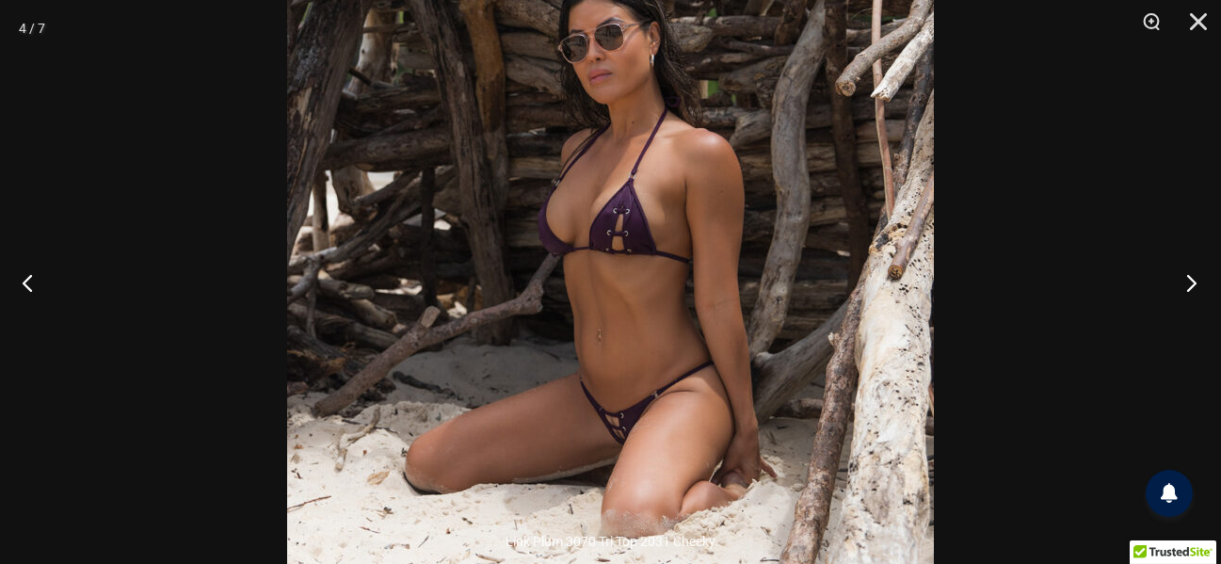
click at [1192, 279] on button "Next" at bounding box center [1186, 282] width 71 height 94
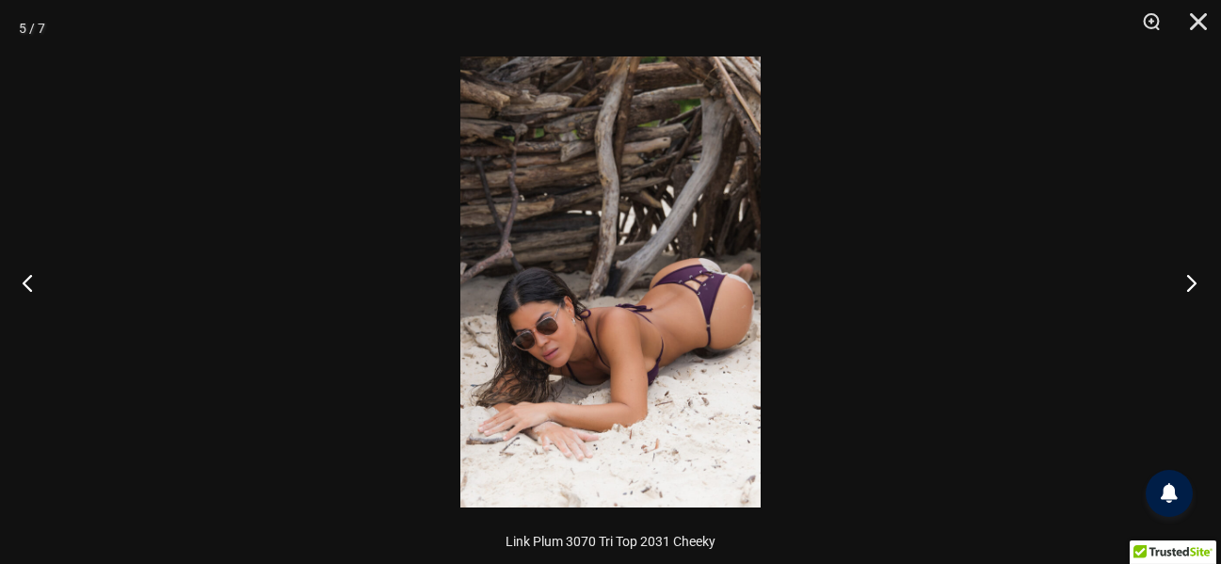
click at [1191, 279] on button "Next" at bounding box center [1186, 282] width 71 height 94
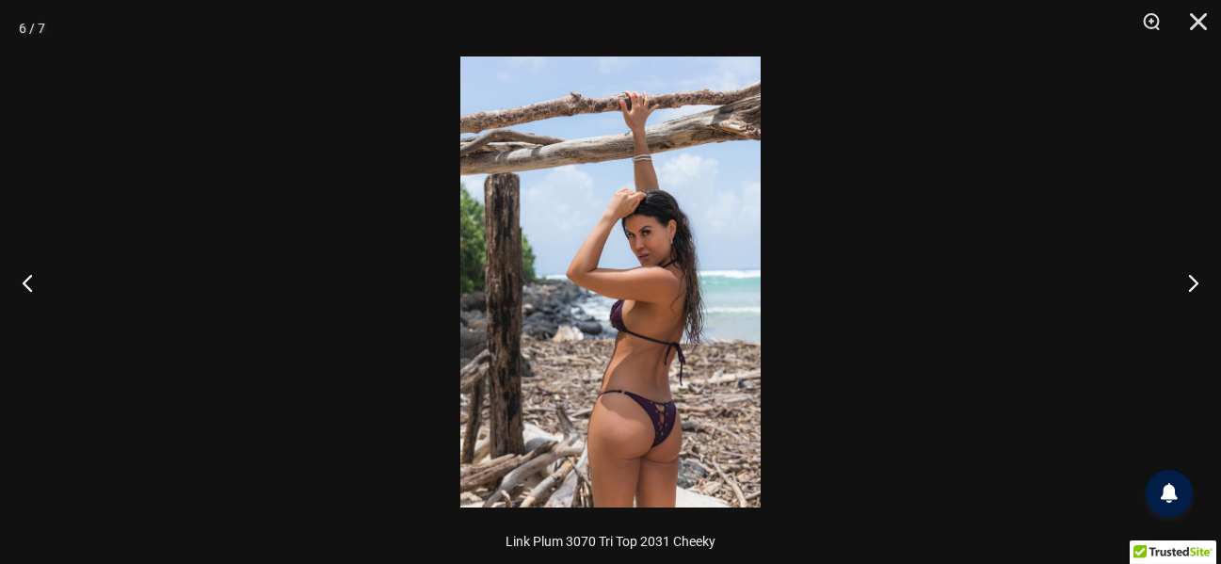
click at [644, 353] on img at bounding box center [610, 281] width 300 height 451
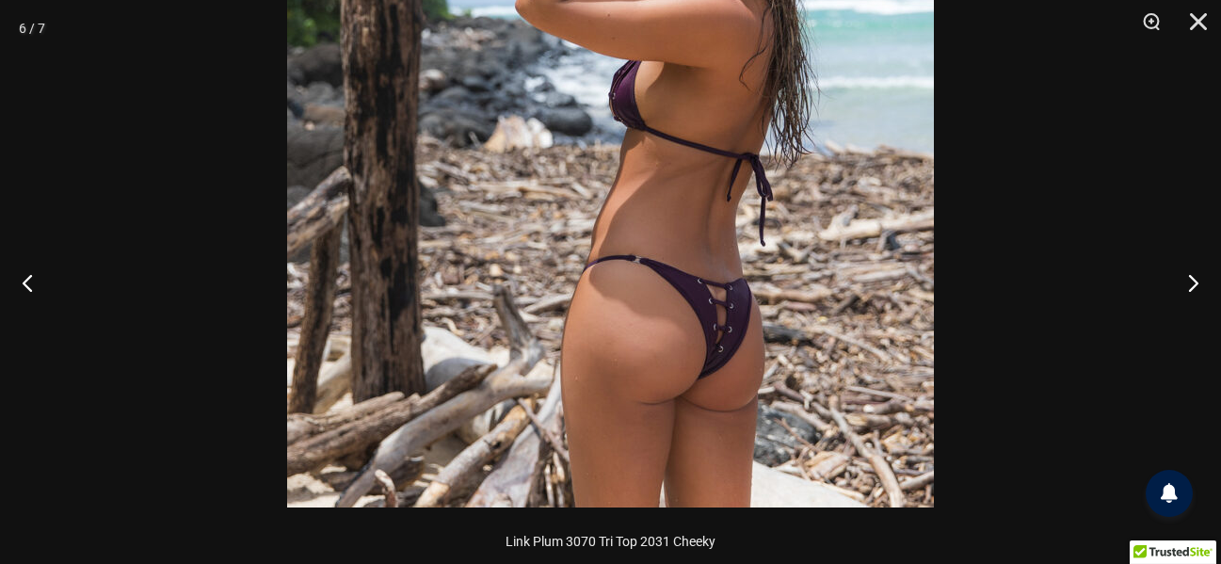
click at [734, 280] on img at bounding box center [610, 23] width 647 height 970
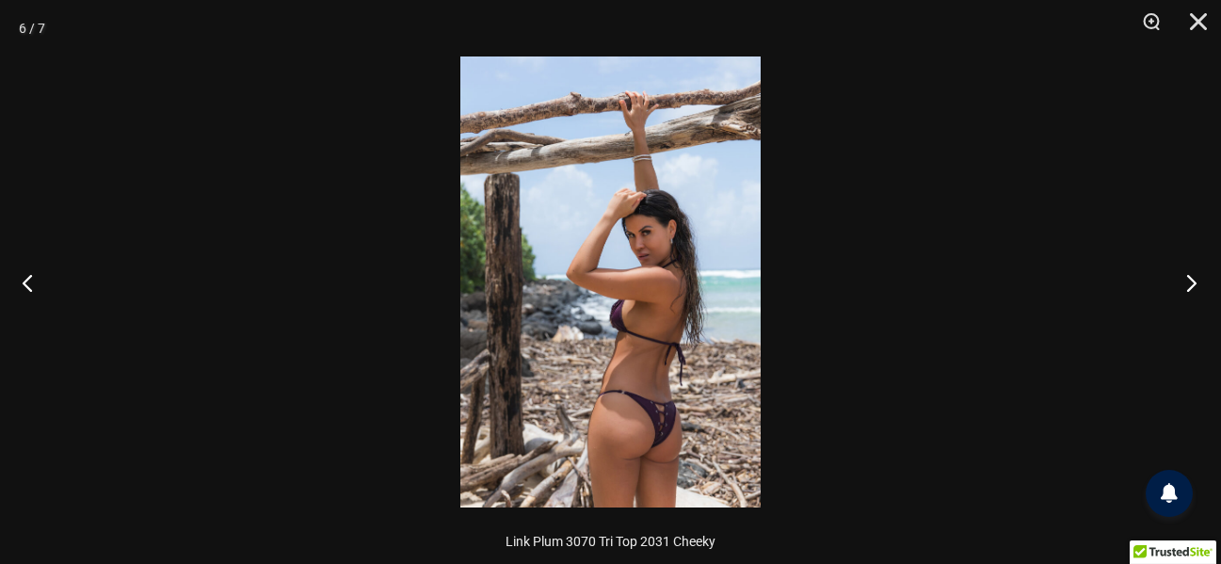
click at [1156, 285] on button "Next" at bounding box center [1186, 282] width 71 height 94
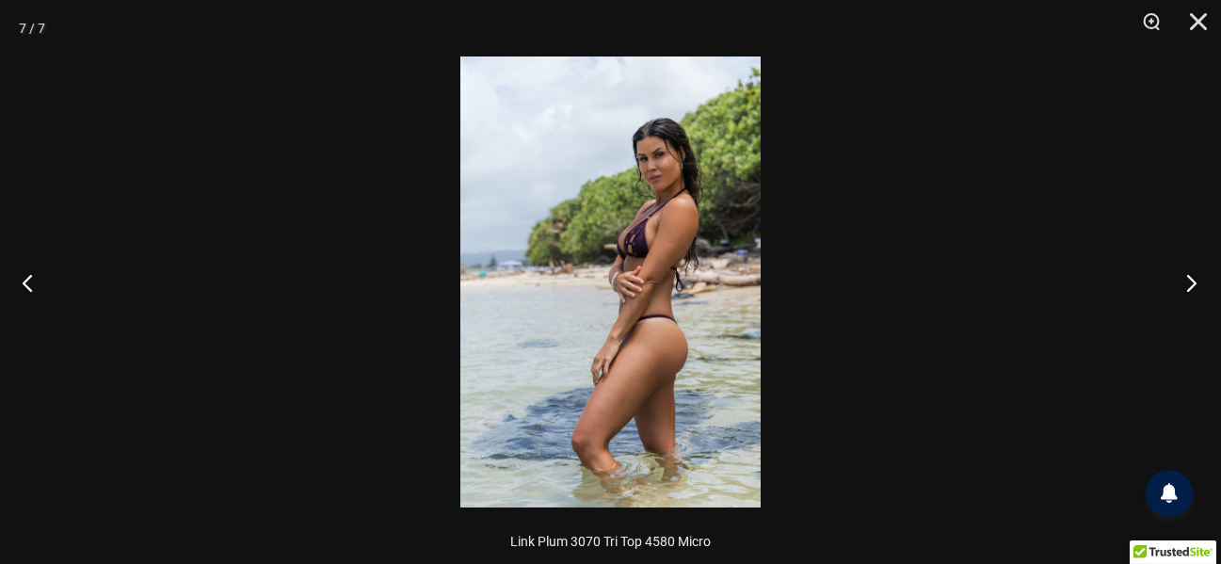
click at [1157, 285] on button "Next" at bounding box center [1186, 282] width 71 height 94
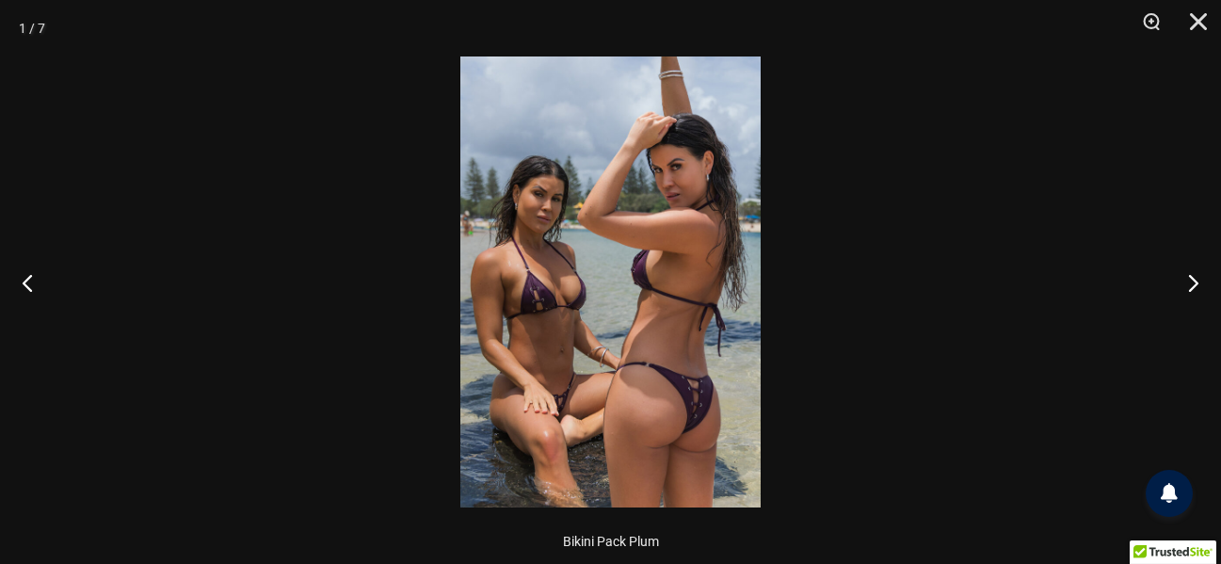
click at [642, 251] on img at bounding box center [610, 281] width 300 height 451
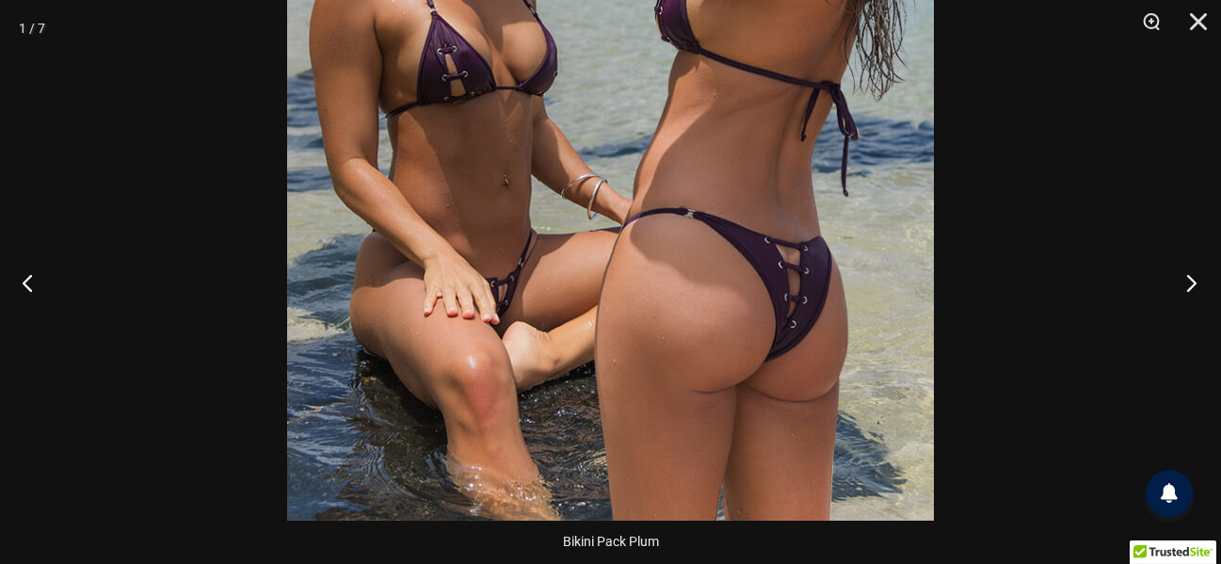
click at [1190, 276] on button "Next" at bounding box center [1186, 282] width 71 height 94
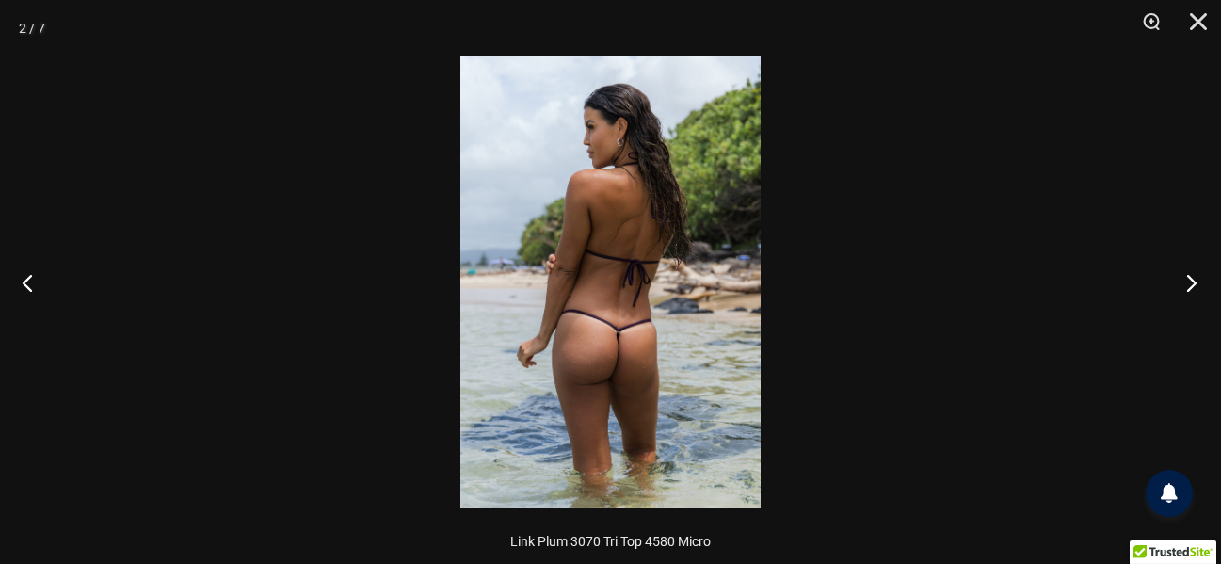
click at [1190, 276] on button "Next" at bounding box center [1186, 282] width 71 height 94
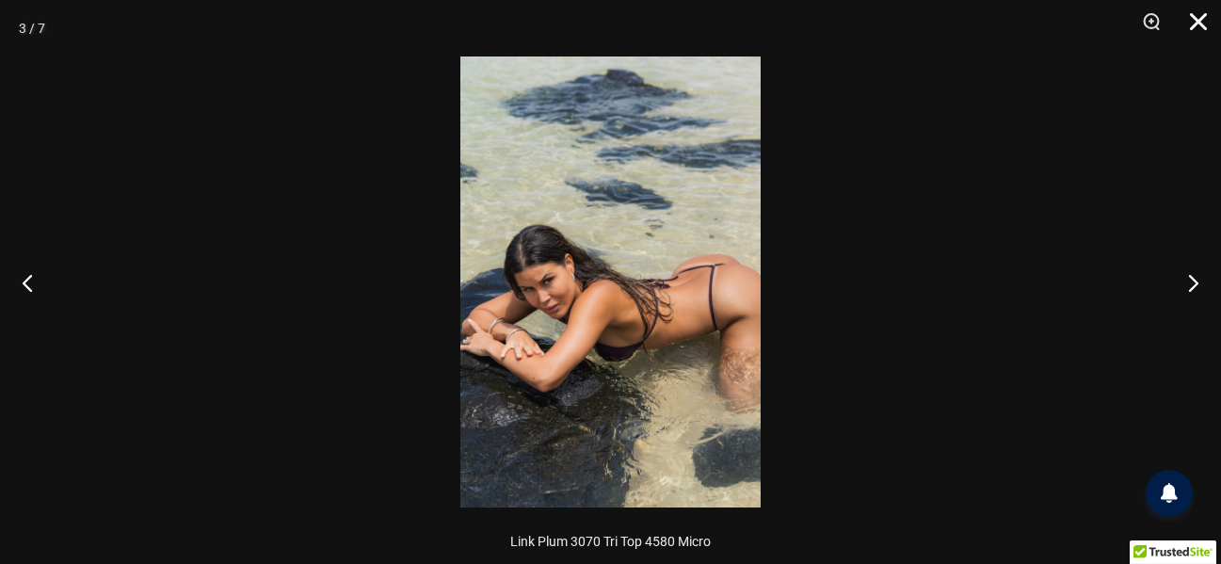
click at [1200, 25] on button "Close" at bounding box center [1191, 28] width 47 height 56
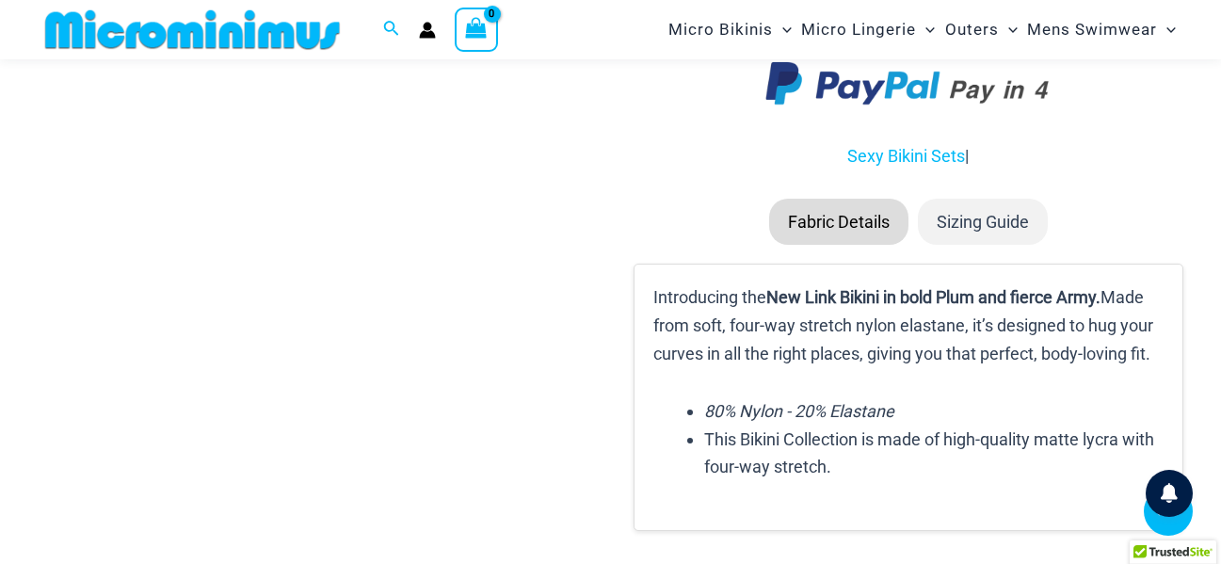
scroll to position [3090, 0]
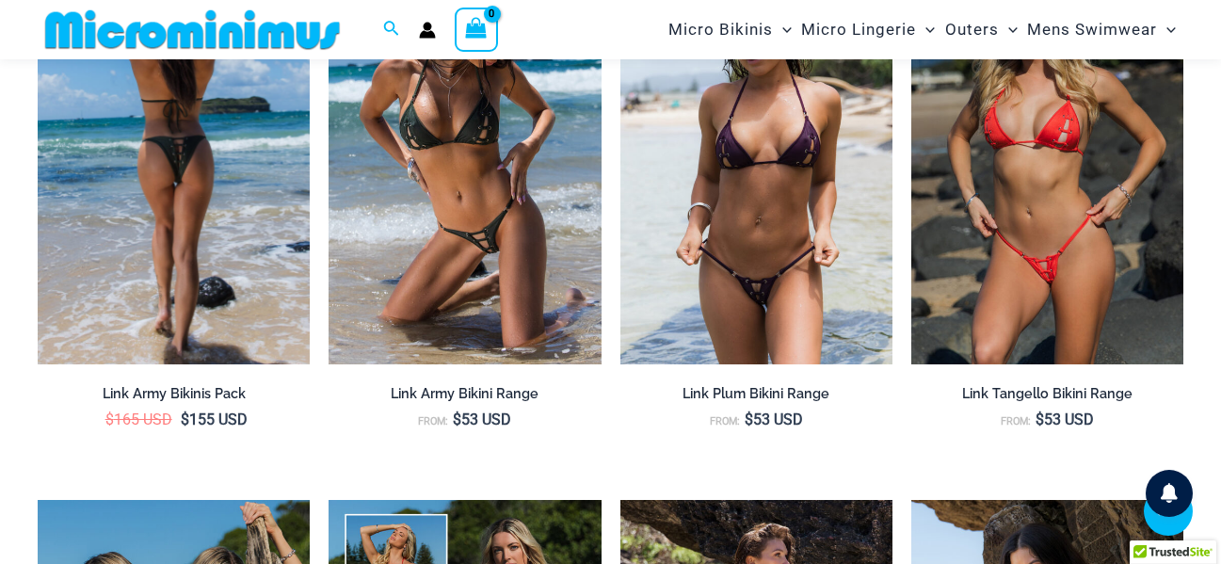
click at [229, 150] on img at bounding box center [174, 161] width 272 height 409
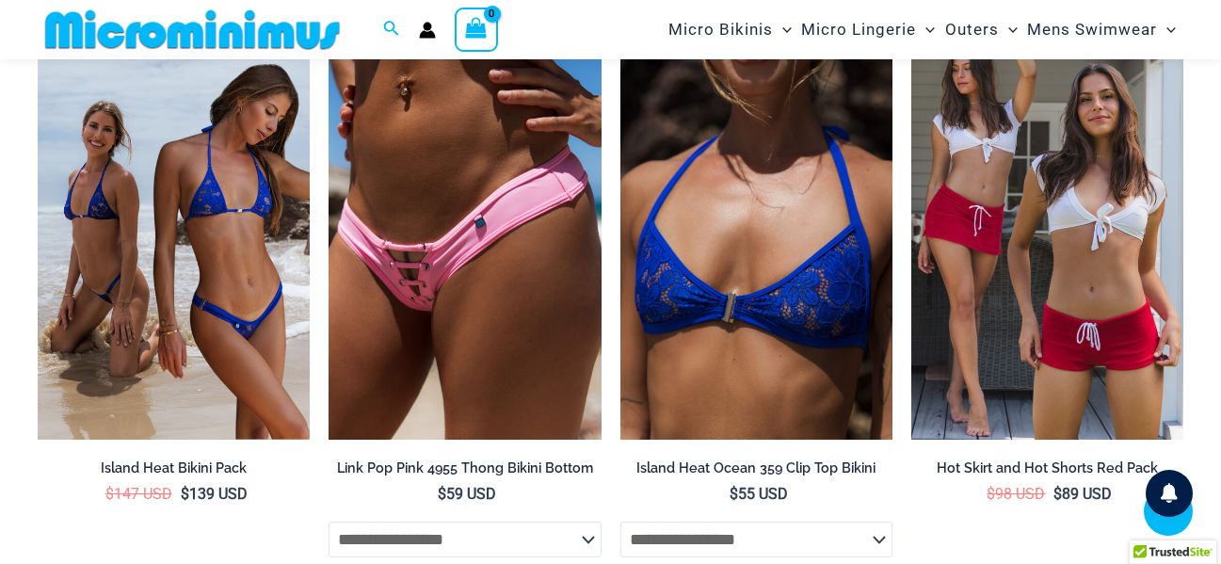
scroll to position [4314, 0]
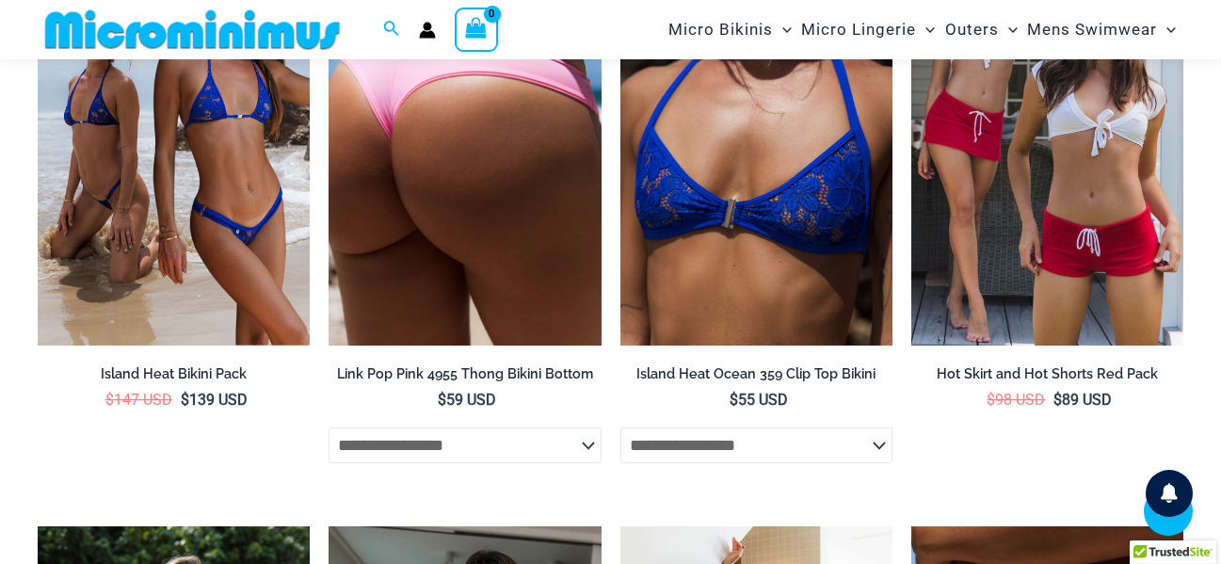
click at [488, 258] on img at bounding box center [465, 141] width 272 height 409
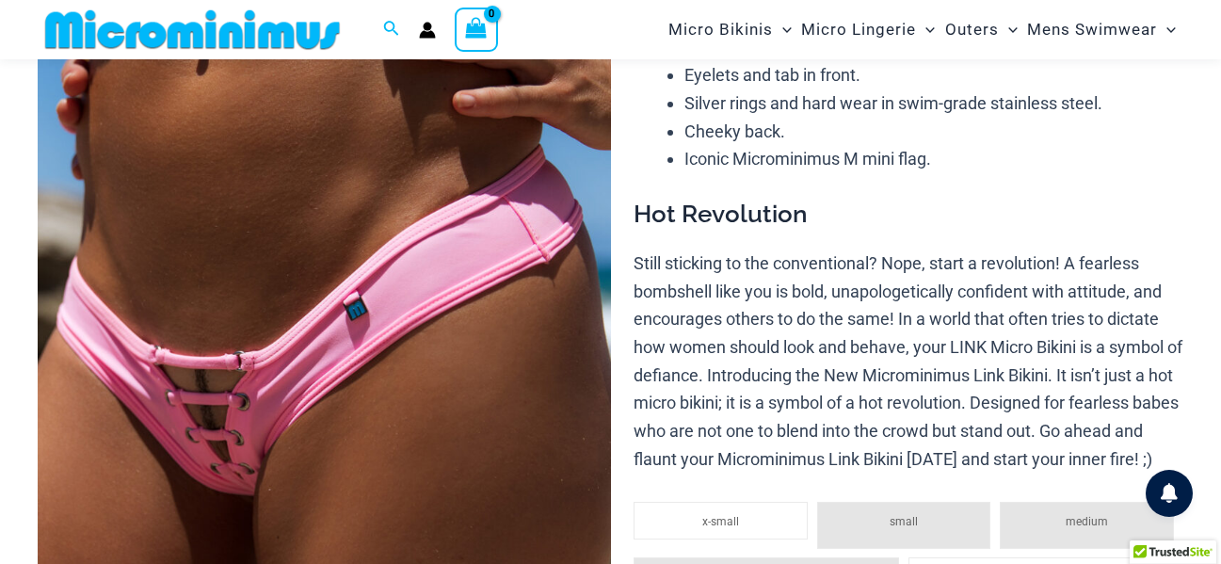
scroll to position [266, 0]
click at [408, 259] on img at bounding box center [324, 336] width 573 height 860
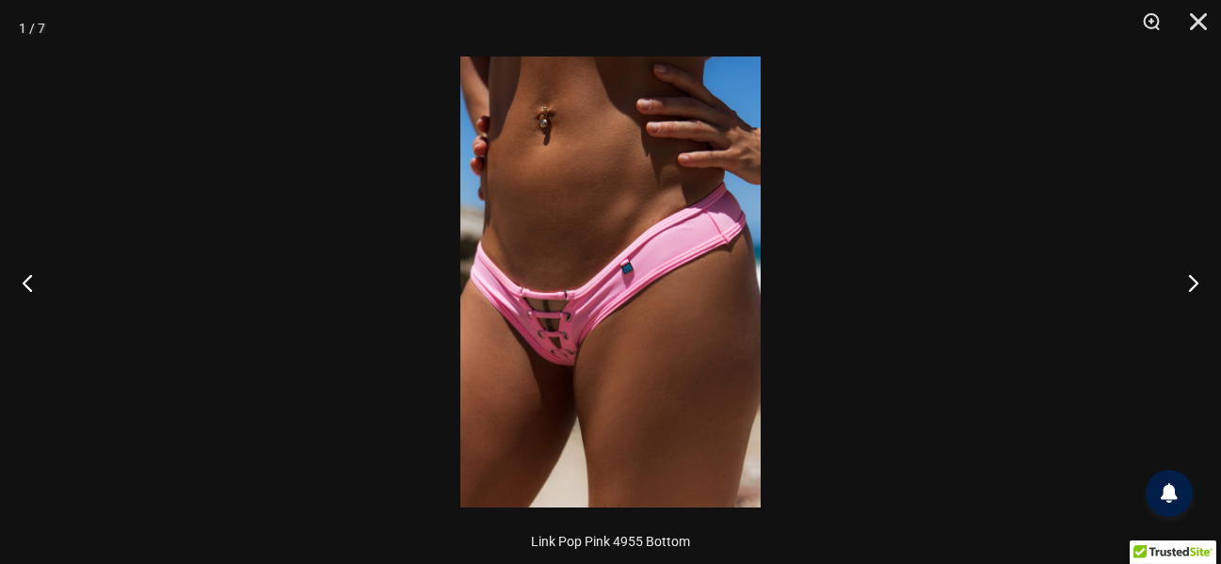
click at [670, 329] on img at bounding box center [610, 281] width 300 height 451
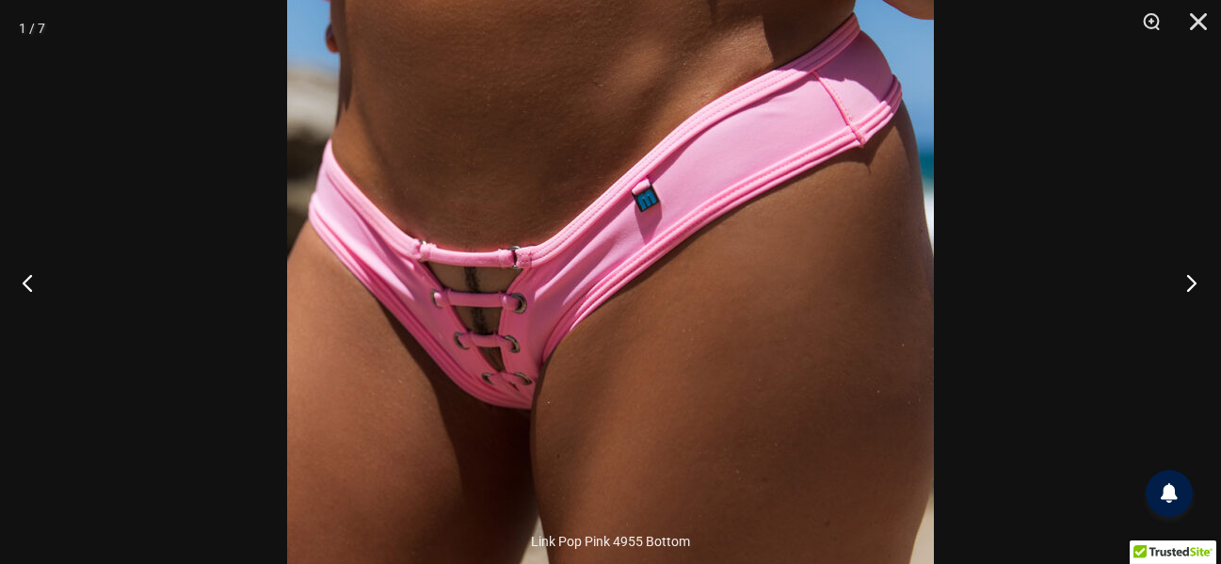
click at [1183, 282] on button "Next" at bounding box center [1186, 282] width 71 height 94
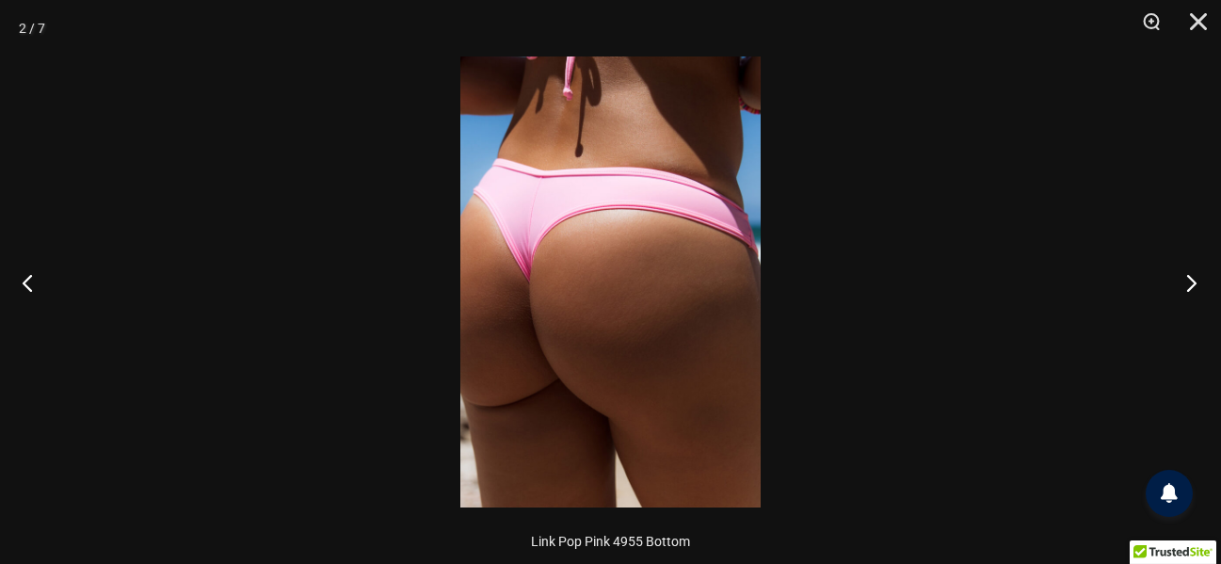
click at [1184, 280] on button "Next" at bounding box center [1186, 282] width 71 height 94
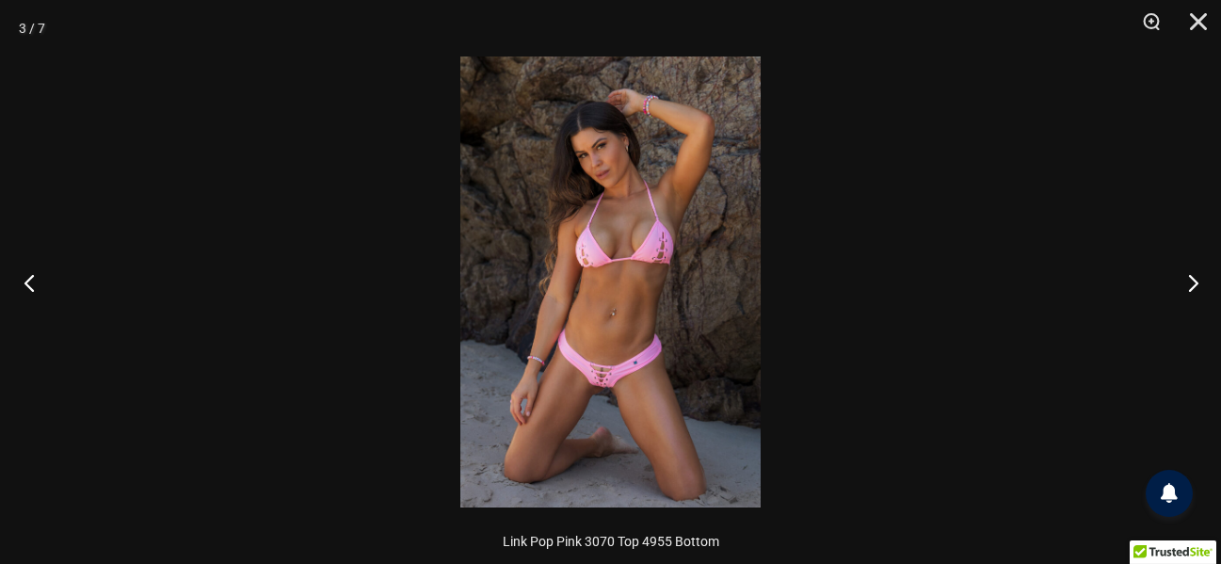
click at [37, 279] on button "Previous" at bounding box center [35, 282] width 71 height 94
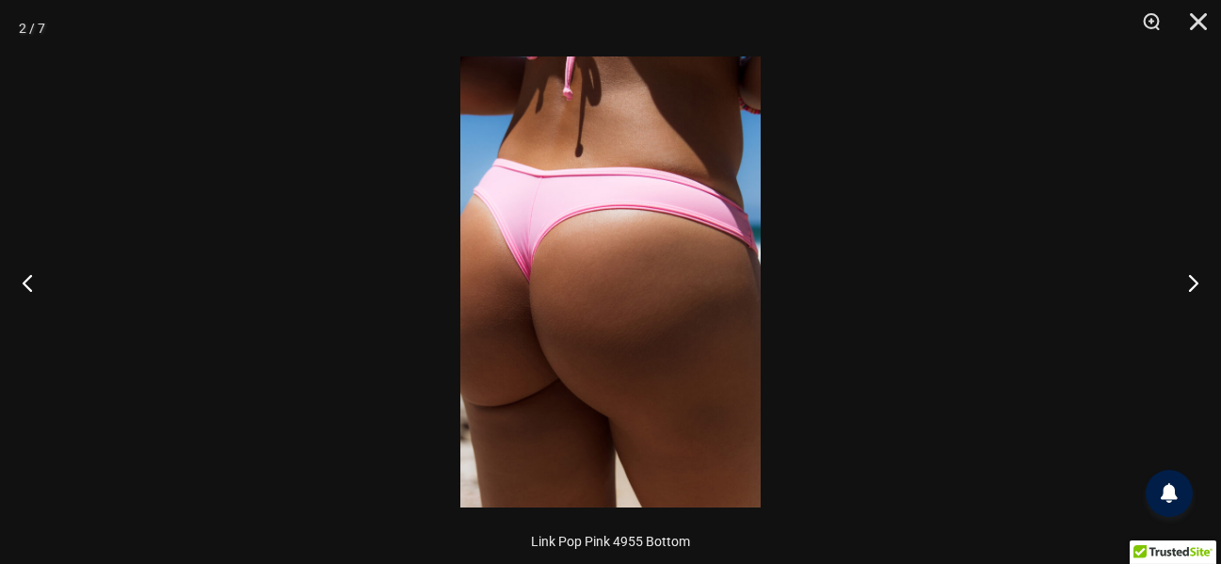
click at [601, 223] on img at bounding box center [610, 281] width 300 height 451
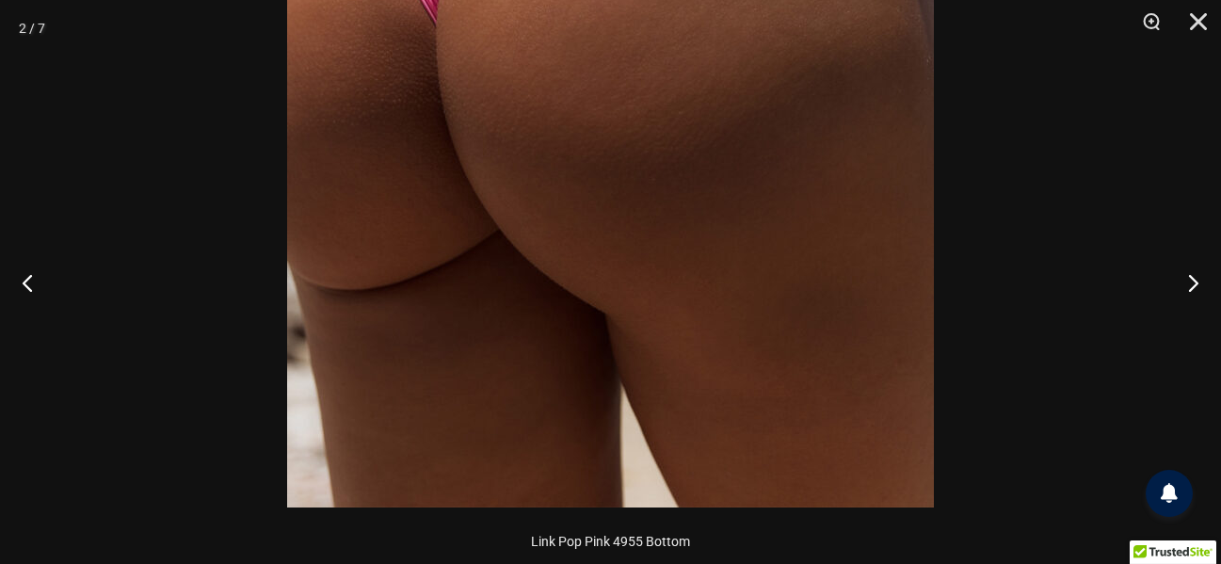
click at [673, 289] on img at bounding box center [610, 23] width 647 height 970
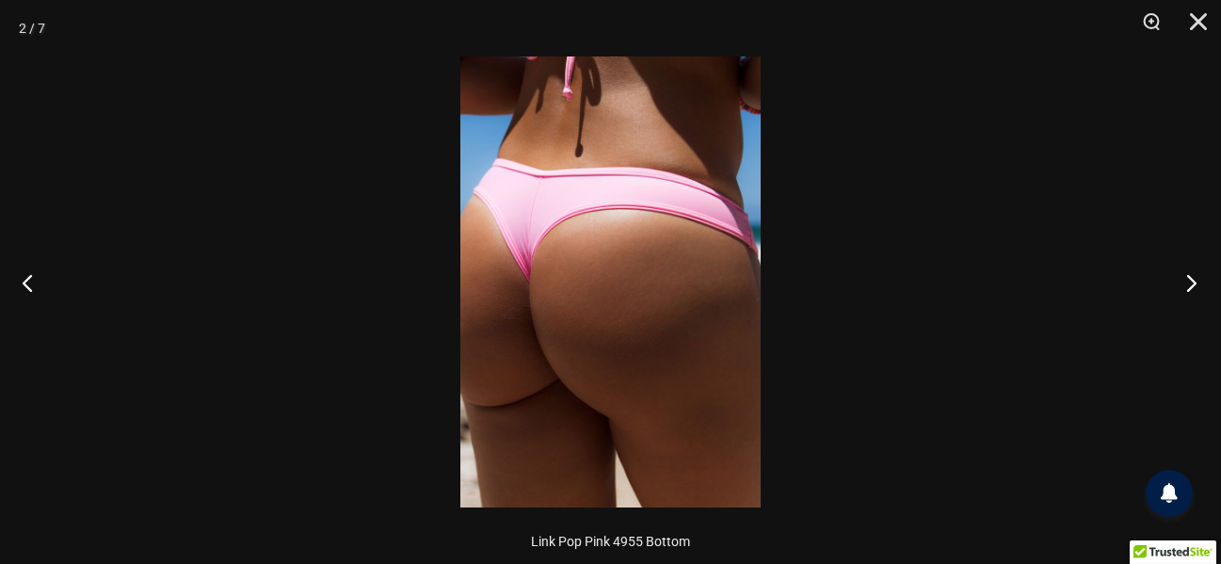
click at [1168, 289] on button "Next" at bounding box center [1186, 282] width 71 height 94
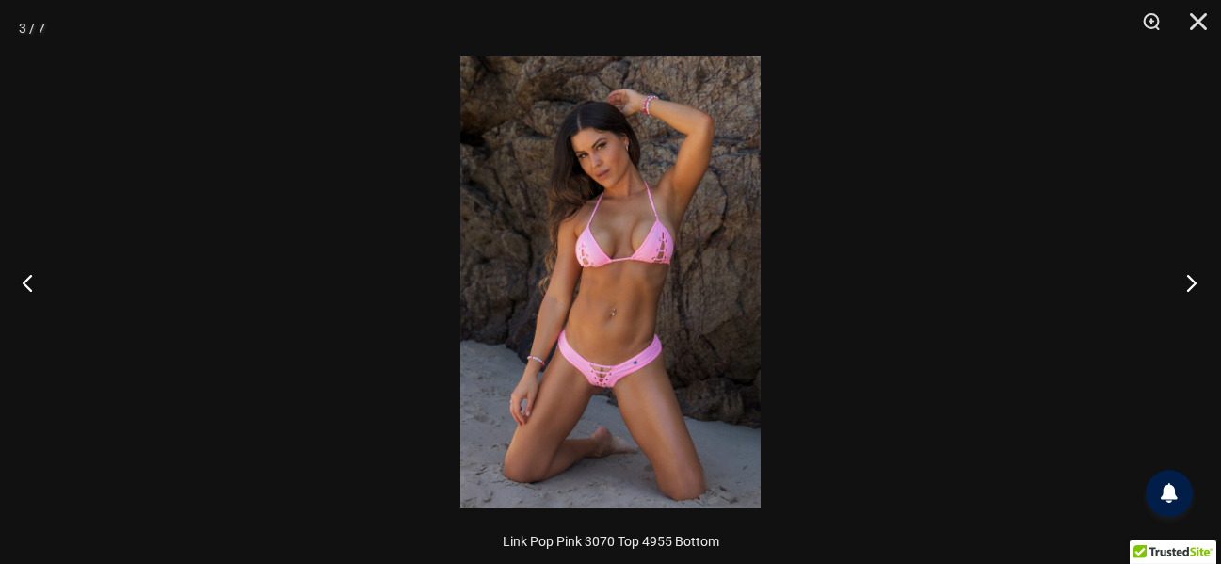
click at [1165, 287] on button "Next" at bounding box center [1186, 282] width 71 height 94
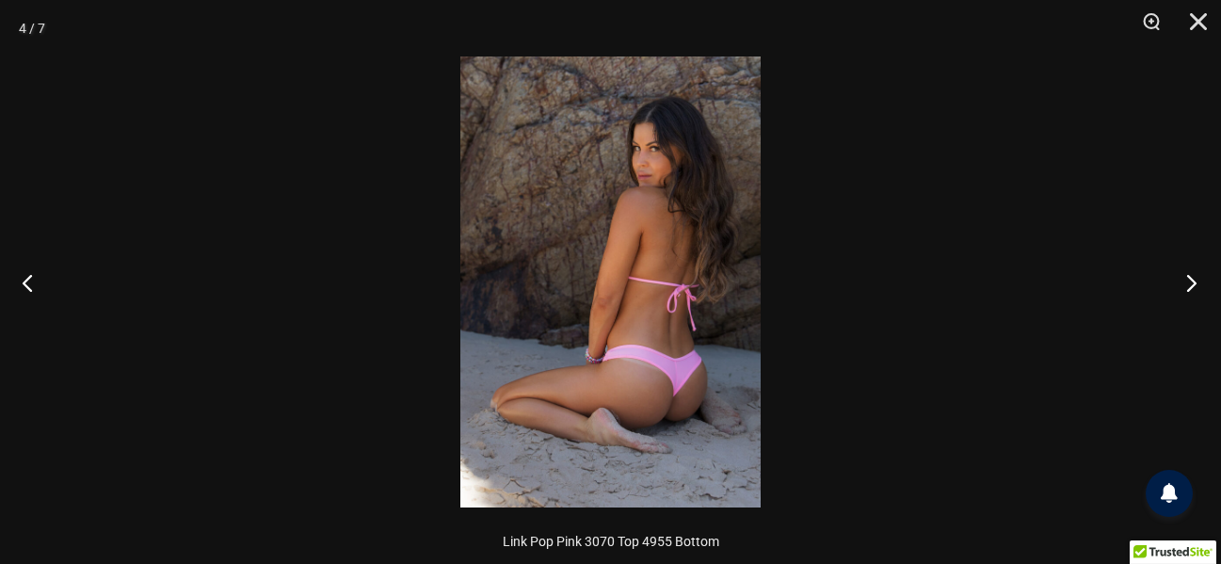
click at [1165, 287] on button "Next" at bounding box center [1186, 282] width 71 height 94
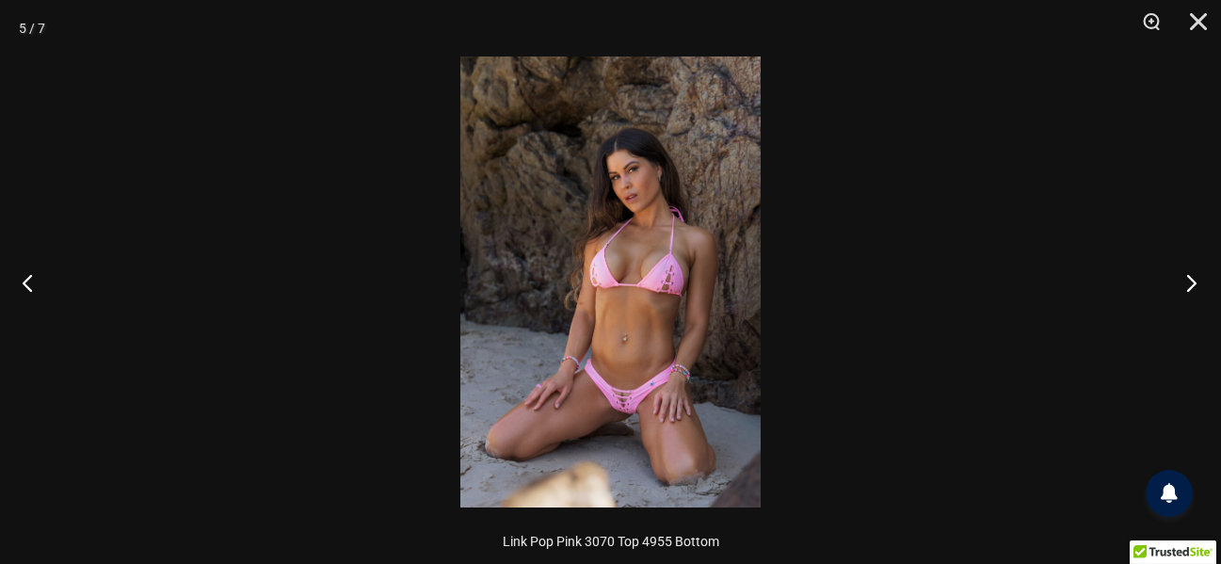
click at [1164, 286] on button "Next" at bounding box center [1186, 282] width 71 height 94
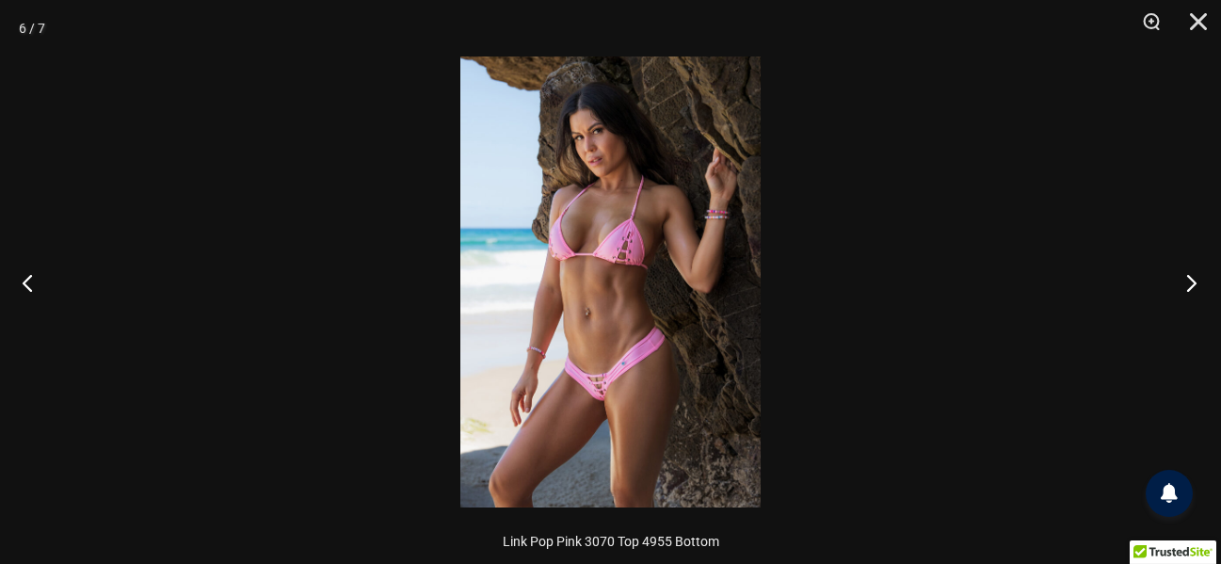
click at [1162, 285] on button "Next" at bounding box center [1186, 282] width 71 height 94
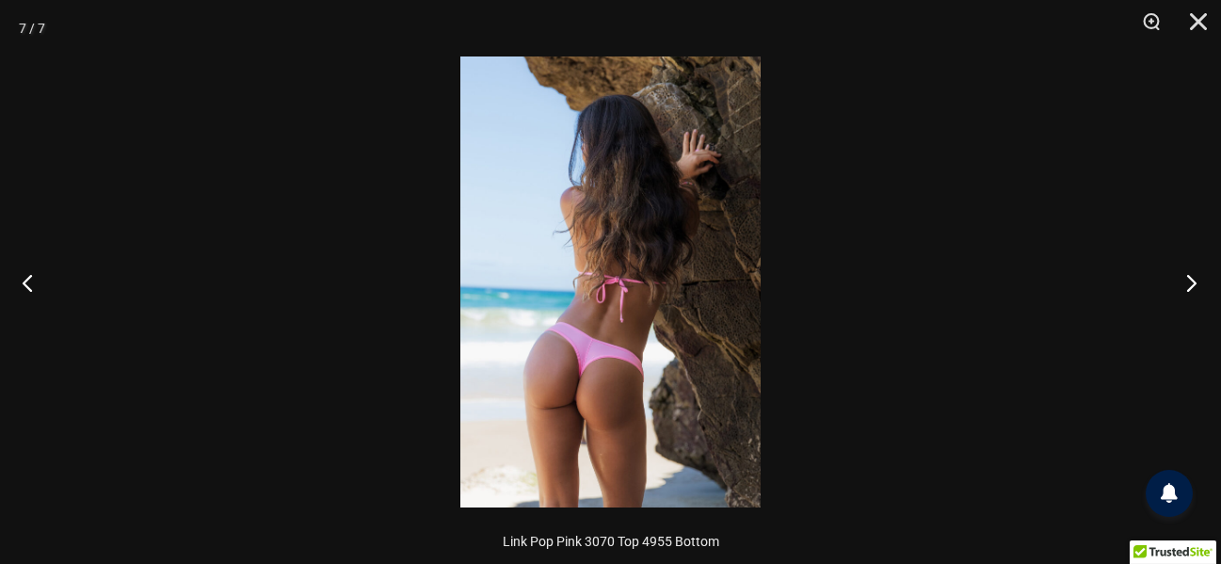
click at [1162, 285] on button "Next" at bounding box center [1186, 282] width 71 height 94
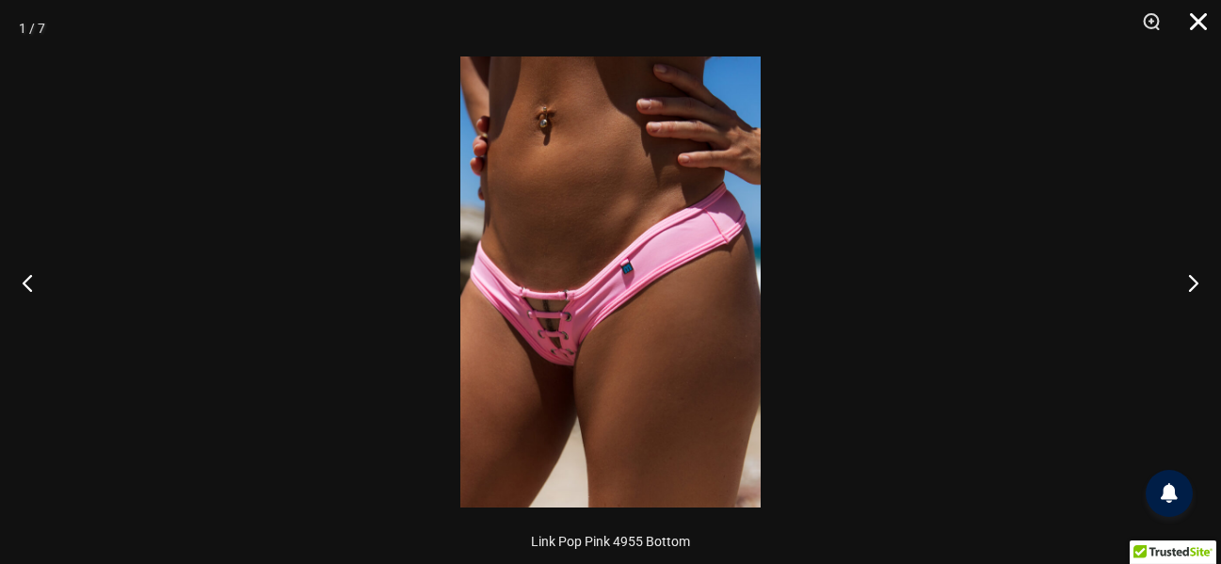
click at [1196, 25] on button "Close" at bounding box center [1191, 28] width 47 height 56
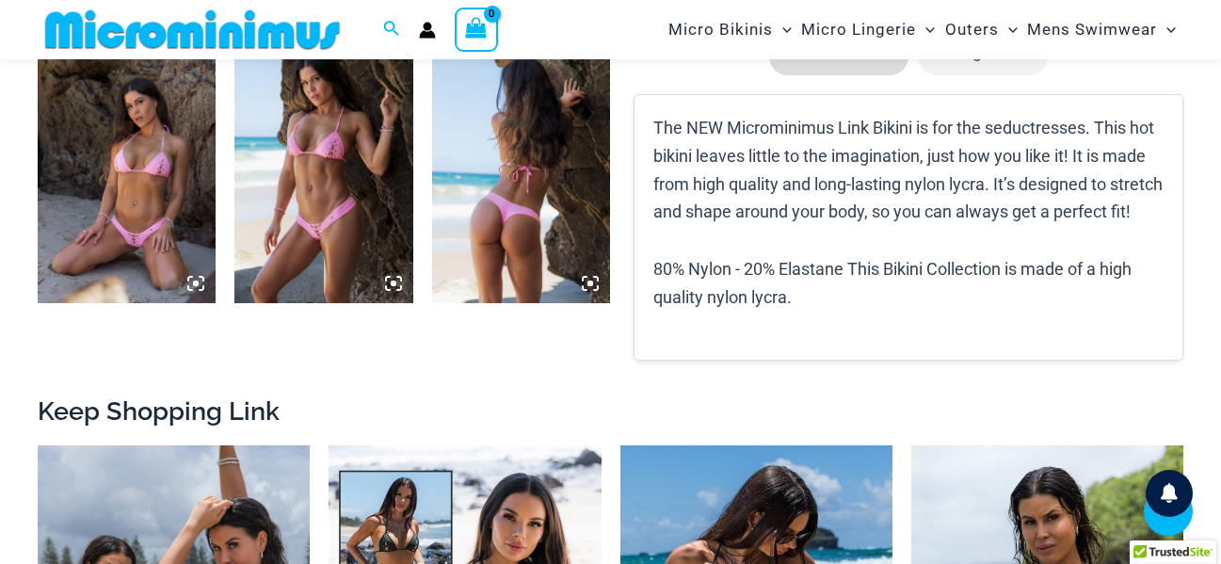
scroll to position [1772, 0]
